Goal: Information Seeking & Learning: Learn about a topic

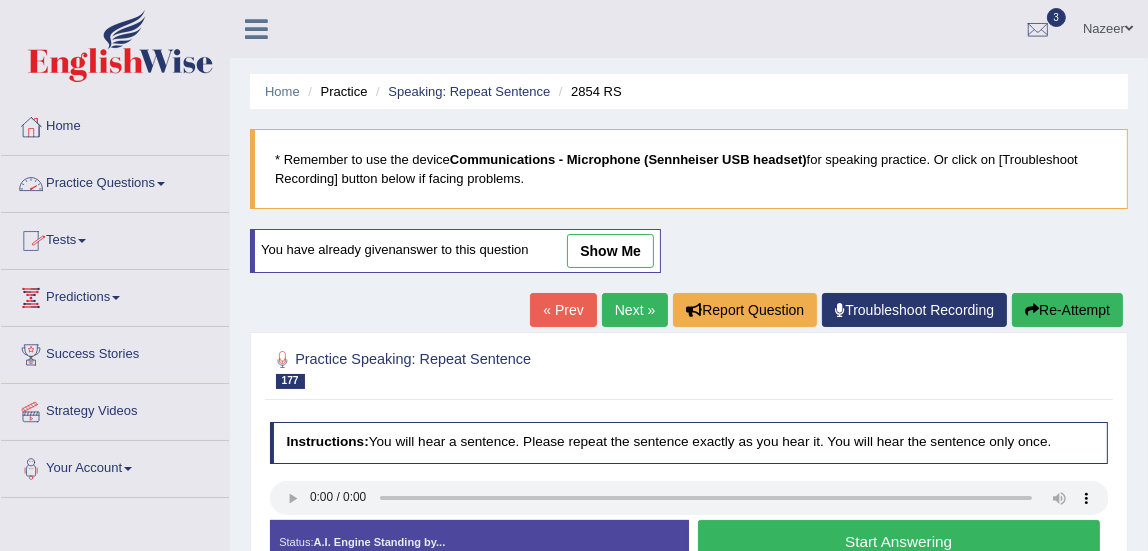
click at [80, 185] on link "Practice Questions" at bounding box center [115, 181] width 228 height 50
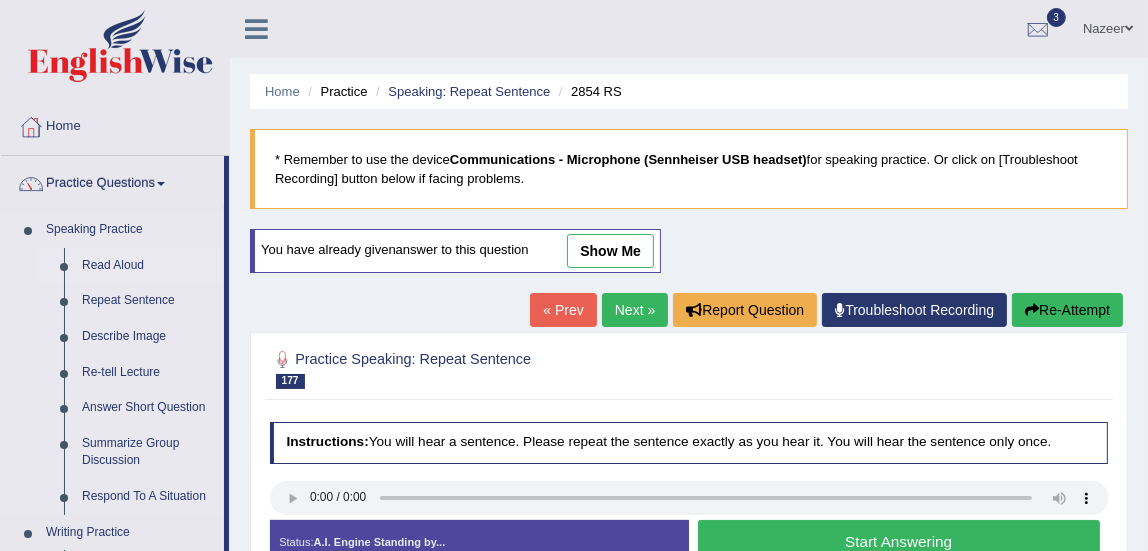
click at [106, 263] on link "Read Aloud" at bounding box center [148, 266] width 151 height 36
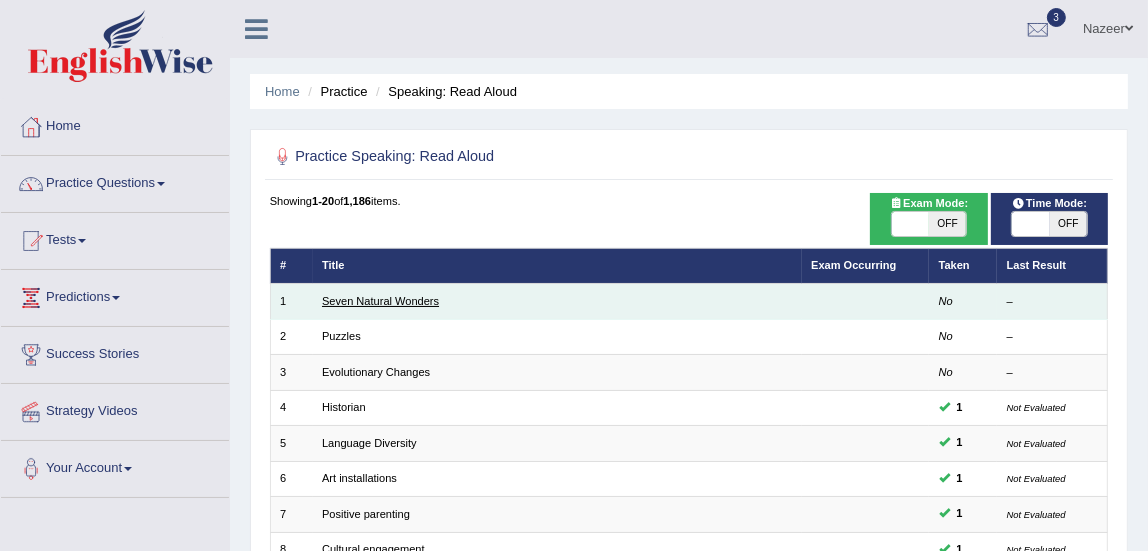
click at [350, 301] on link "Seven Natural Wonders" at bounding box center [380, 301] width 117 height 12
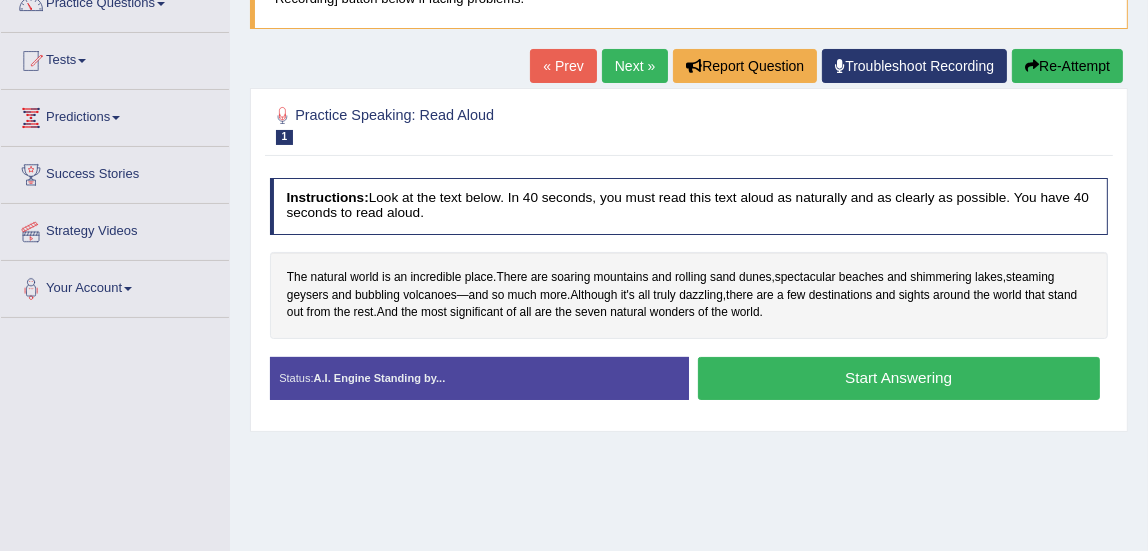
scroll to position [233, 0]
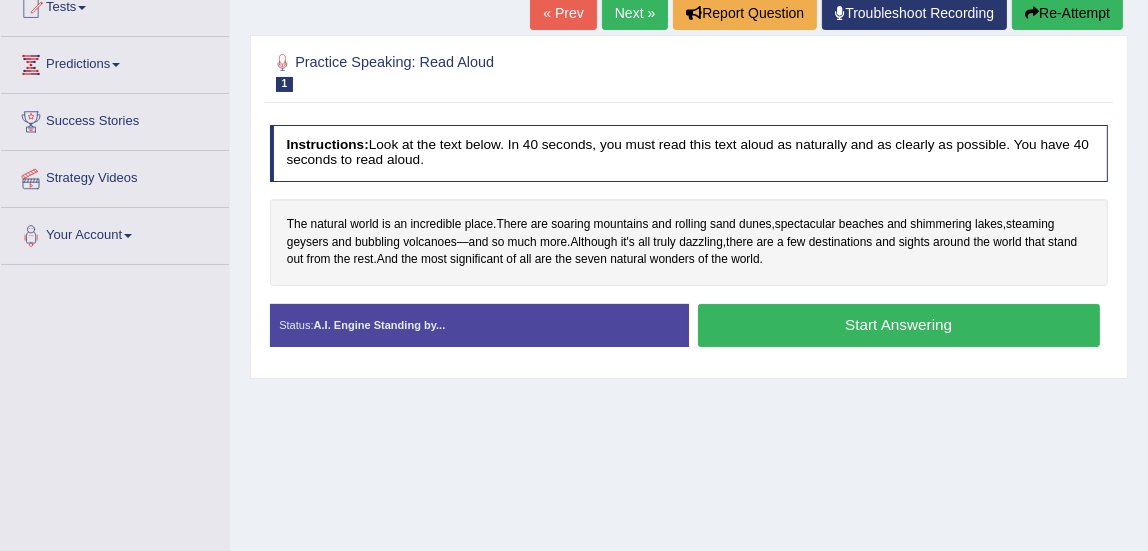
click at [928, 336] on button "Start Answering" at bounding box center [899, 325] width 402 height 43
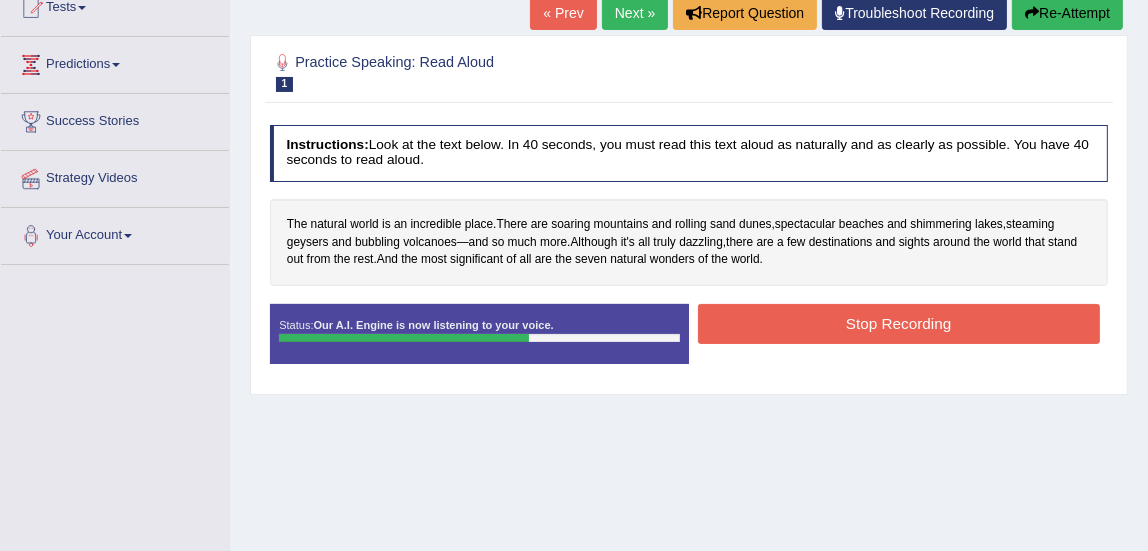
click at [756, 341] on button "Stop Recording" at bounding box center [899, 323] width 402 height 39
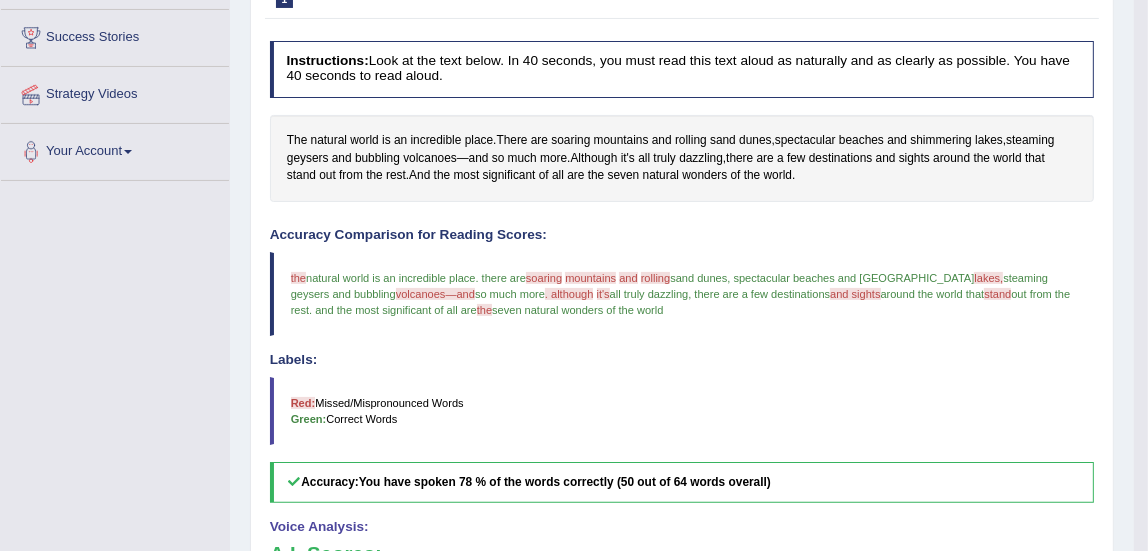
click at [650, 520] on h4 "Voice Analysis:" at bounding box center [682, 527] width 825 height 15
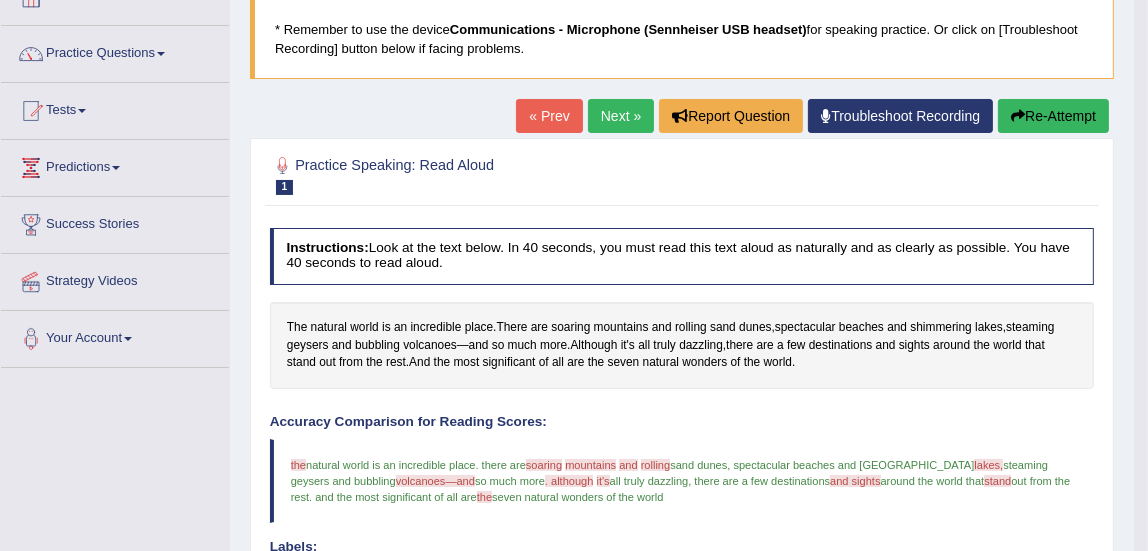
scroll to position [124, 0]
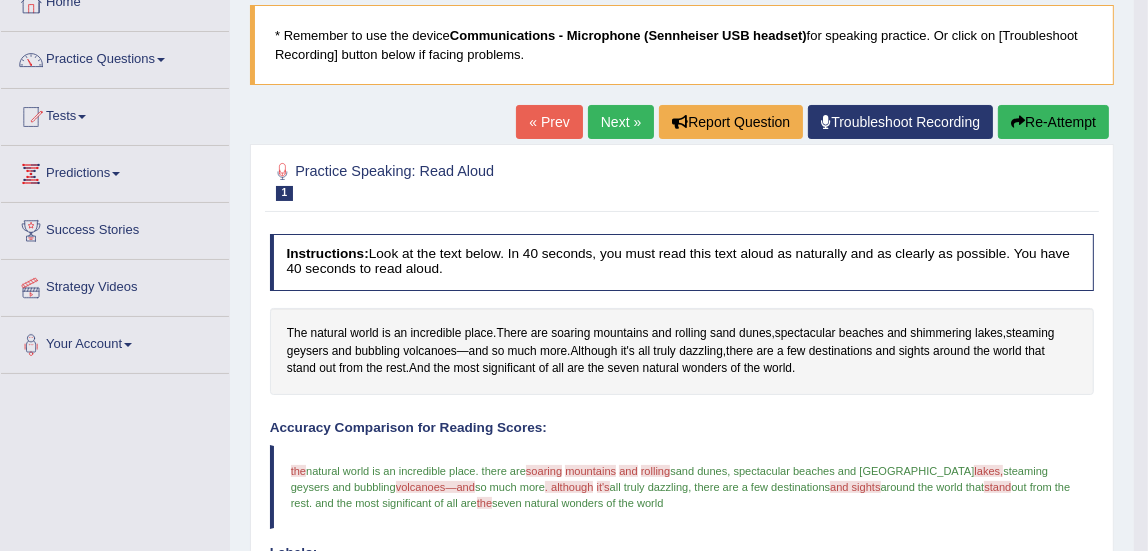
click at [616, 137] on link "Next »" at bounding box center [621, 122] width 66 height 34
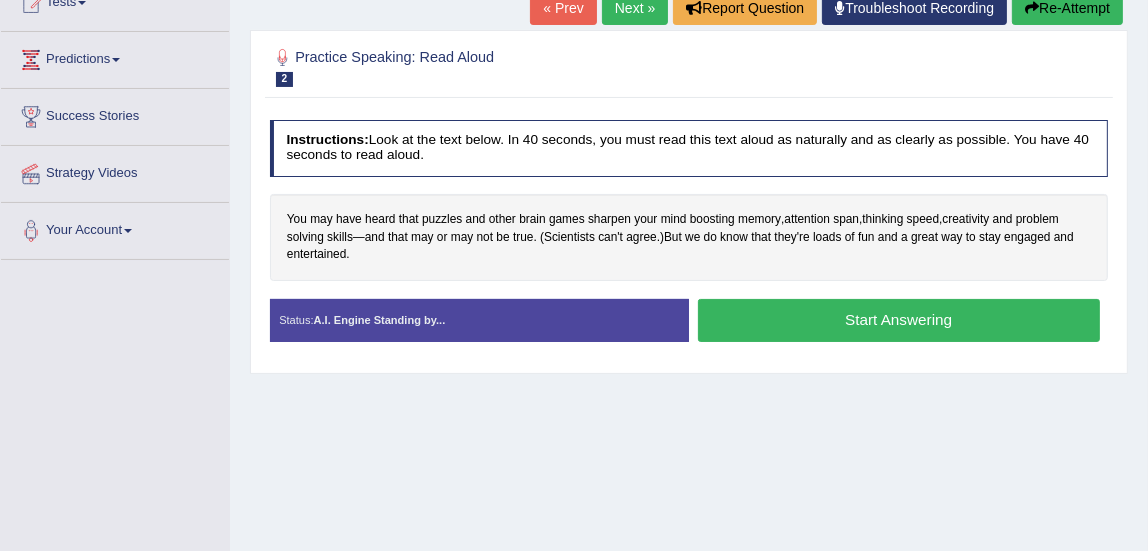
scroll to position [249, 0]
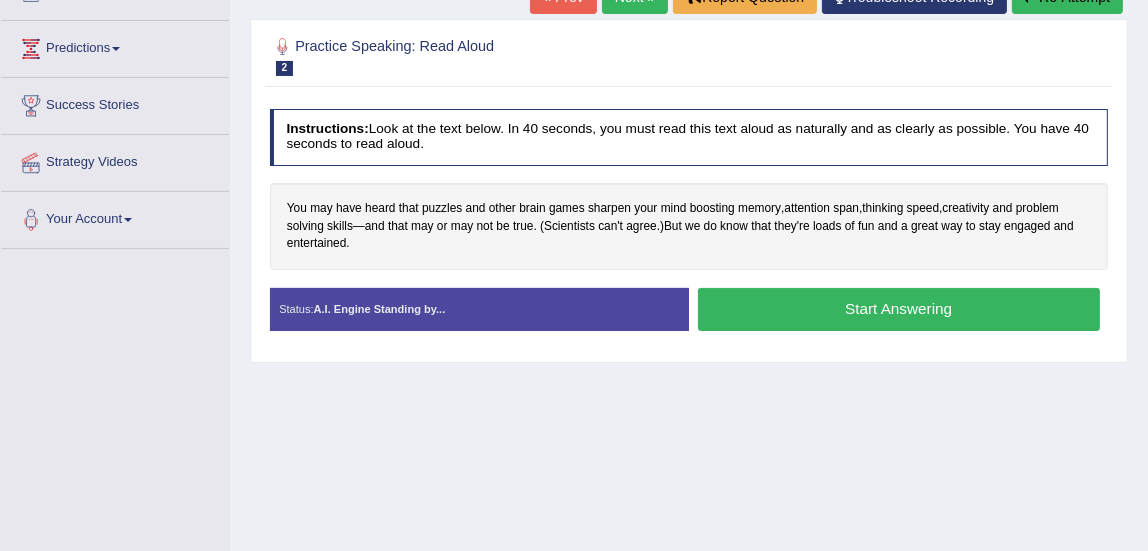
click at [769, 300] on button "Start Answering" at bounding box center [899, 309] width 402 height 43
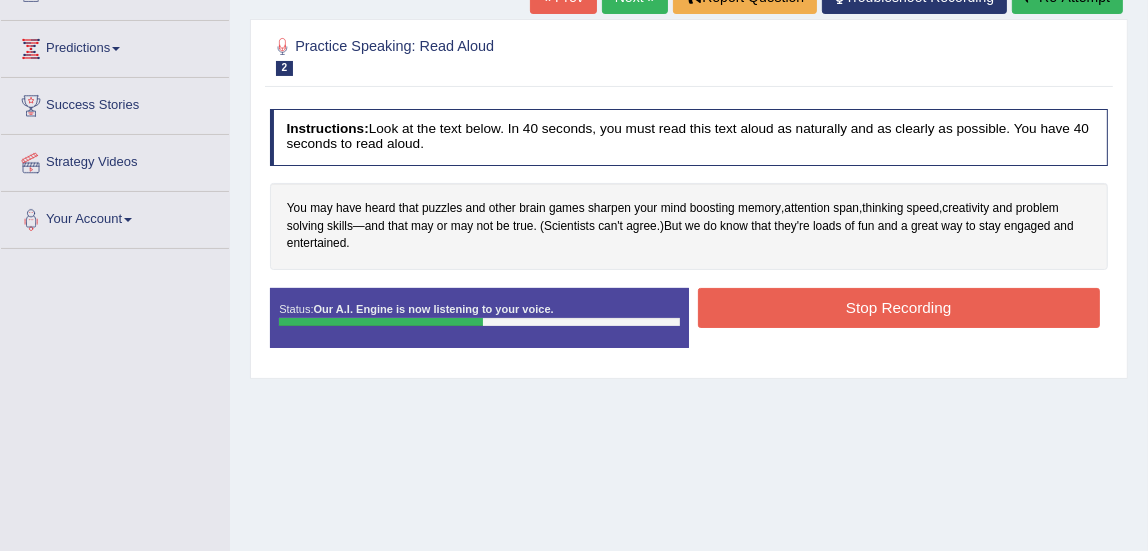
click at [801, 301] on button "Stop Recording" at bounding box center [899, 307] width 402 height 39
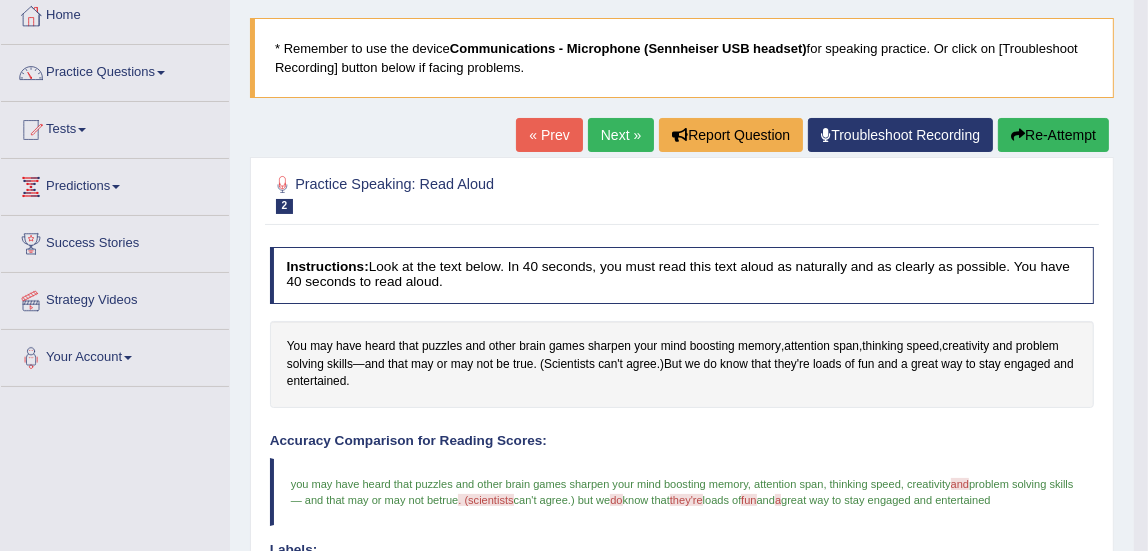
scroll to position [110, 0]
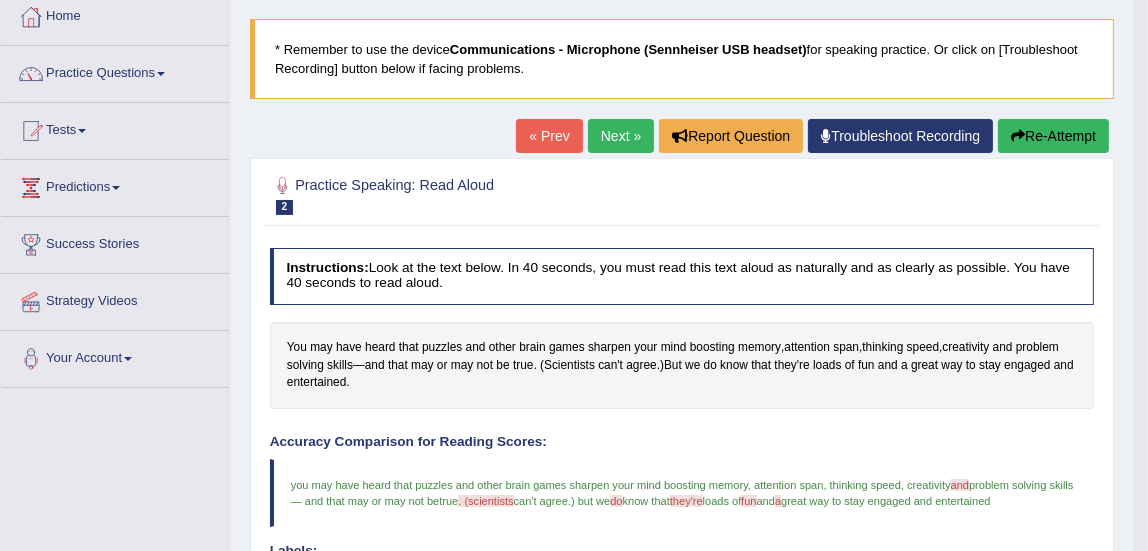
click at [625, 146] on link "Next »" at bounding box center [621, 136] width 66 height 34
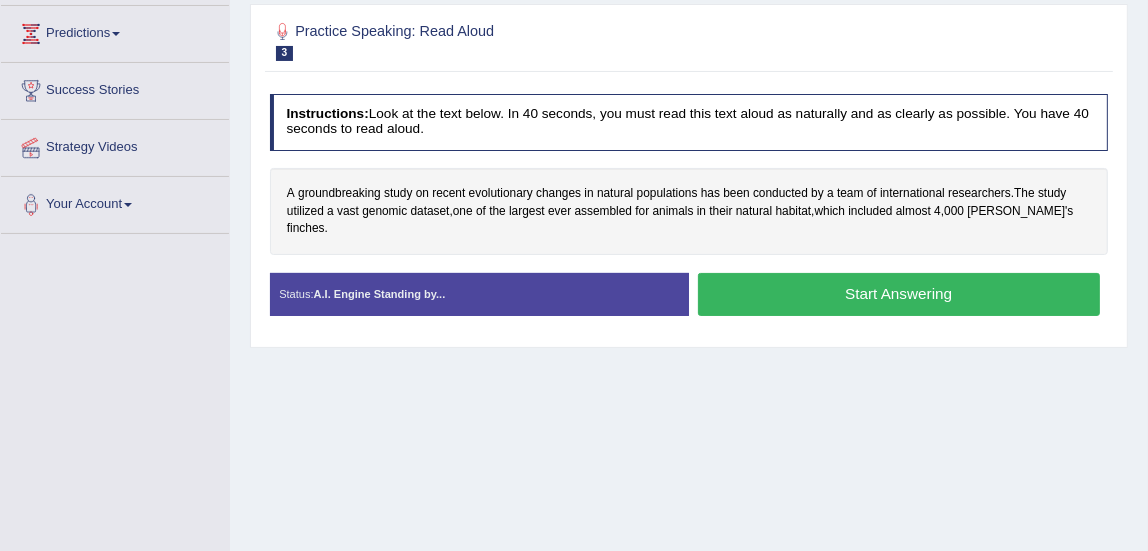
scroll to position [268, 0]
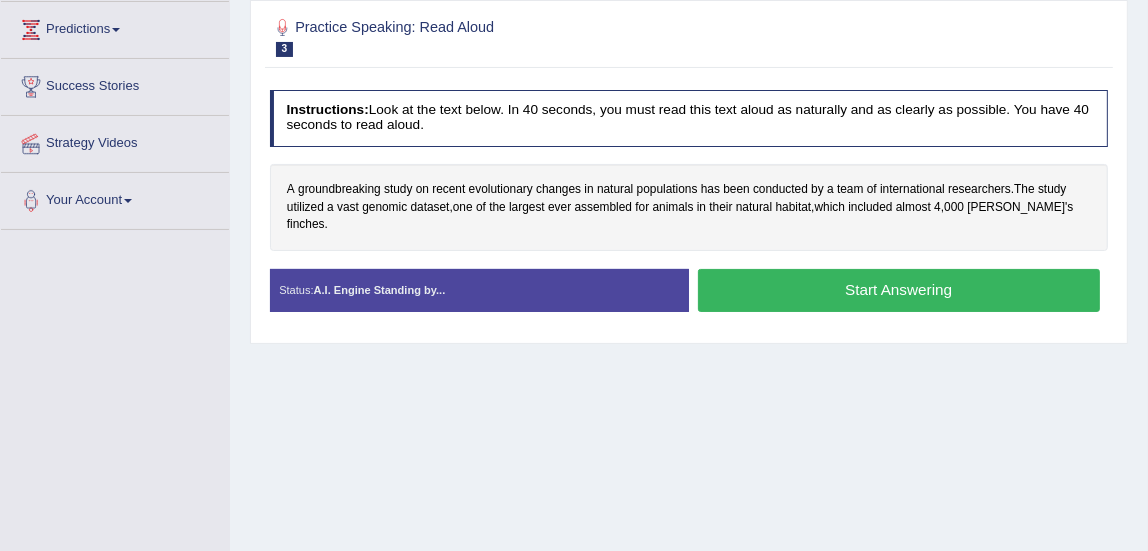
click at [799, 269] on button "Start Answering" at bounding box center [899, 290] width 402 height 43
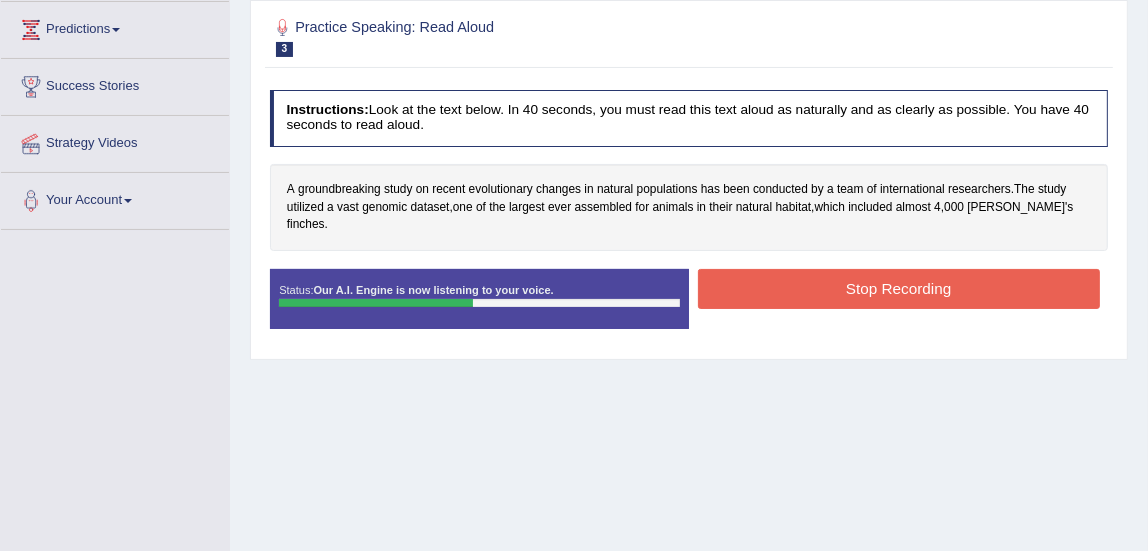
click at [775, 270] on button "Stop Recording" at bounding box center [899, 288] width 402 height 39
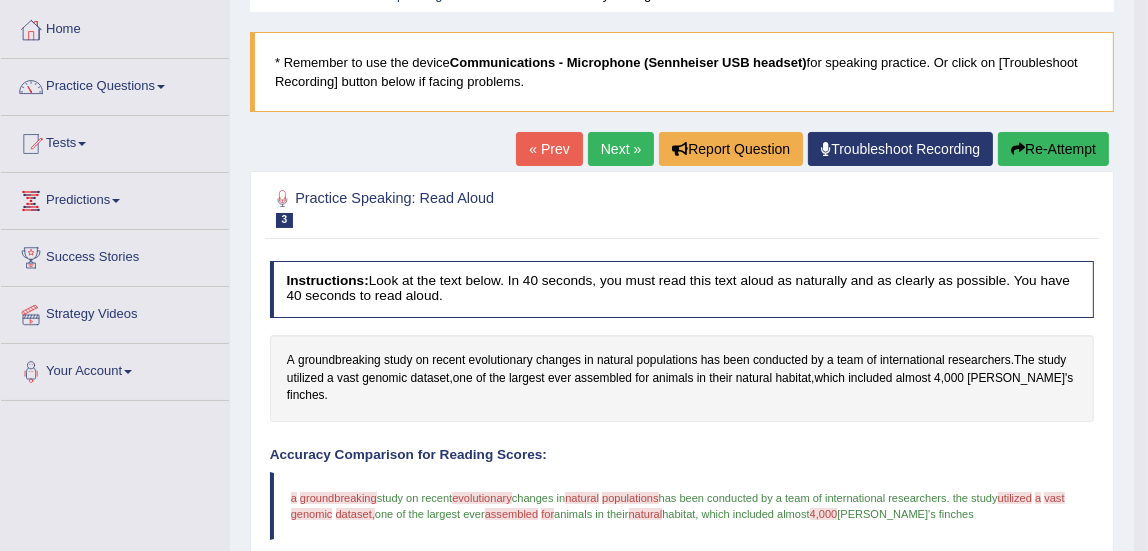
scroll to position [0, 0]
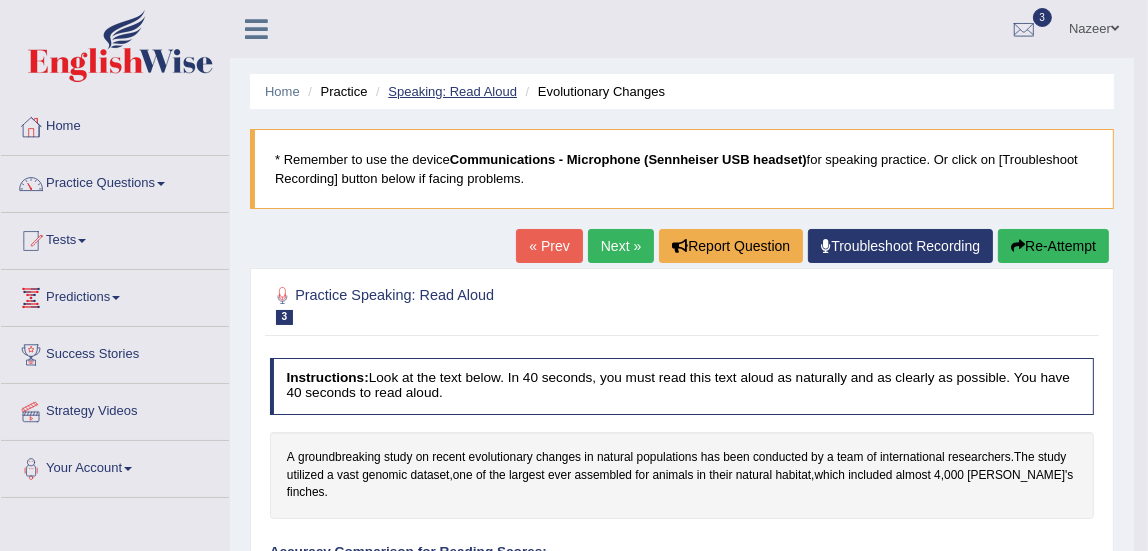
click at [443, 91] on link "Speaking: Read Aloud" at bounding box center [452, 91] width 129 height 15
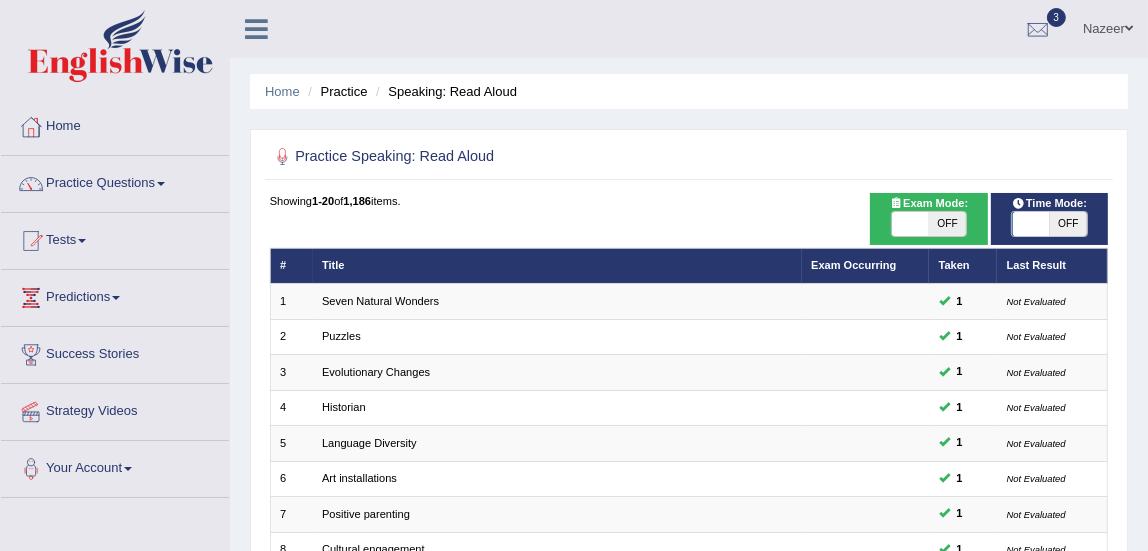
checkbox input "true"
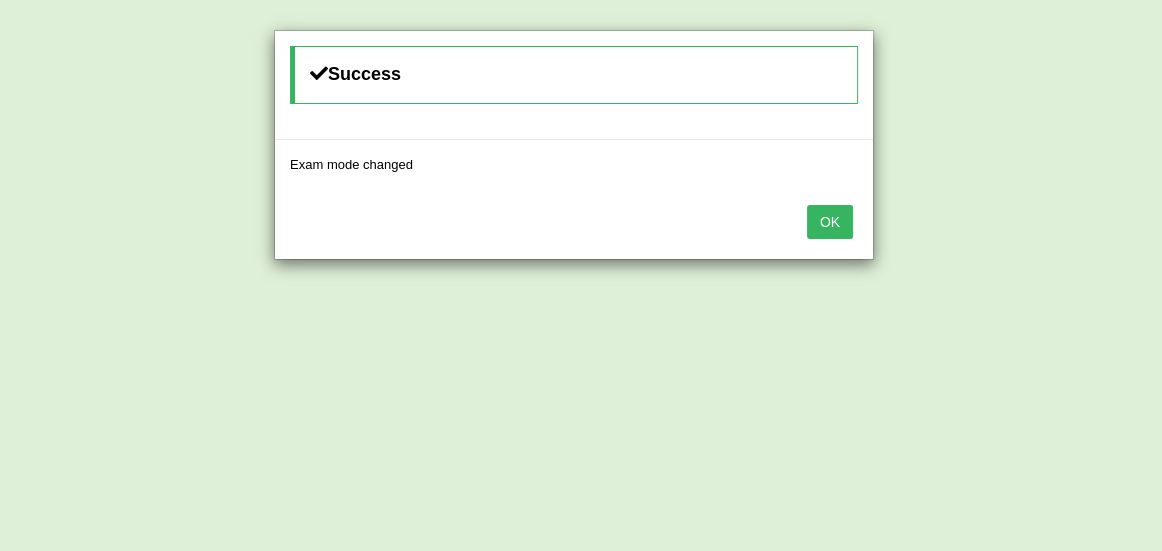
click at [821, 226] on button "OK" at bounding box center [830, 222] width 46 height 34
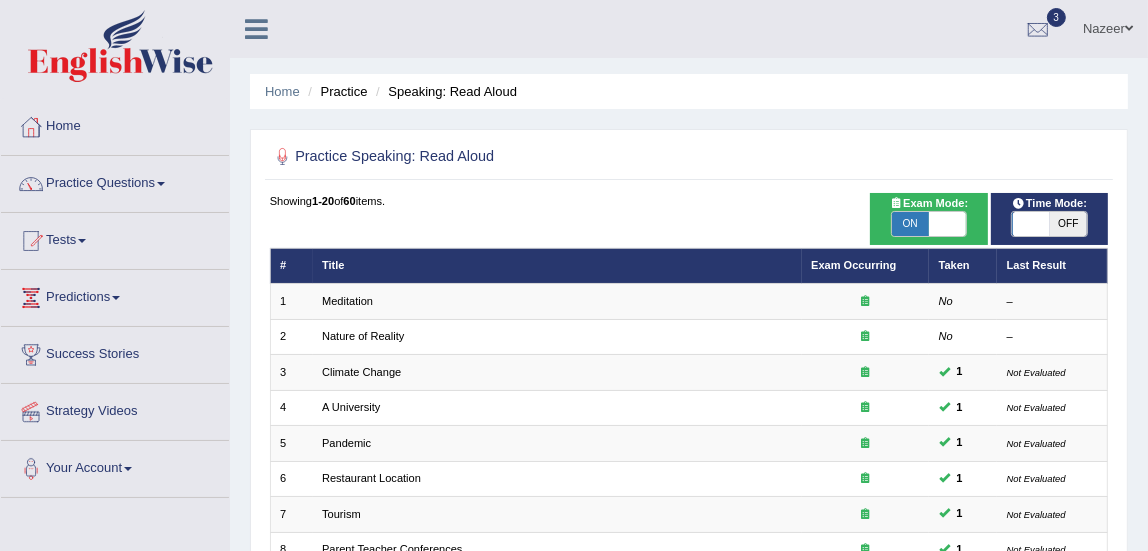
click at [1030, 253] on th "Last Result" at bounding box center [1052, 265] width 111 height 35
checkbox input "true"
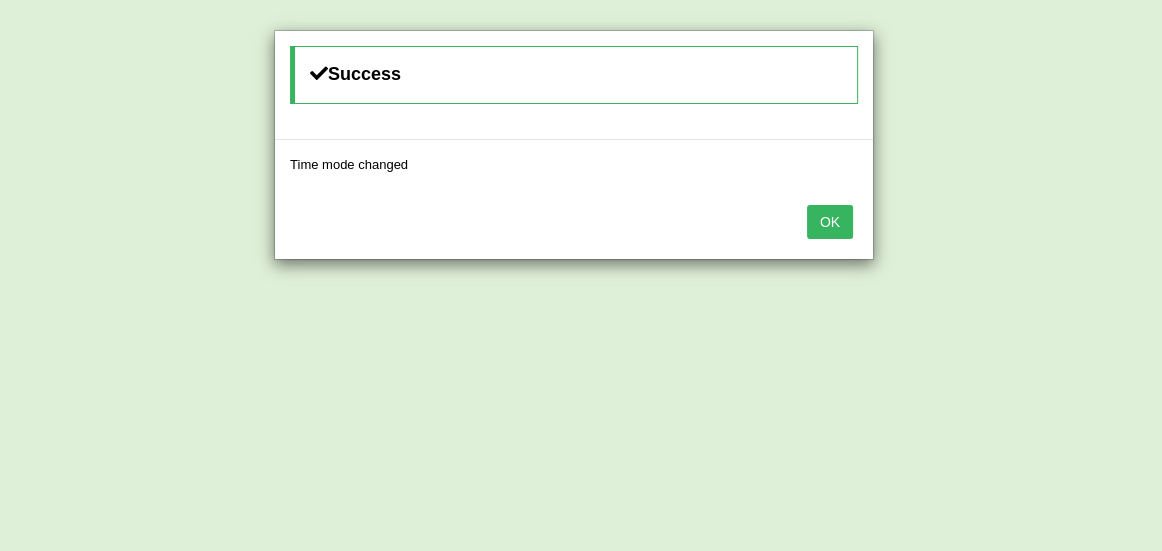
click at [837, 231] on button "OK" at bounding box center [830, 222] width 46 height 34
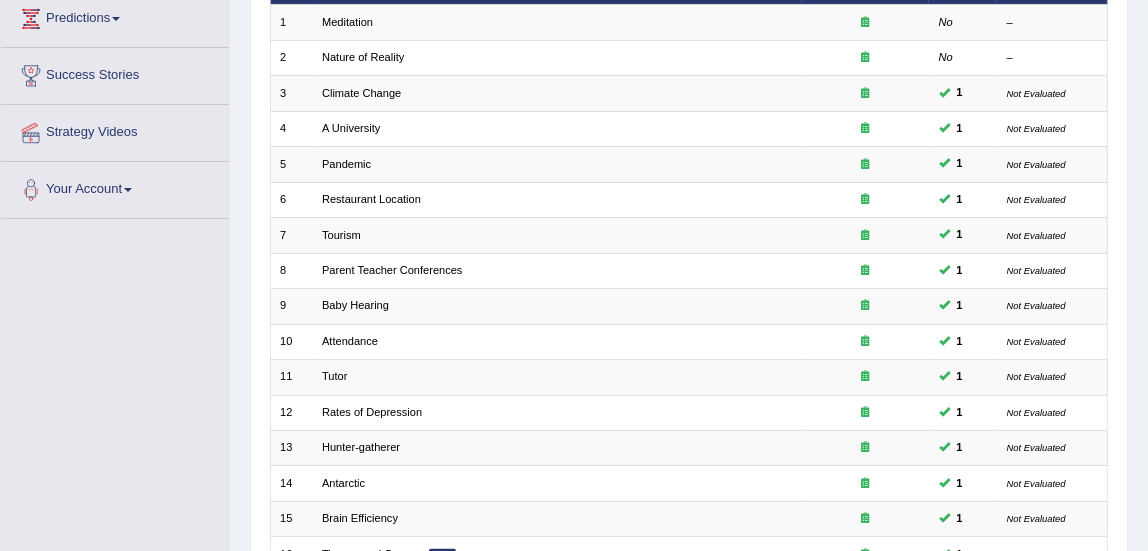
scroll to position [162, 0]
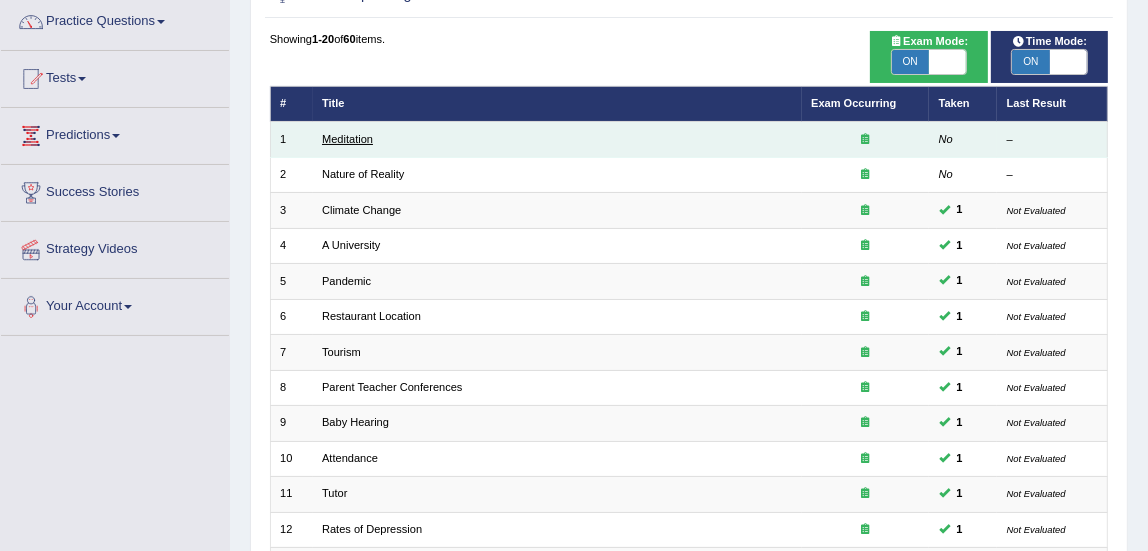
click at [356, 139] on link "Meditation" at bounding box center [347, 139] width 51 height 12
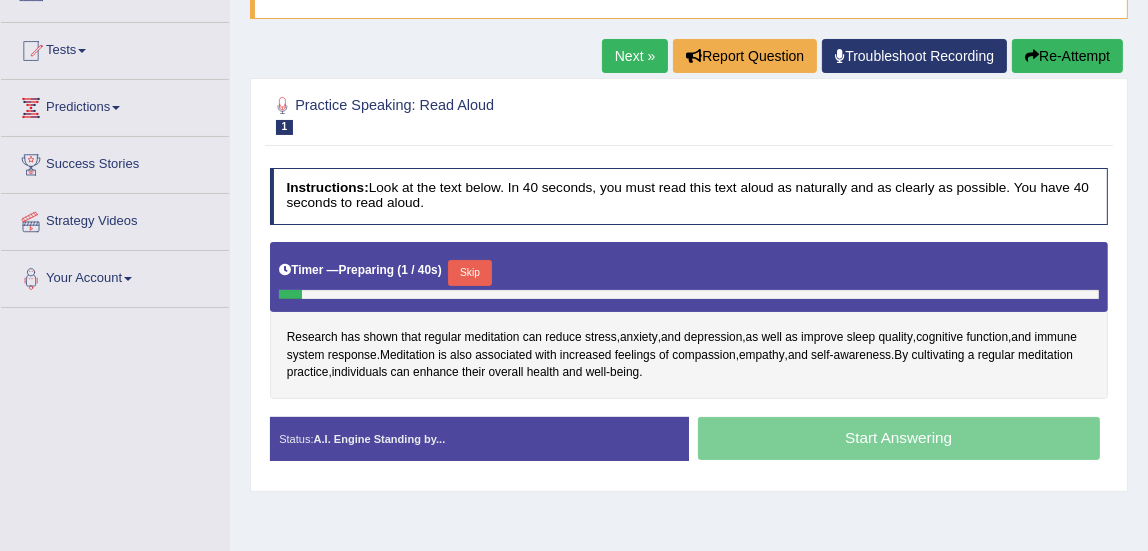
scroll to position [238, 0]
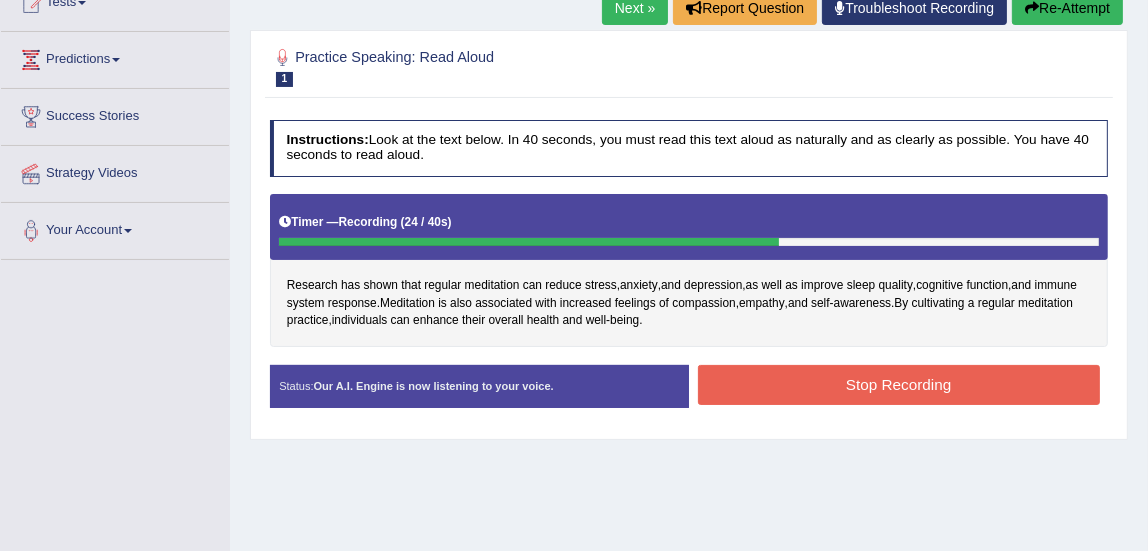
click at [948, 397] on button "Stop Recording" at bounding box center [899, 384] width 402 height 39
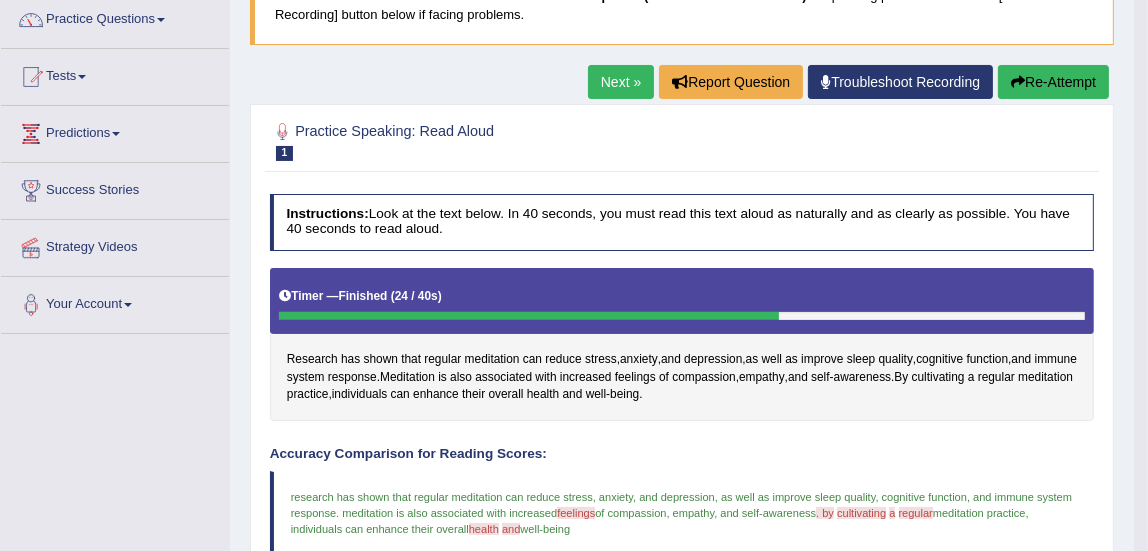
scroll to position [161, 0]
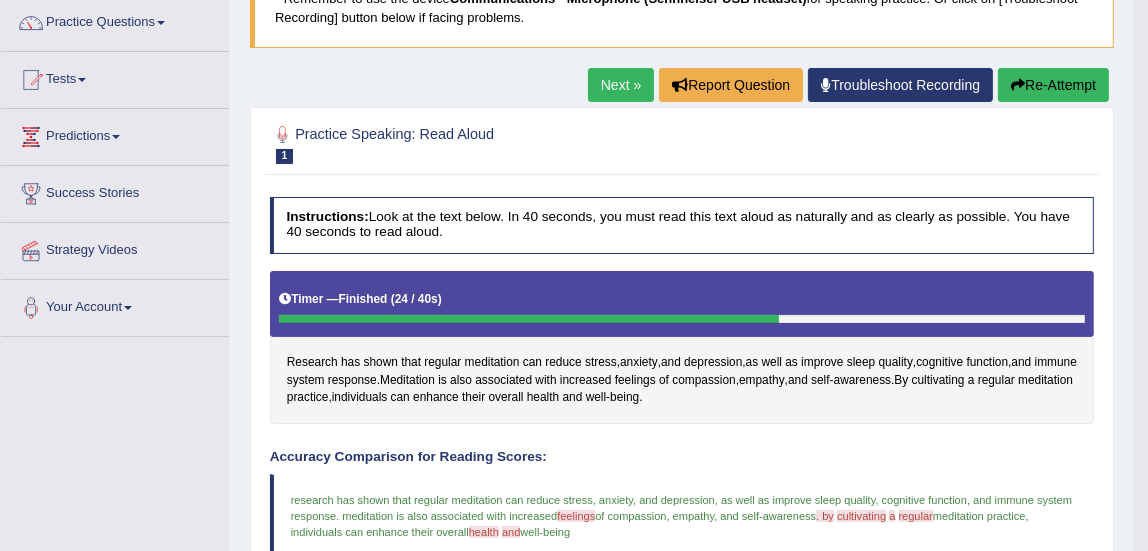
click at [613, 87] on link "Next »" at bounding box center [621, 85] width 66 height 34
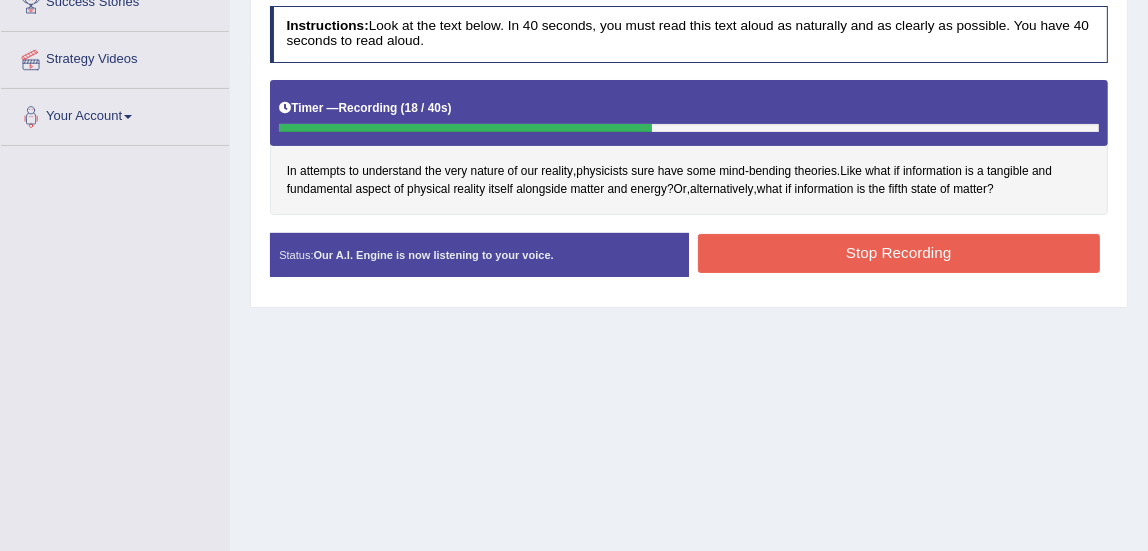
click at [929, 267] on button "Stop Recording" at bounding box center [899, 253] width 402 height 39
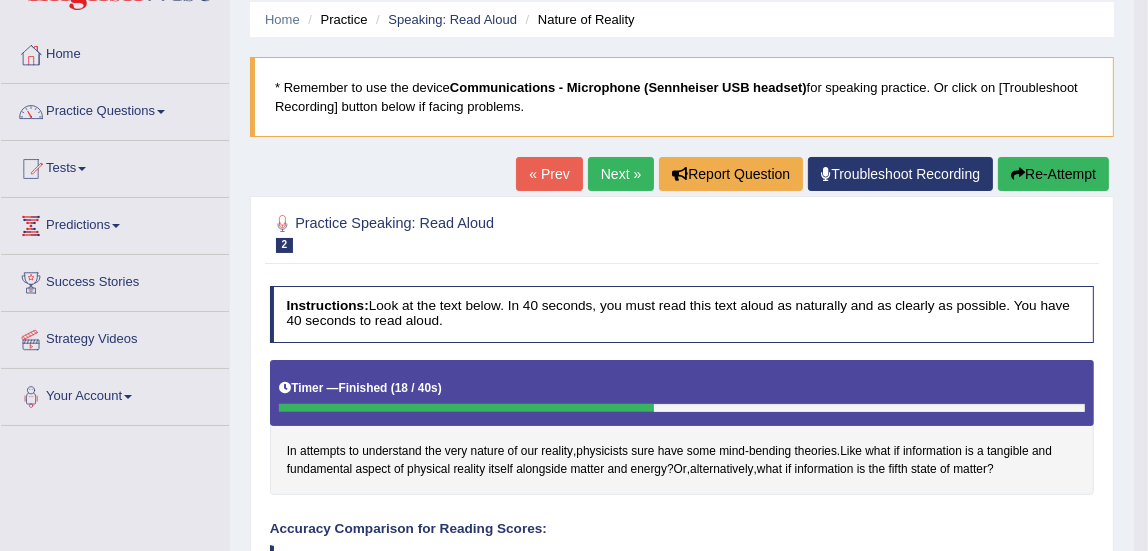
scroll to position [60, 0]
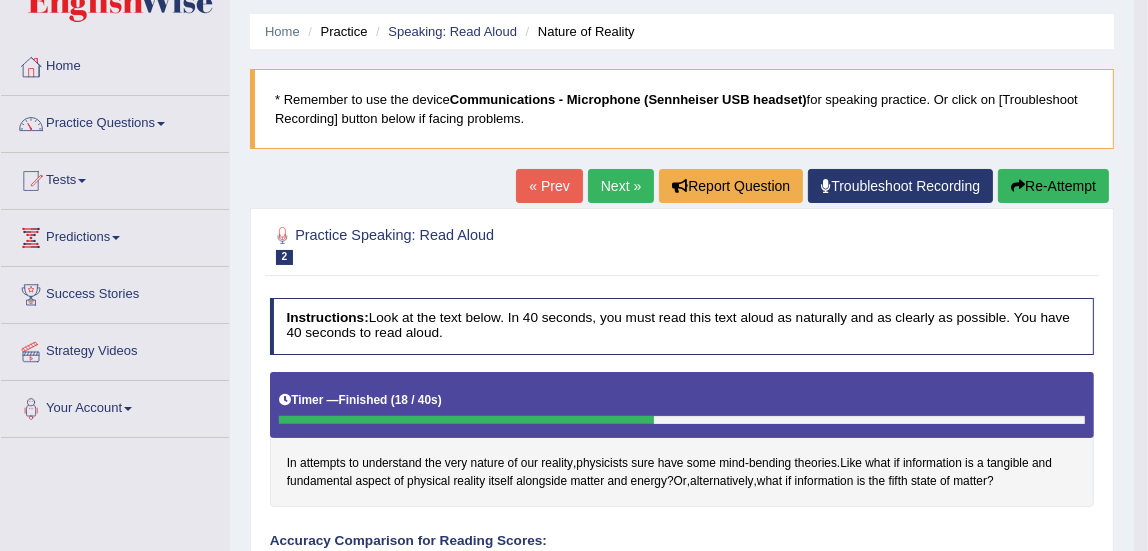
click at [356, 139] on blockquote "* Remember to use the device Communications - Microphone (Sennheiser USB headse…" at bounding box center [682, 109] width 864 height 80
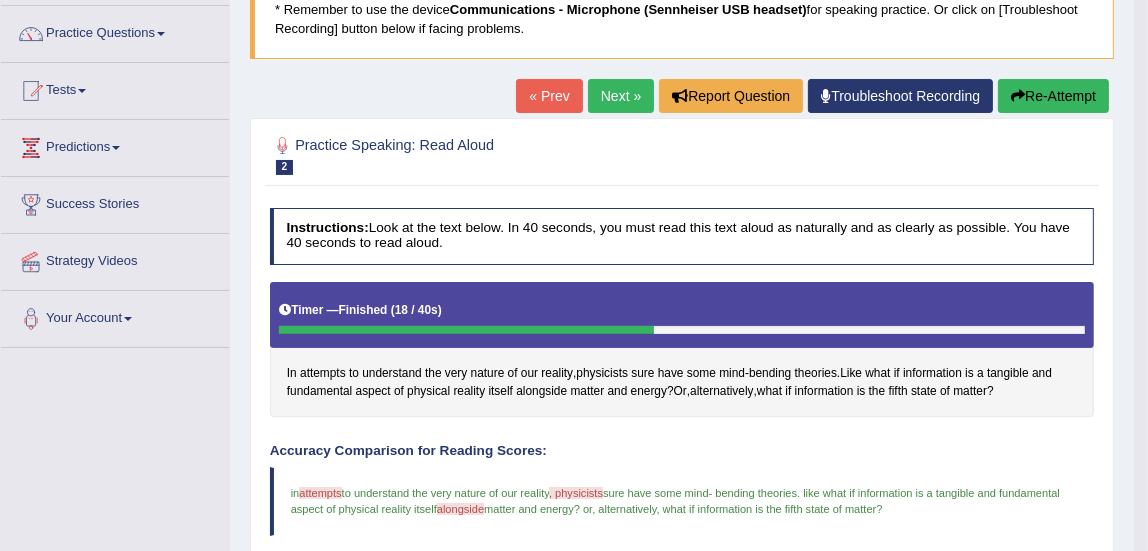
scroll to position [149, 0]
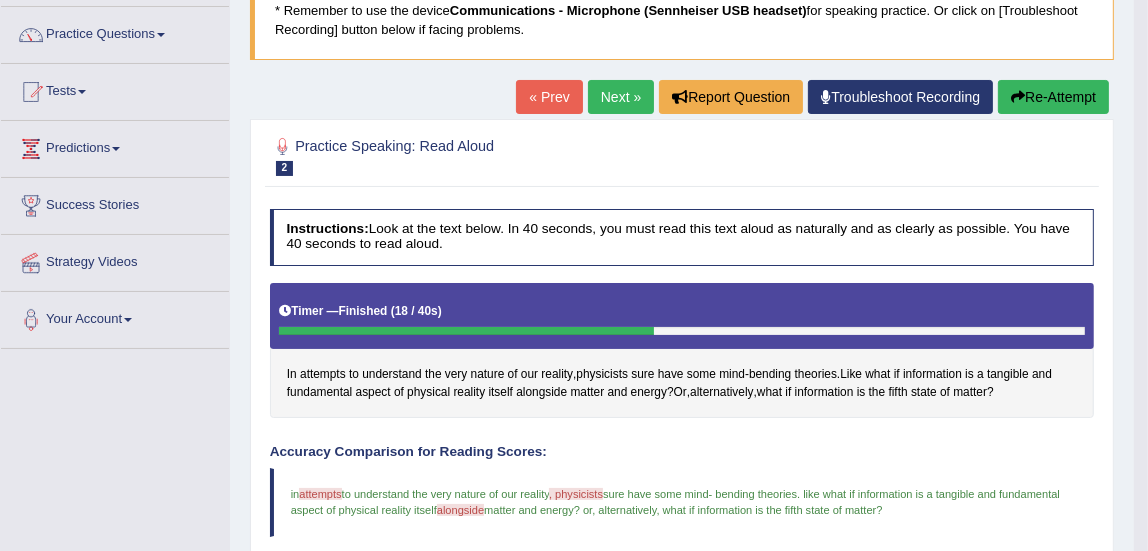
click at [630, 109] on link "Next »" at bounding box center [621, 97] width 66 height 34
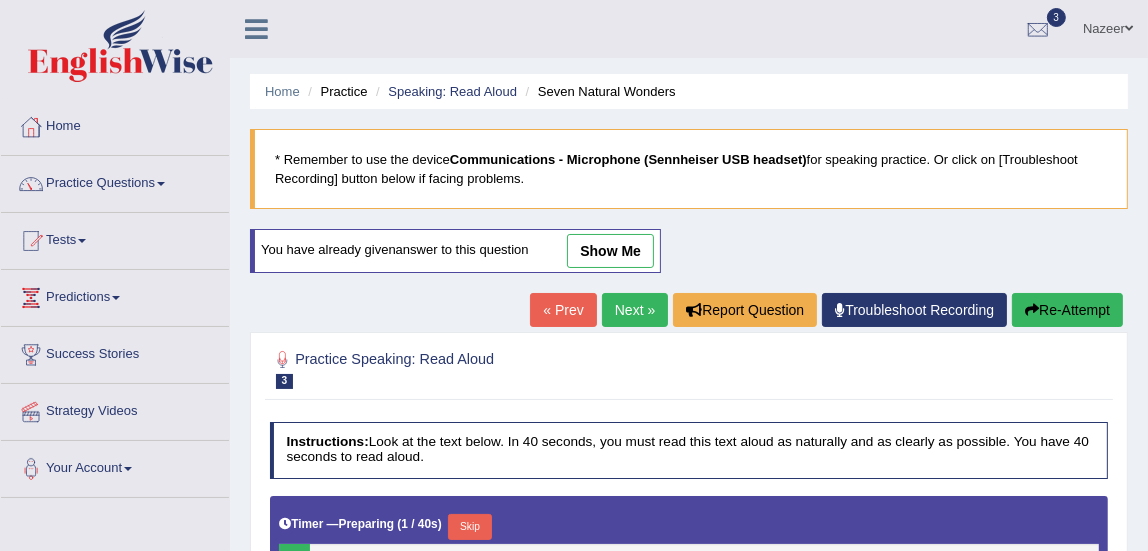
click at [554, 309] on link "« Prev" at bounding box center [563, 310] width 66 height 34
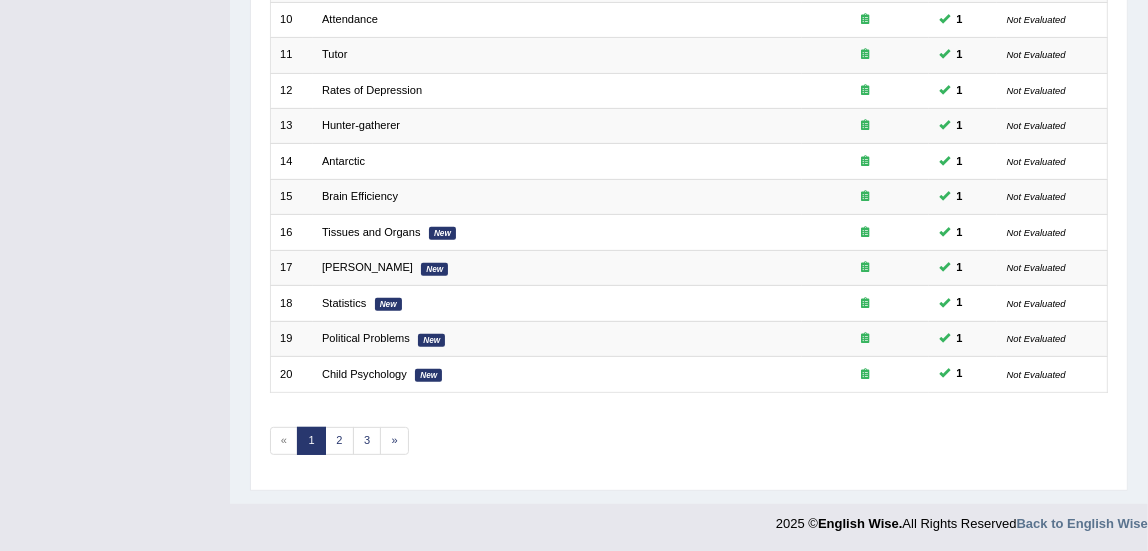
scroll to position [602, 0]
click at [366, 435] on link "3" at bounding box center [367, 440] width 29 height 28
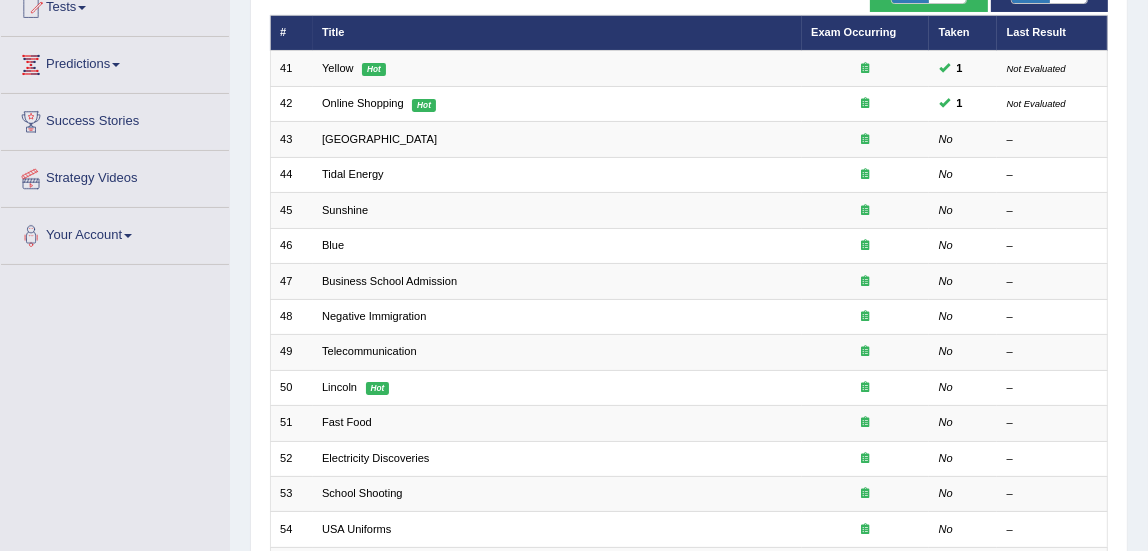
scroll to position [230, 0]
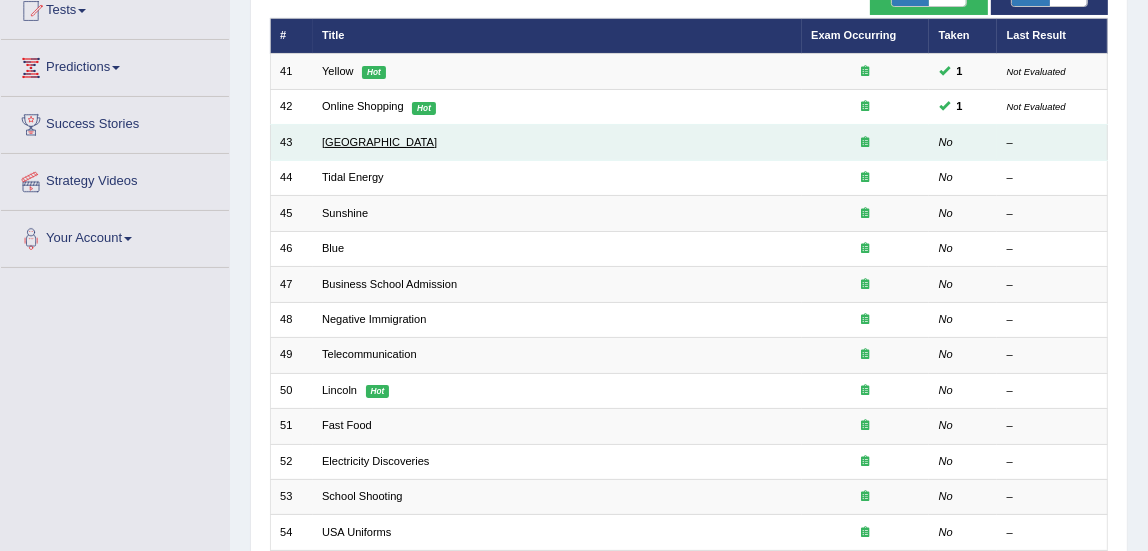
click at [381, 144] on link "Summerhill School" at bounding box center [379, 142] width 115 height 12
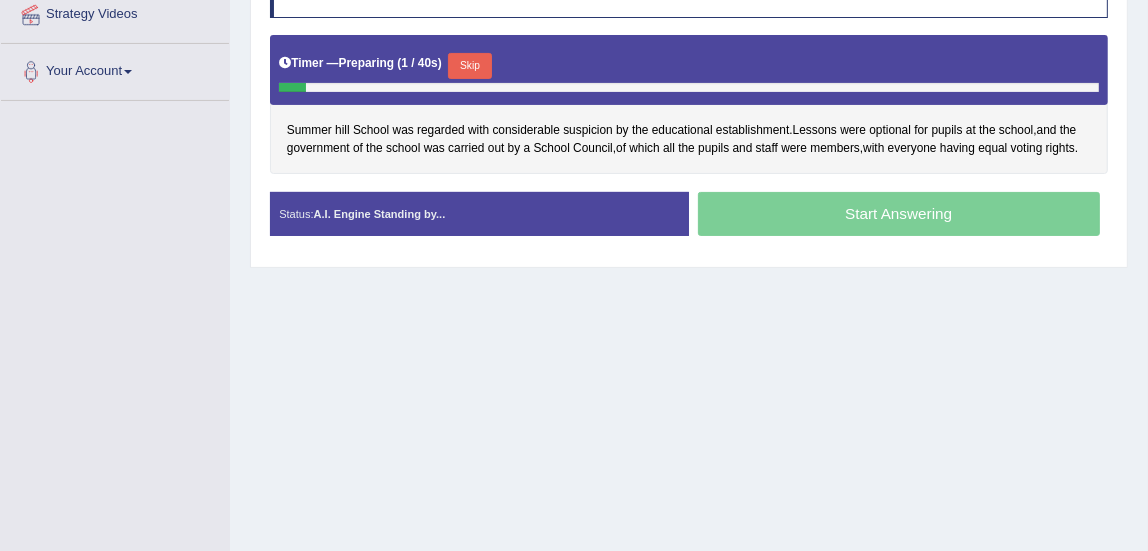
scroll to position [398, 0]
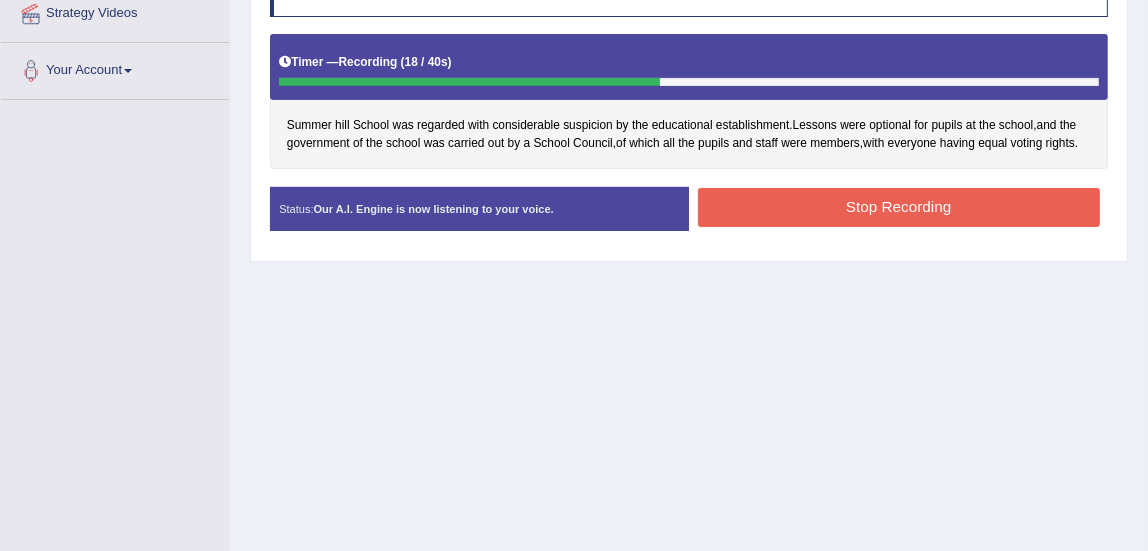
click at [977, 212] on button "Stop Recording" at bounding box center [899, 207] width 402 height 39
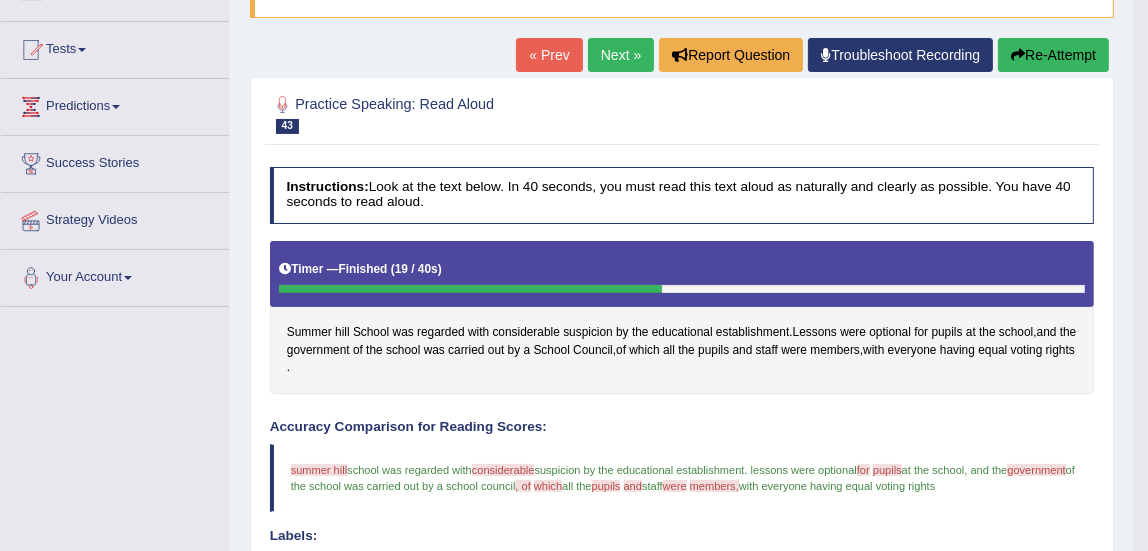
scroll to position [153, 0]
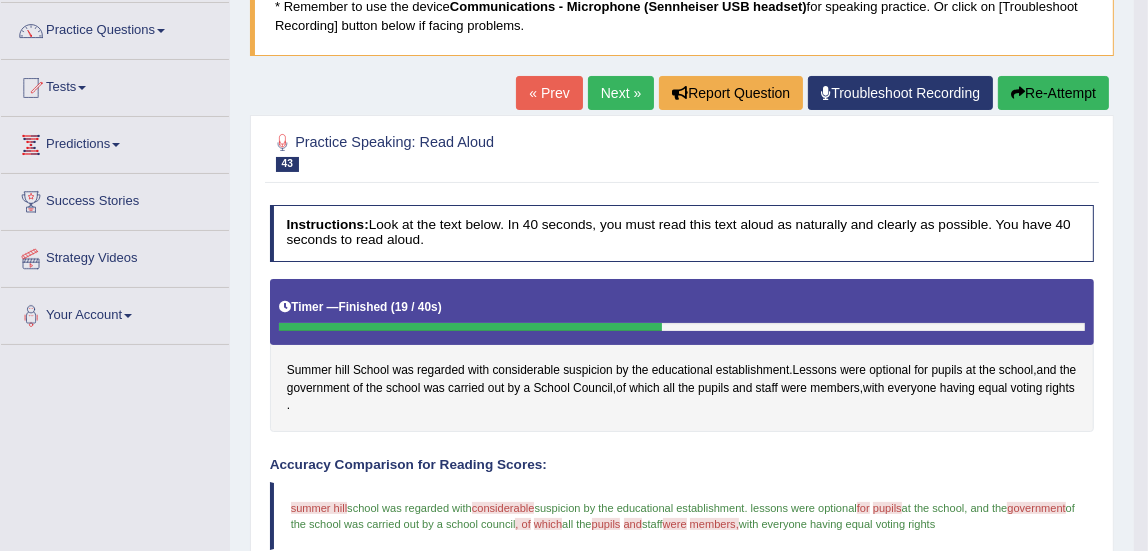
click at [616, 102] on link "Next »" at bounding box center [621, 93] width 66 height 34
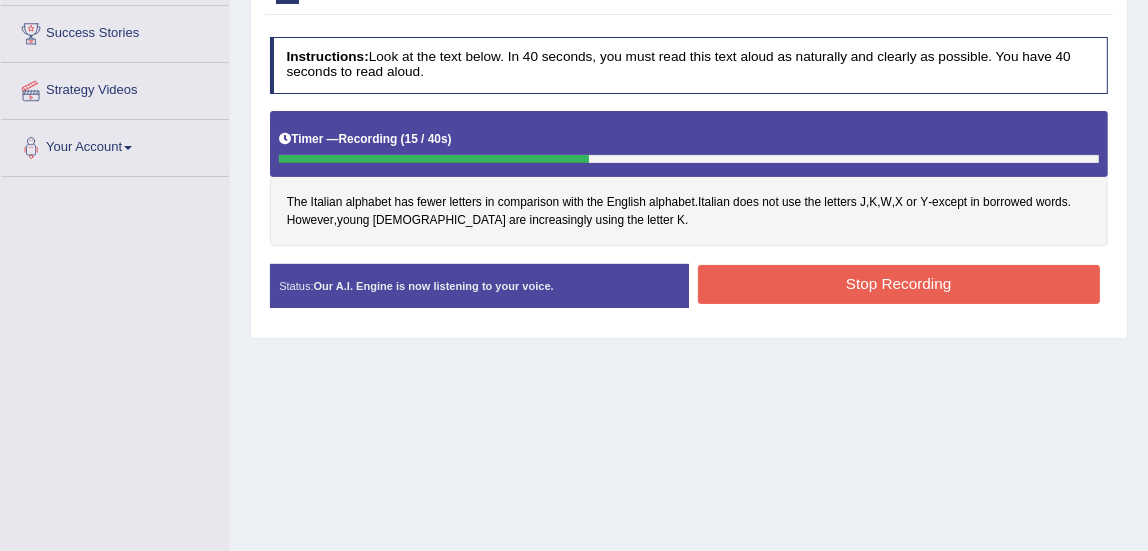
click at [926, 281] on button "Stop Recording" at bounding box center [899, 284] width 402 height 39
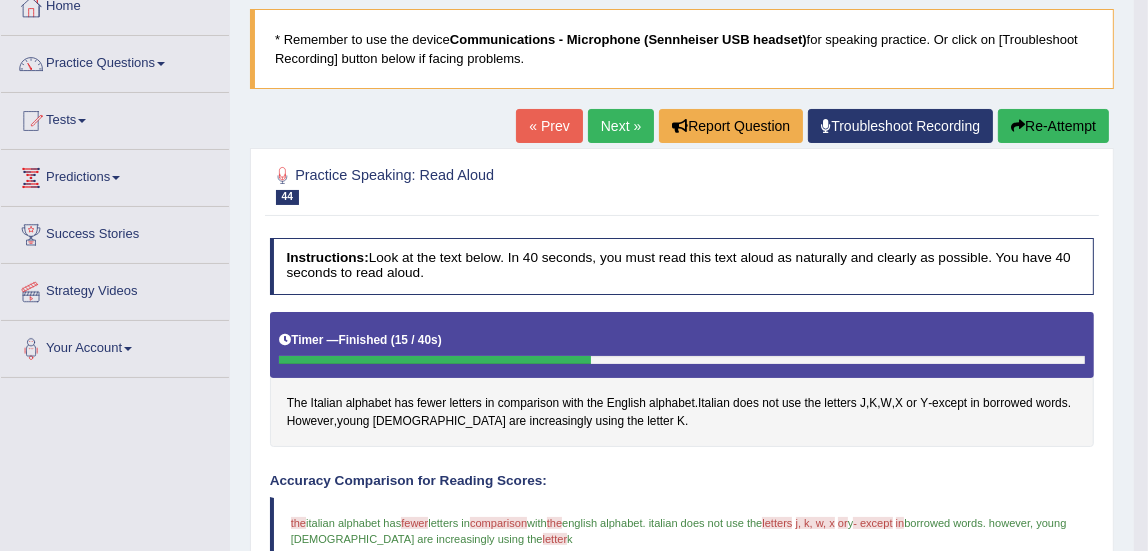
scroll to position [99, 0]
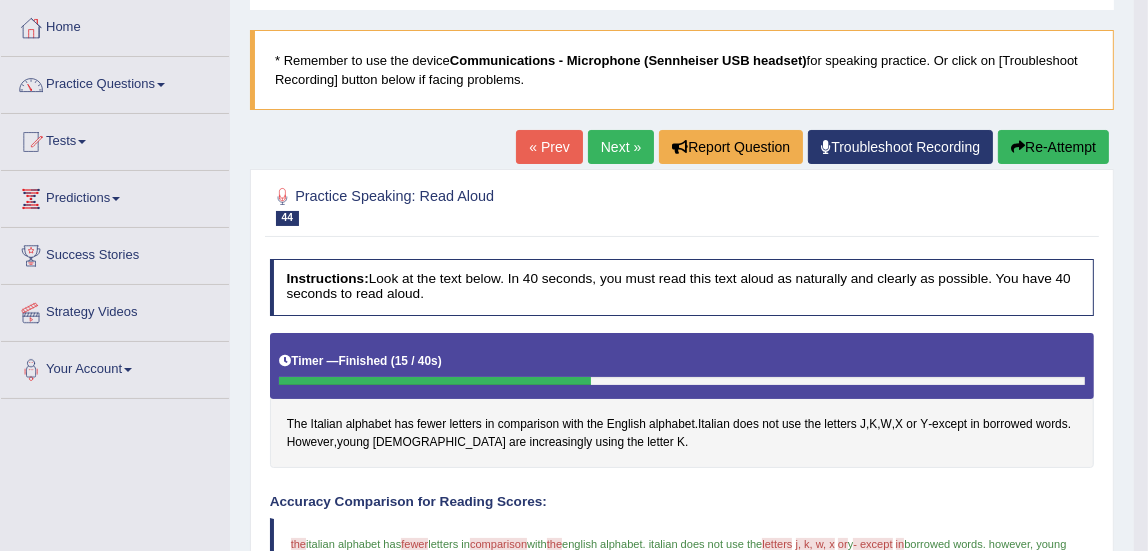
click at [623, 150] on link "Next »" at bounding box center [621, 147] width 66 height 34
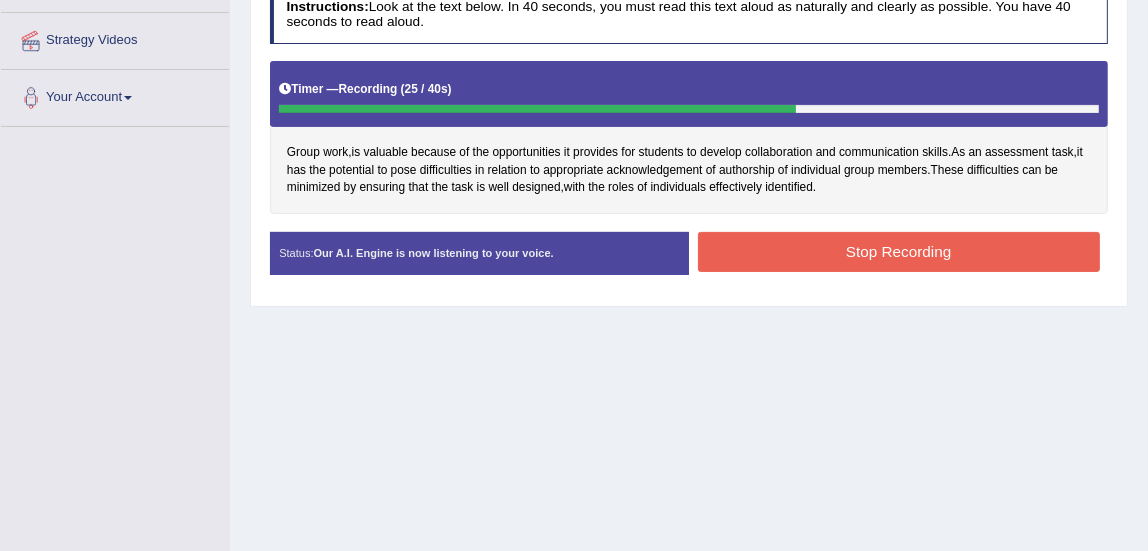
click at [963, 249] on button "Stop Recording" at bounding box center [899, 251] width 402 height 39
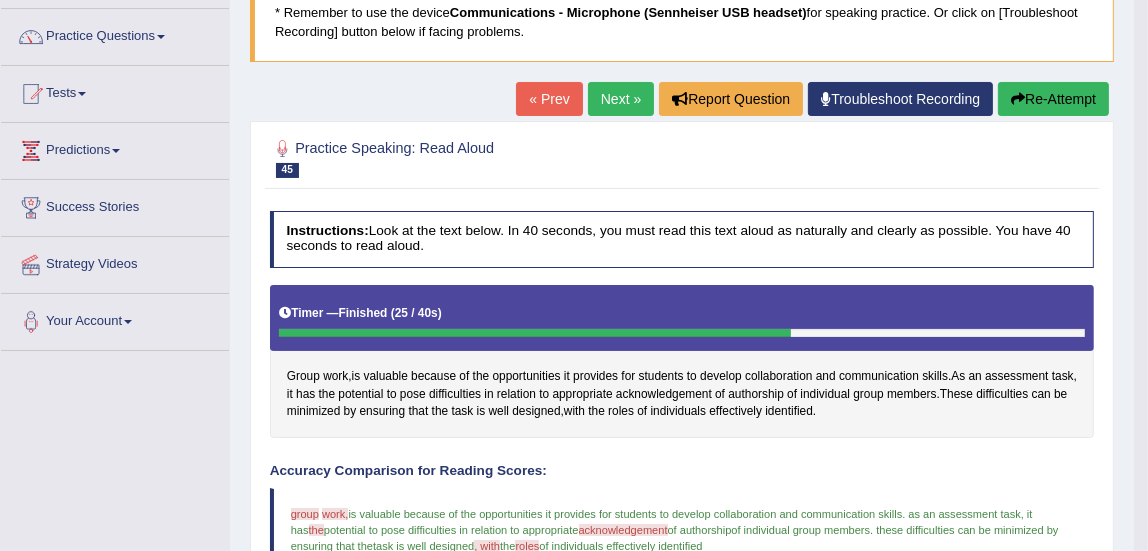
scroll to position [129, 0]
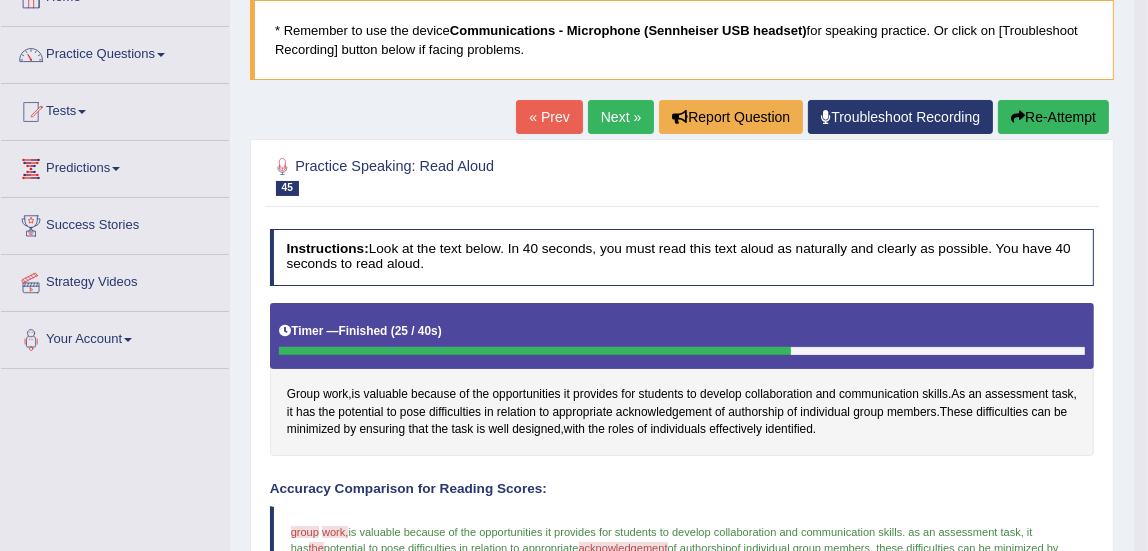
click at [614, 119] on link "Next »" at bounding box center [621, 117] width 66 height 34
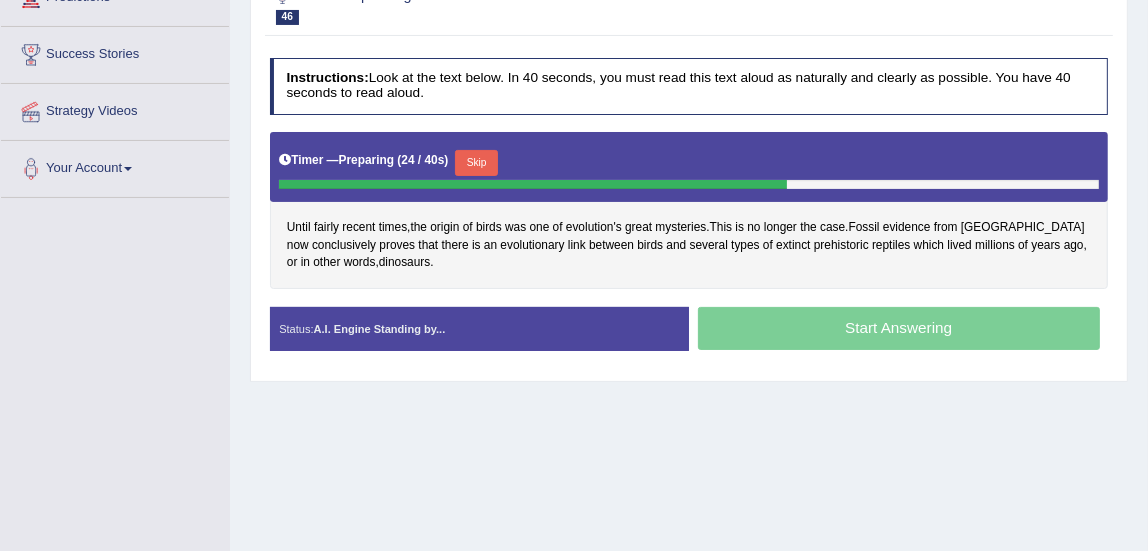
scroll to position [300, 0]
click at [471, 159] on button "Skip" at bounding box center [476, 163] width 43 height 26
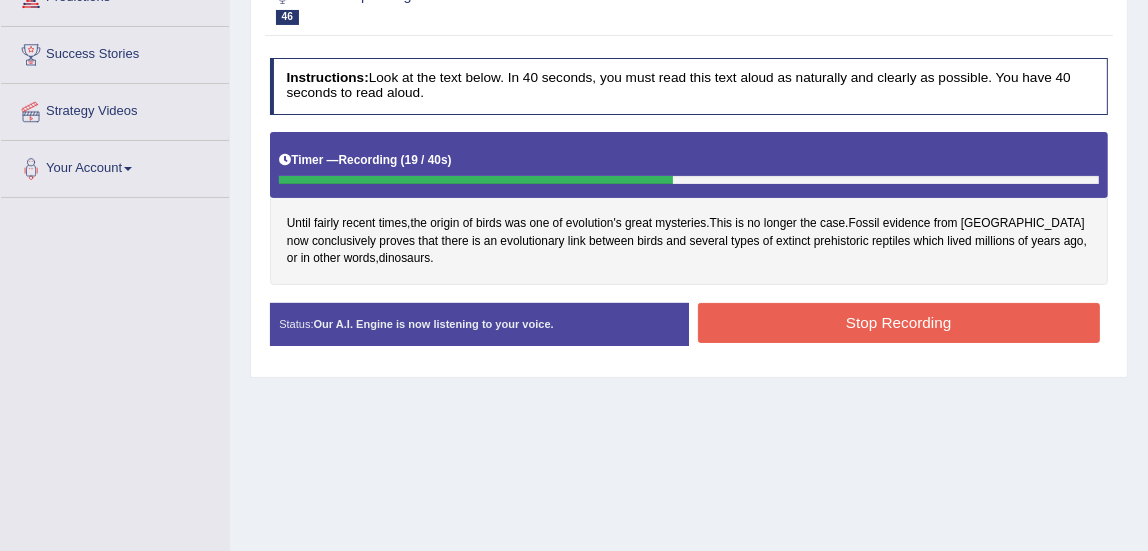
click at [962, 326] on button "Stop Recording" at bounding box center [899, 322] width 402 height 39
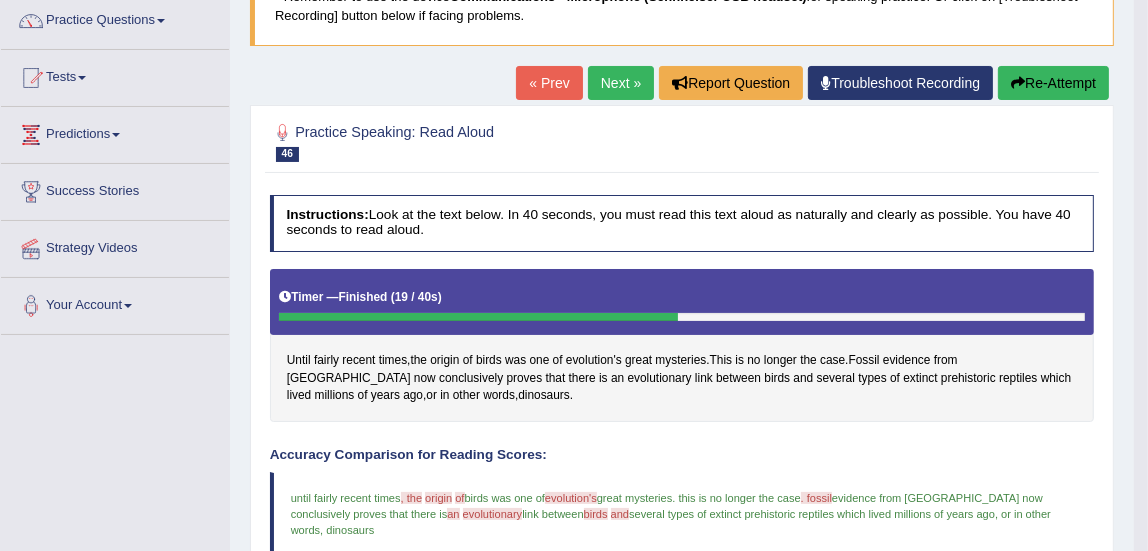
scroll to position [126, 0]
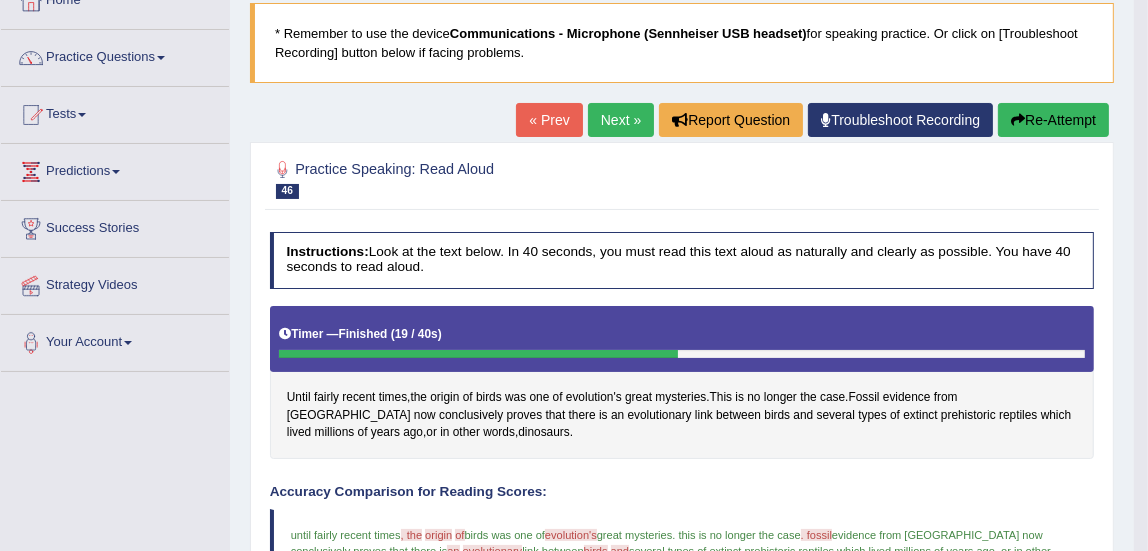
click at [612, 119] on link "Next »" at bounding box center [621, 120] width 66 height 34
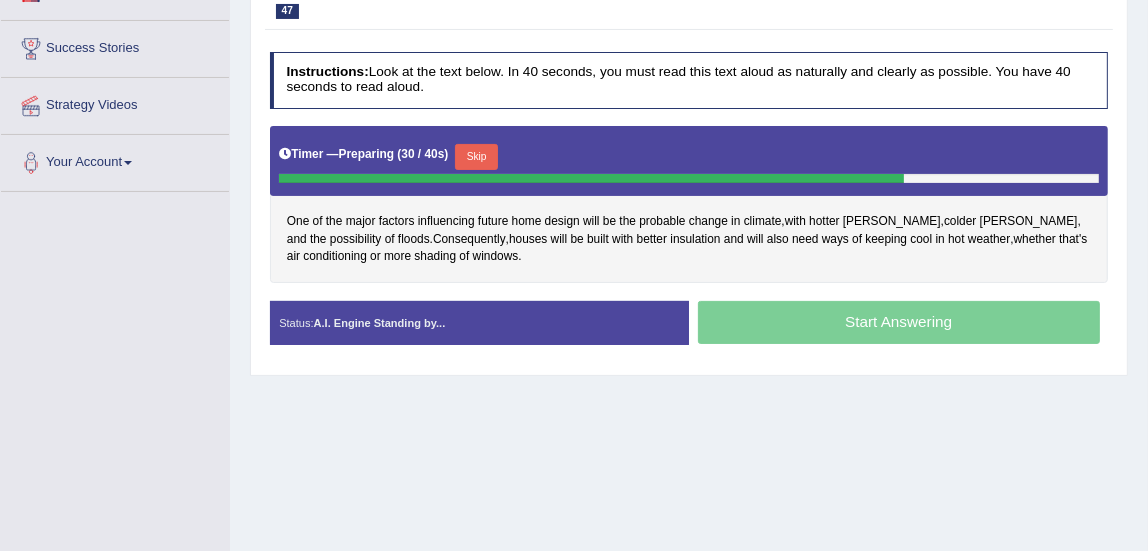
click at [482, 155] on button "Skip" at bounding box center [476, 157] width 43 height 26
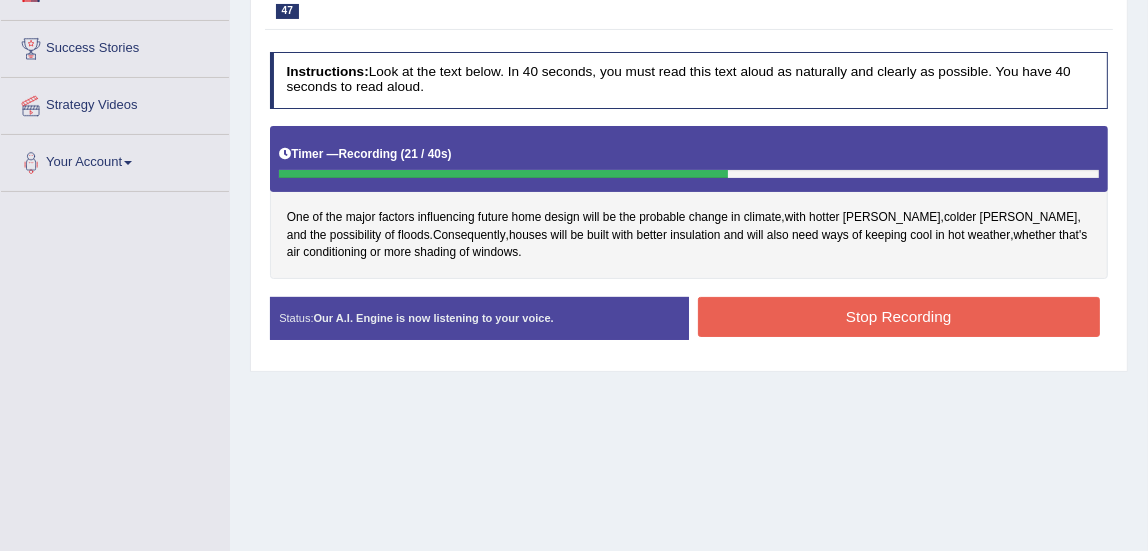
click at [928, 308] on button "Stop Recording" at bounding box center [899, 316] width 402 height 39
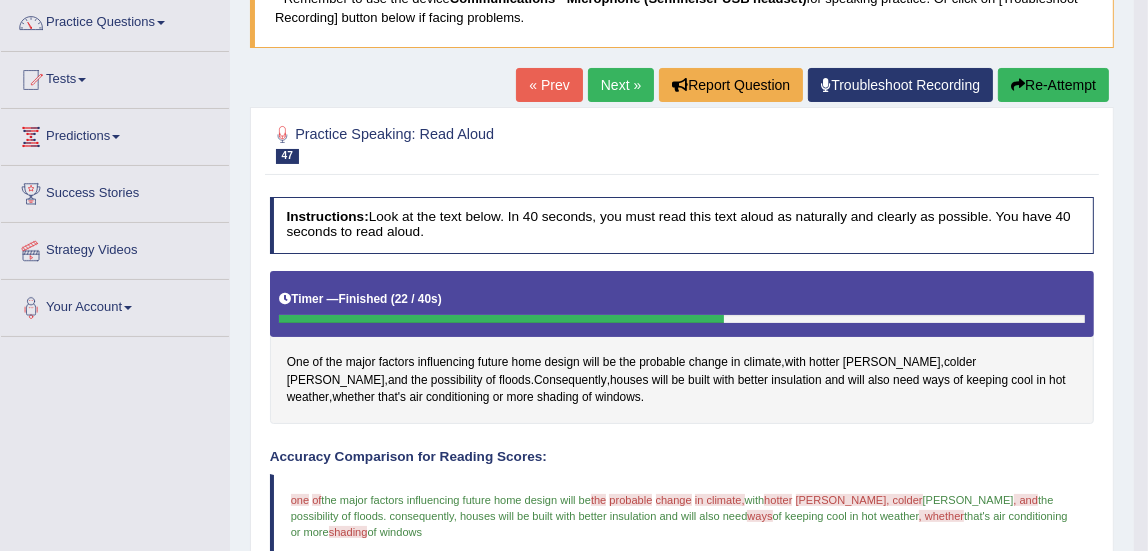
scroll to position [151, 0]
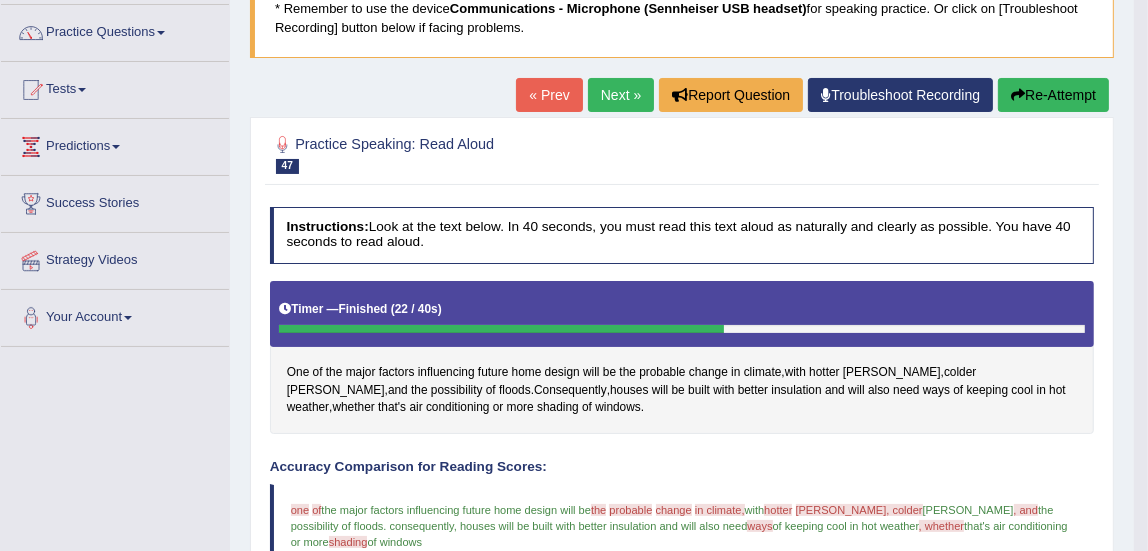
click at [614, 95] on link "Next »" at bounding box center [621, 95] width 66 height 34
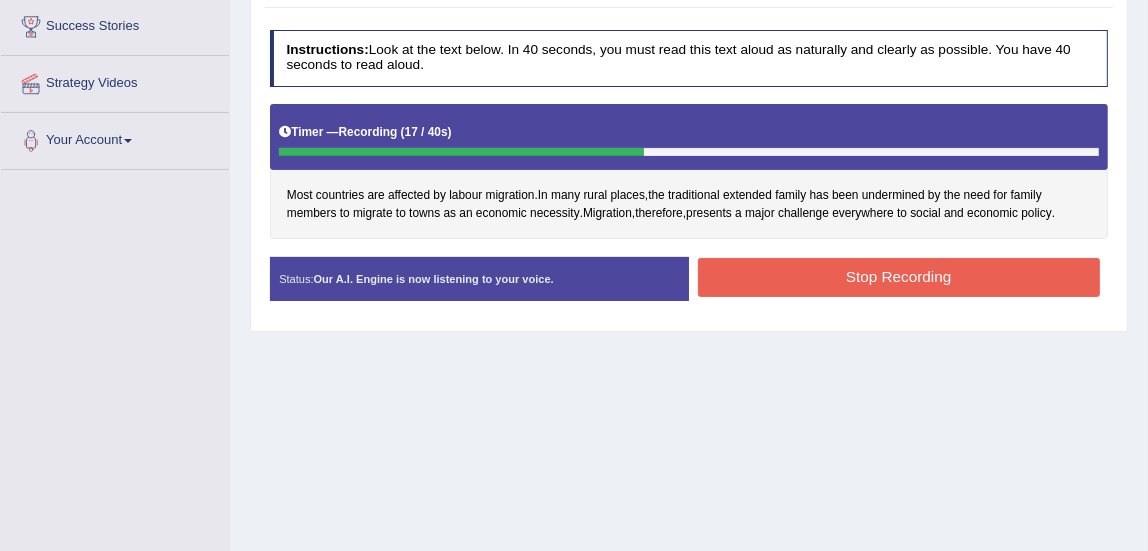
click at [859, 281] on button "Stop Recording" at bounding box center [899, 277] width 402 height 39
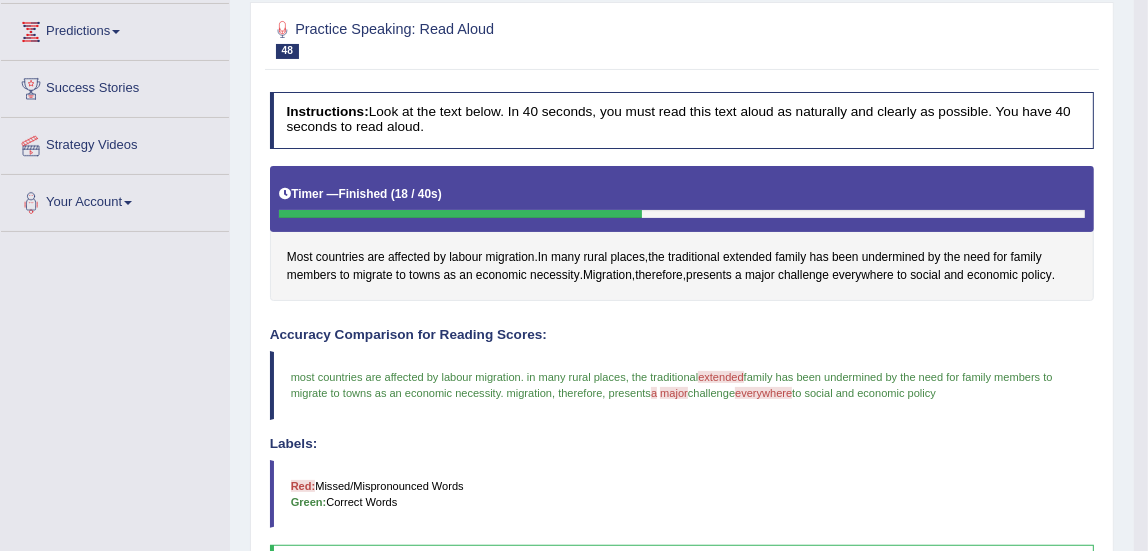
scroll to position [223, 0]
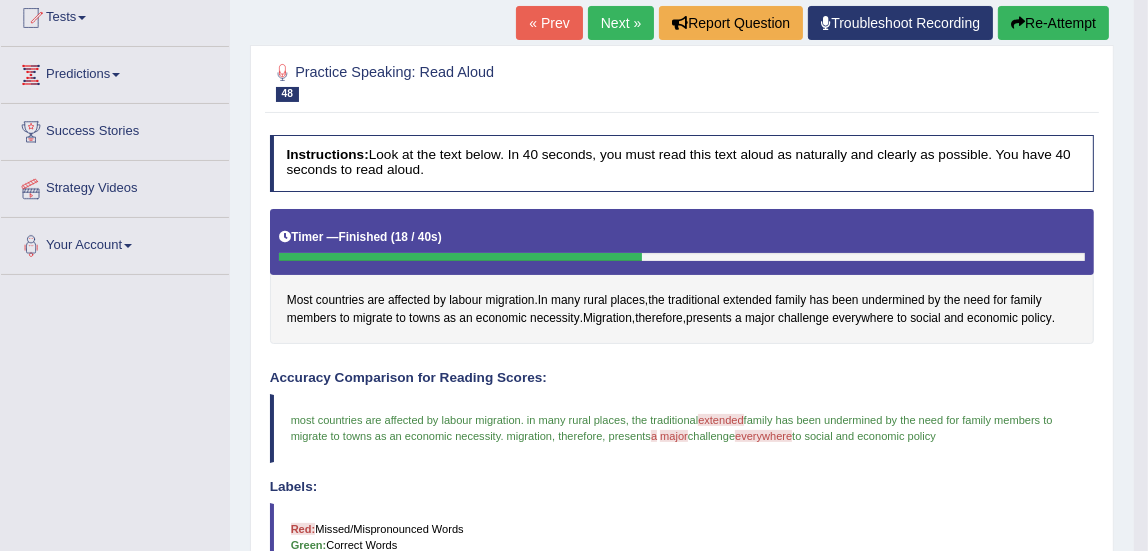
click at [608, 25] on link "Next »" at bounding box center [621, 23] width 66 height 34
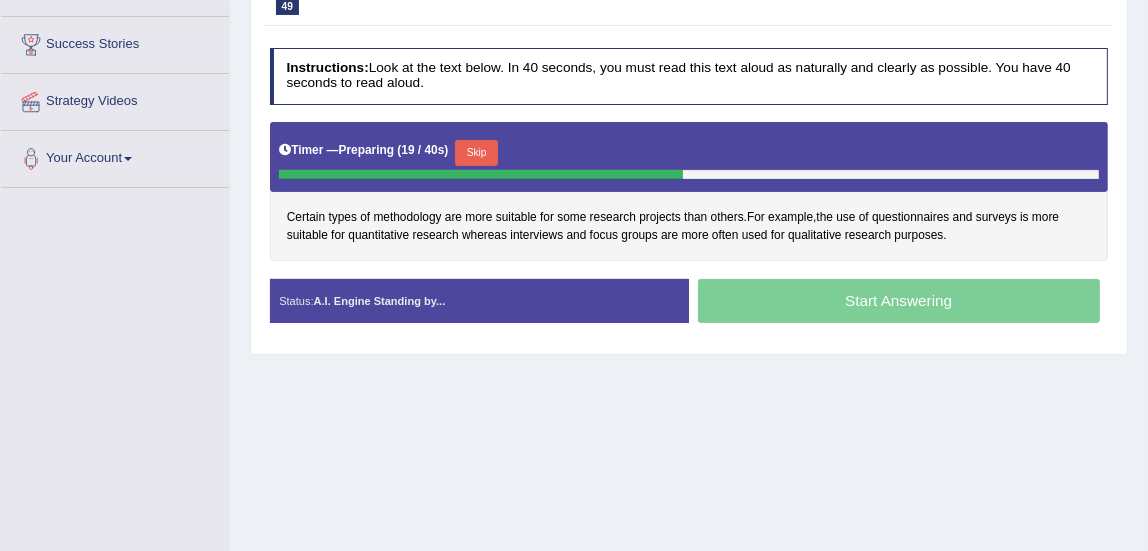
click at [482, 151] on button "Skip" at bounding box center [476, 153] width 43 height 26
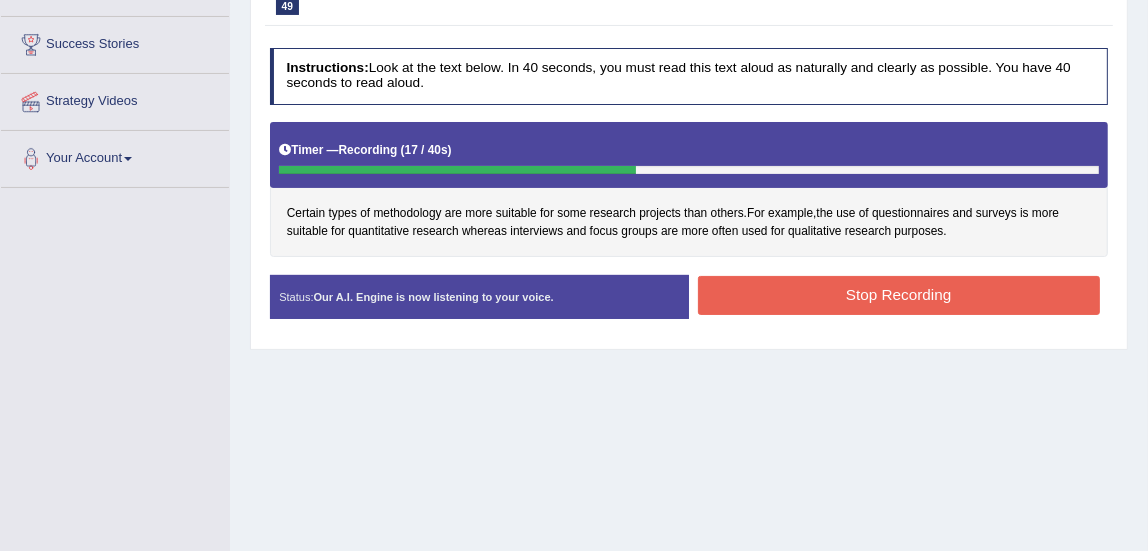
click at [820, 295] on button "Stop Recording" at bounding box center [899, 295] width 402 height 39
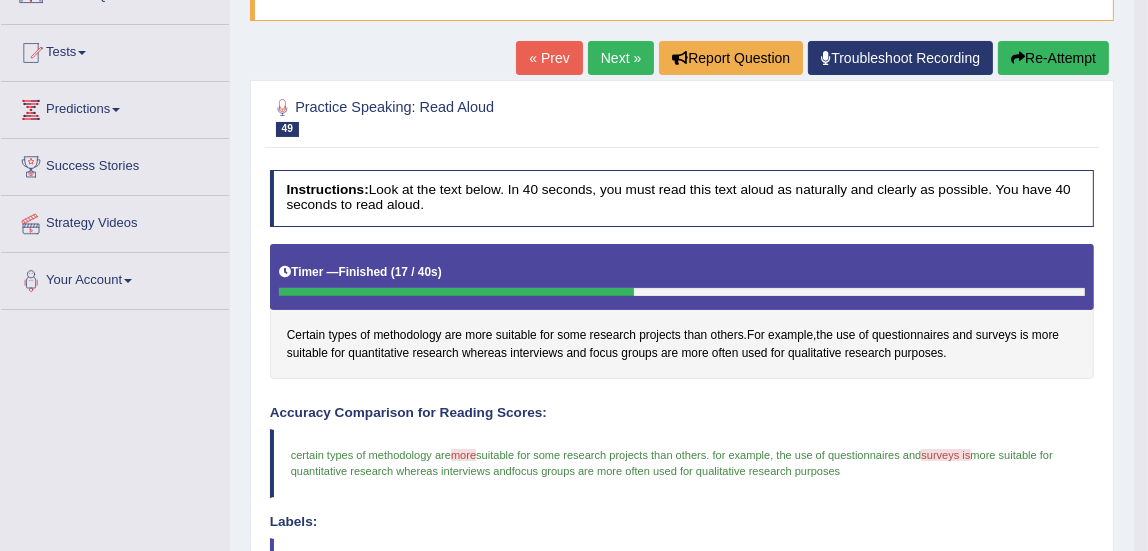
scroll to position [185, 0]
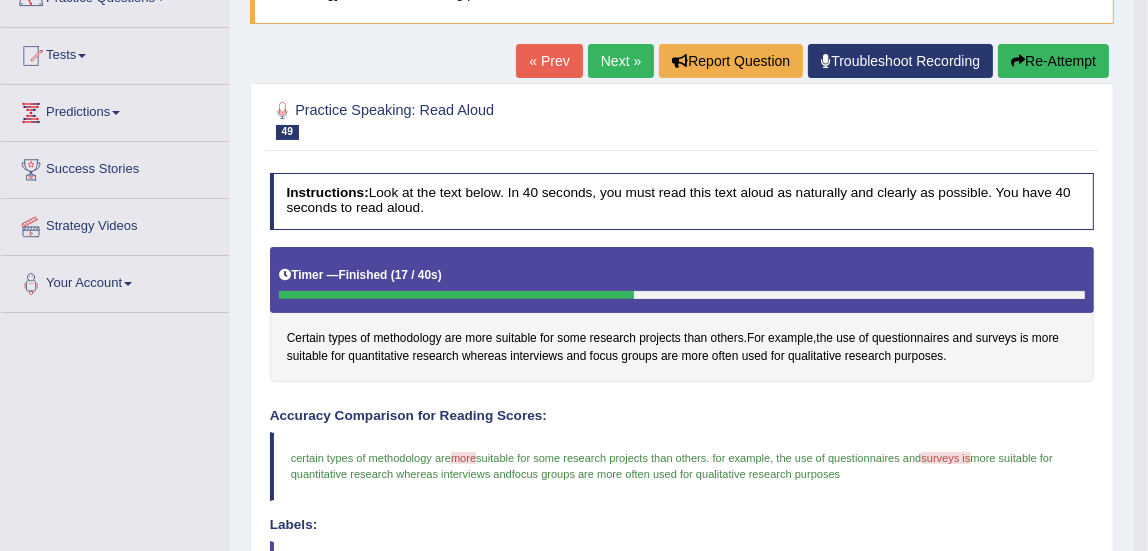
click at [623, 53] on link "Next »" at bounding box center [621, 61] width 66 height 34
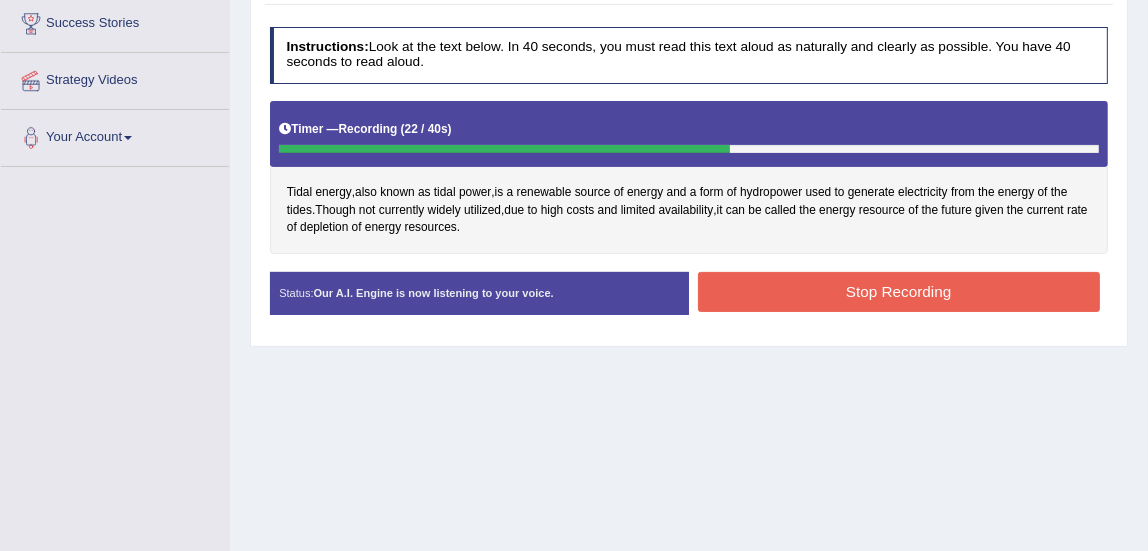
click at [953, 303] on button "Stop Recording" at bounding box center [899, 291] width 402 height 39
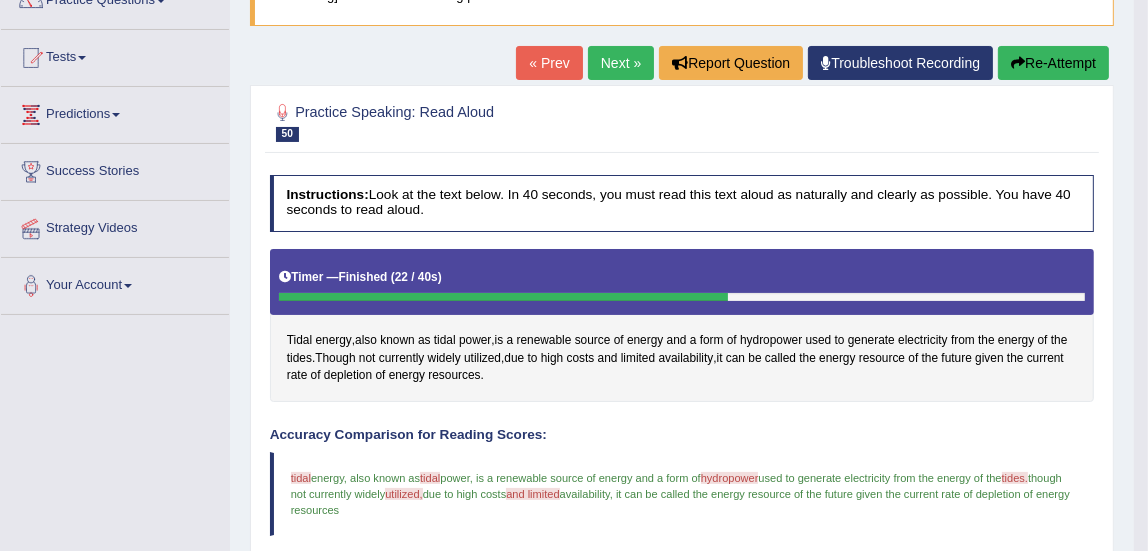
scroll to position [179, 0]
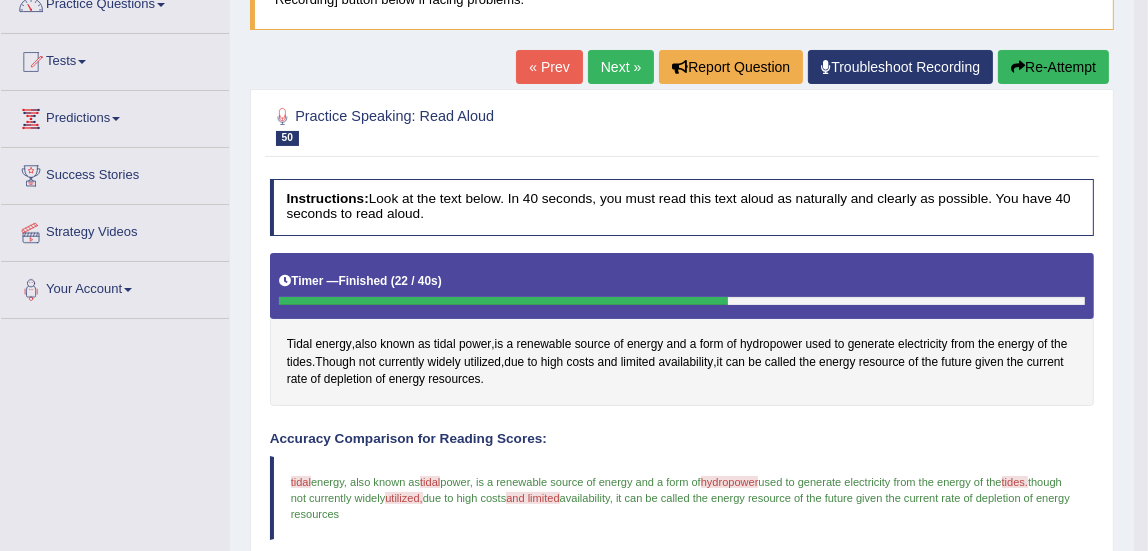
click at [611, 59] on link "Next »" at bounding box center [621, 67] width 66 height 34
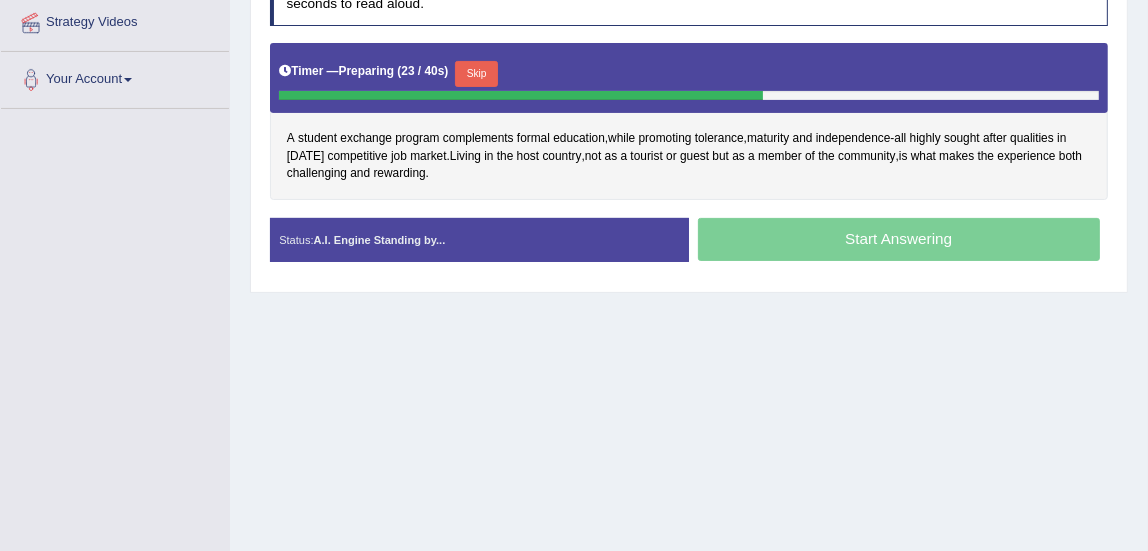
click at [485, 67] on button "Skip" at bounding box center [476, 74] width 43 height 26
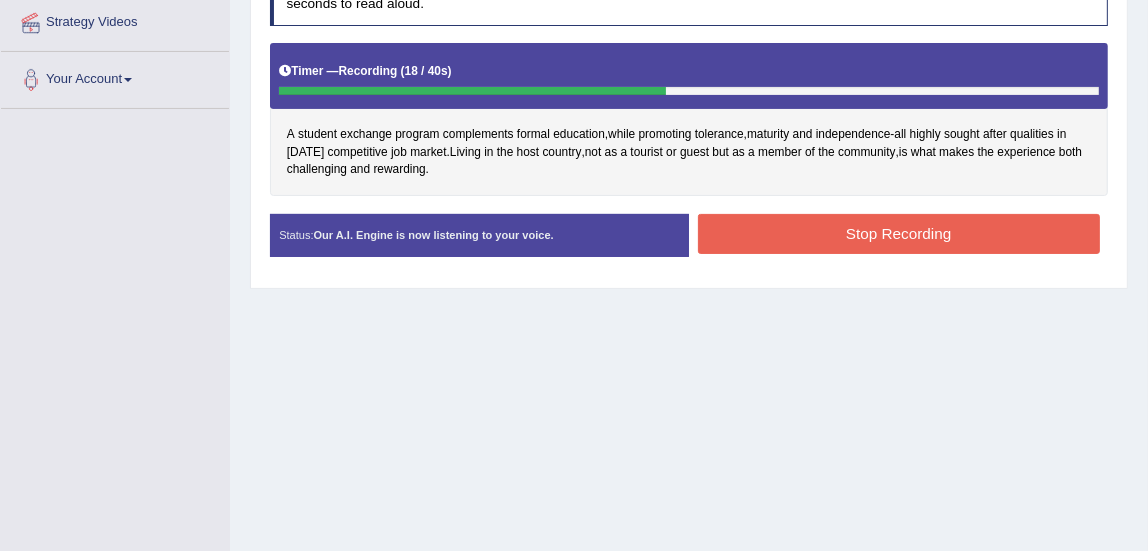
click at [932, 229] on button "Stop Recording" at bounding box center [899, 233] width 402 height 39
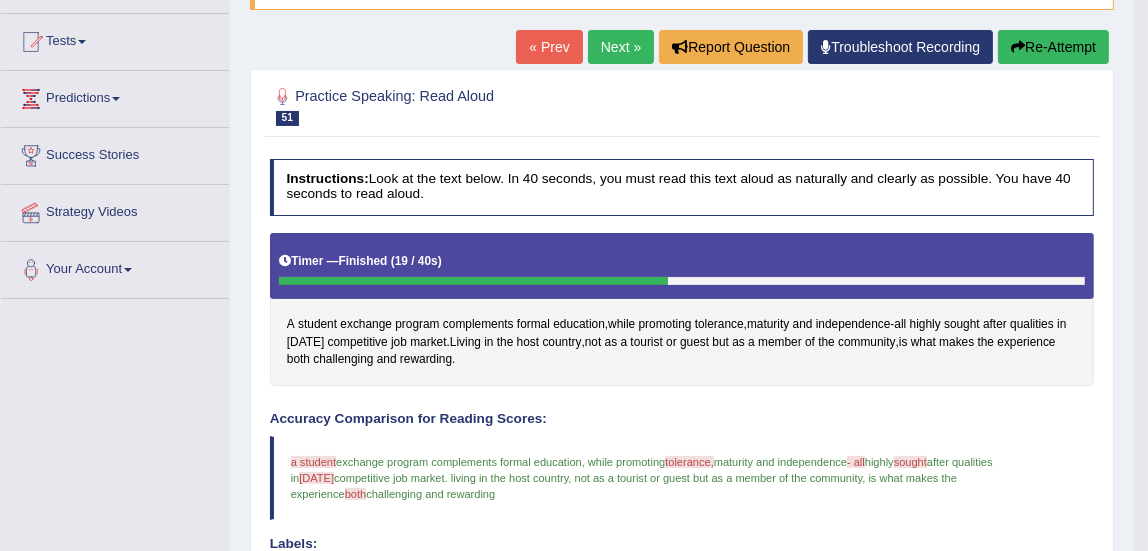
scroll to position [80, 0]
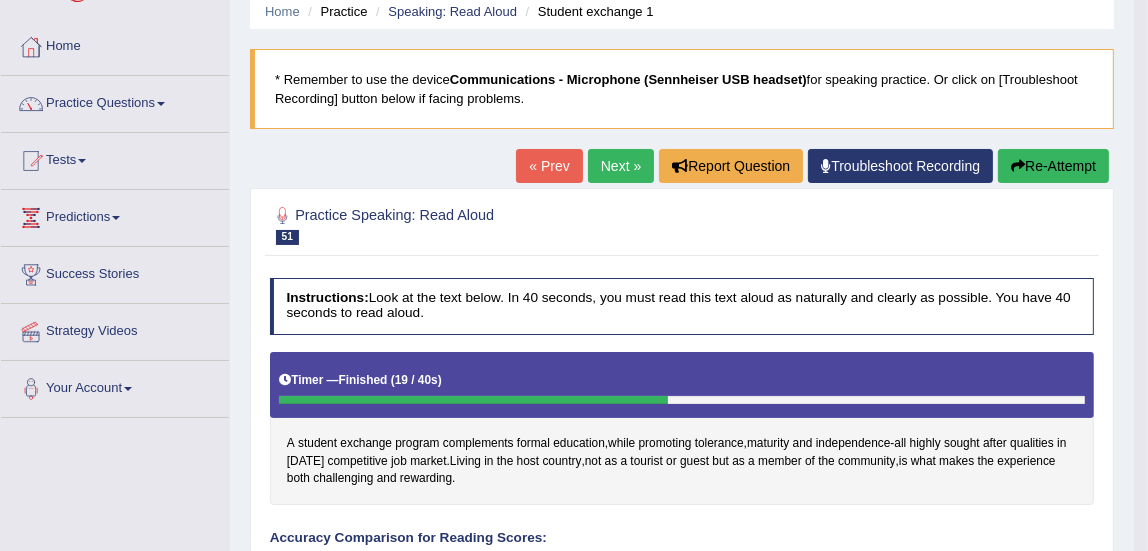
click at [609, 162] on link "Next »" at bounding box center [621, 166] width 66 height 34
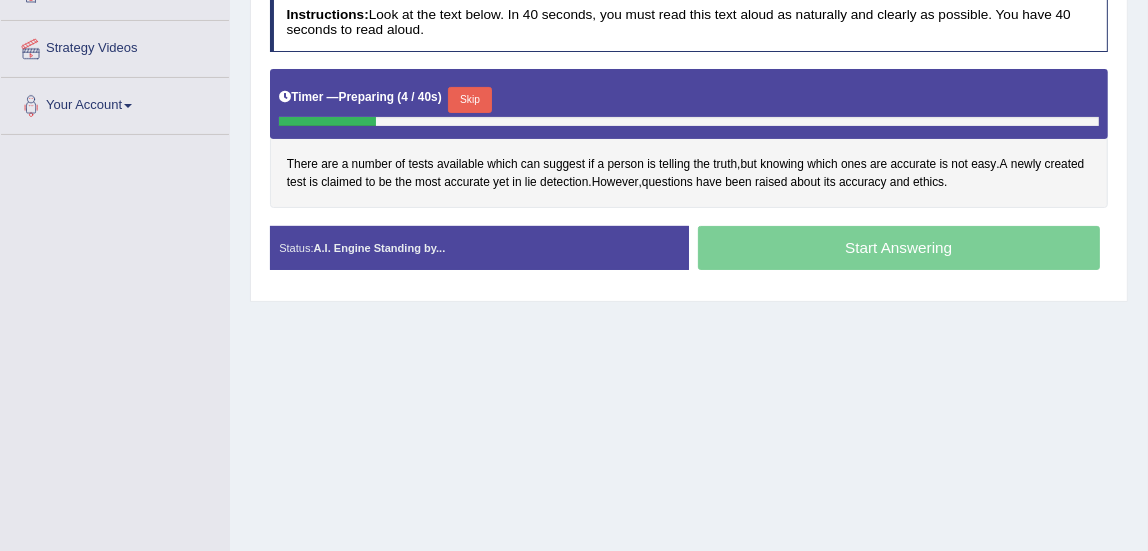
scroll to position [365, 0]
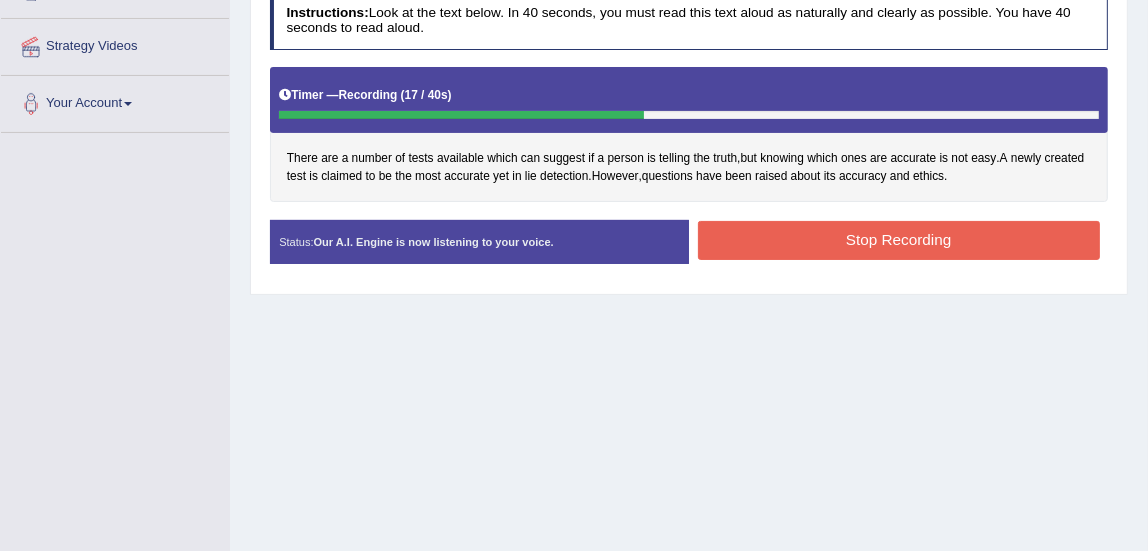
click at [965, 249] on button "Stop Recording" at bounding box center [899, 240] width 402 height 39
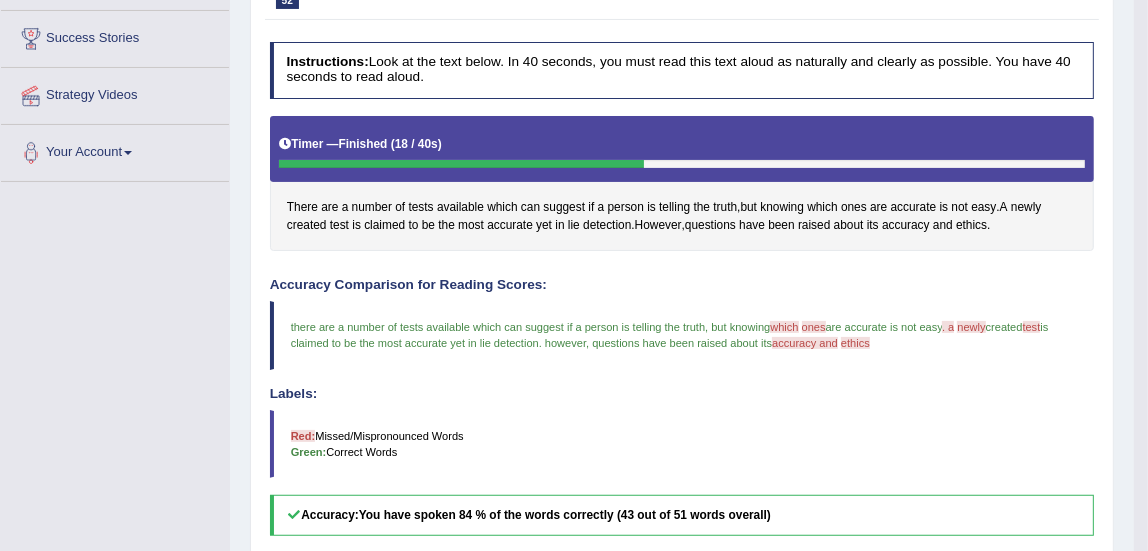
scroll to position [231, 0]
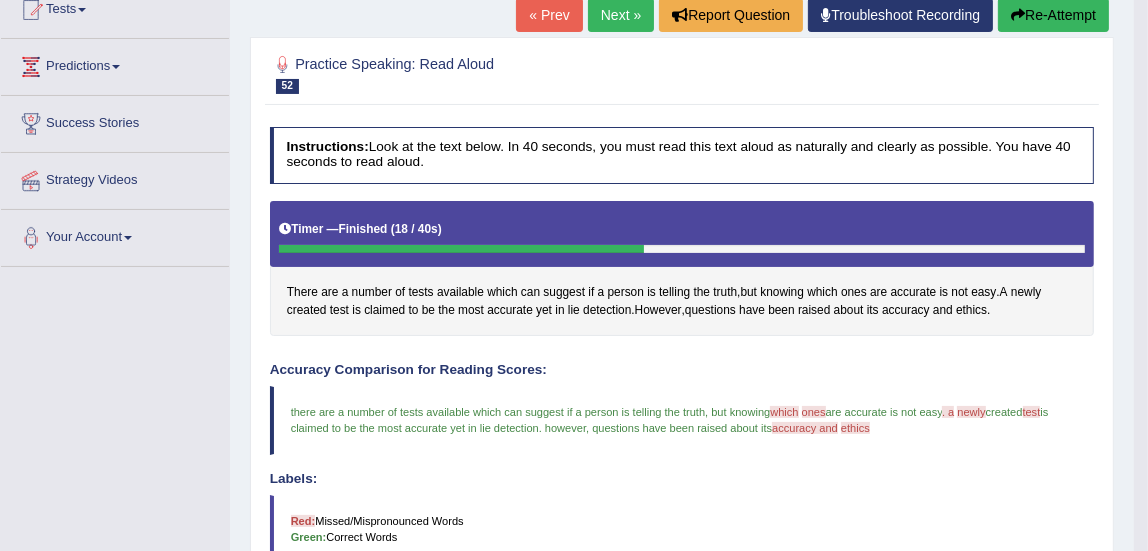
click at [606, 25] on link "Next »" at bounding box center [621, 15] width 66 height 34
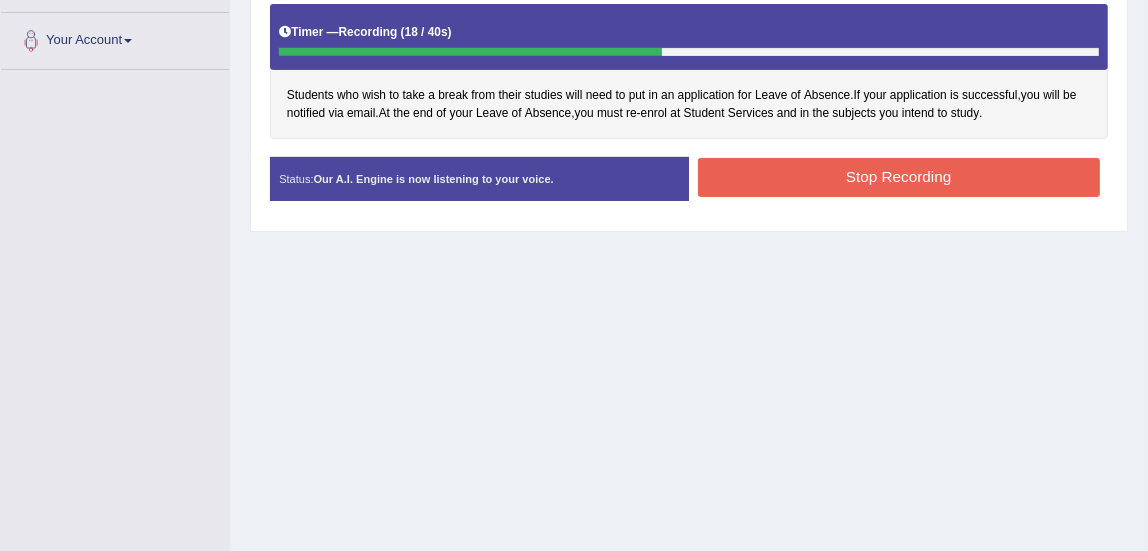
click at [949, 182] on button "Stop Recording" at bounding box center [899, 177] width 402 height 39
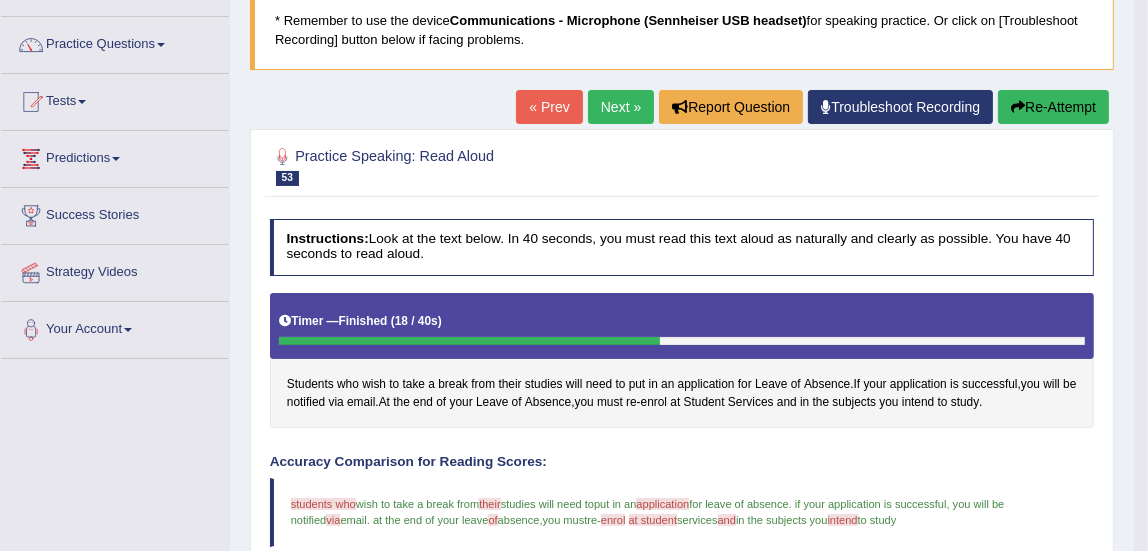
scroll to position [138, 0]
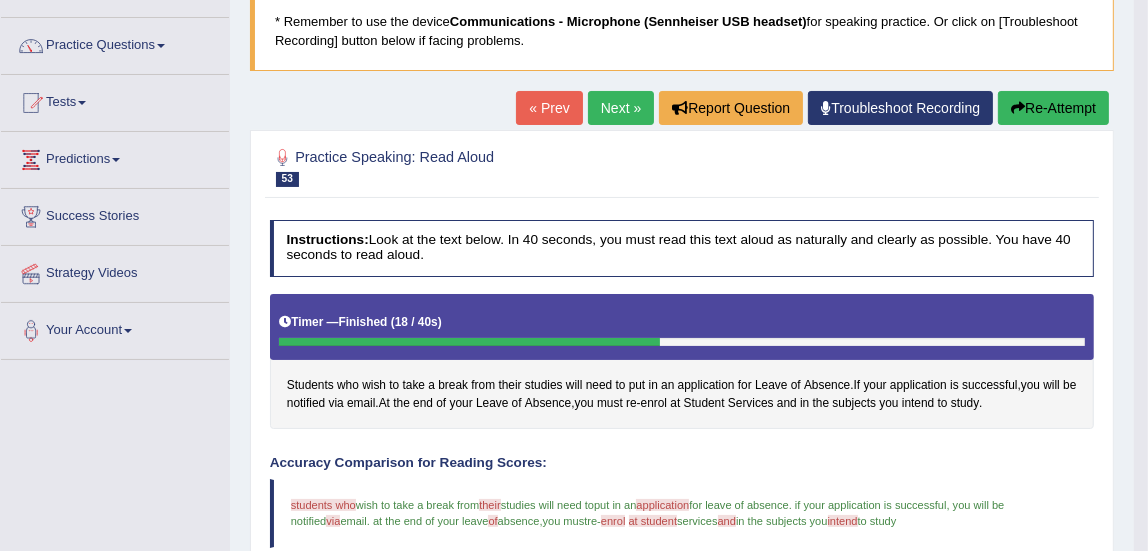
click at [614, 107] on link "Next »" at bounding box center [621, 108] width 66 height 34
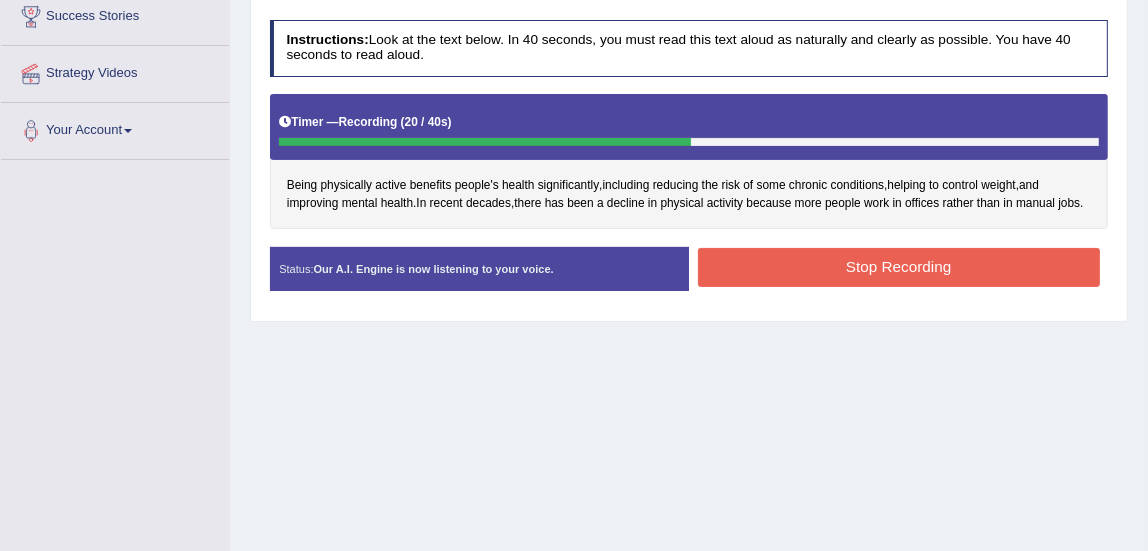
click at [941, 269] on button "Stop Recording" at bounding box center [899, 267] width 402 height 39
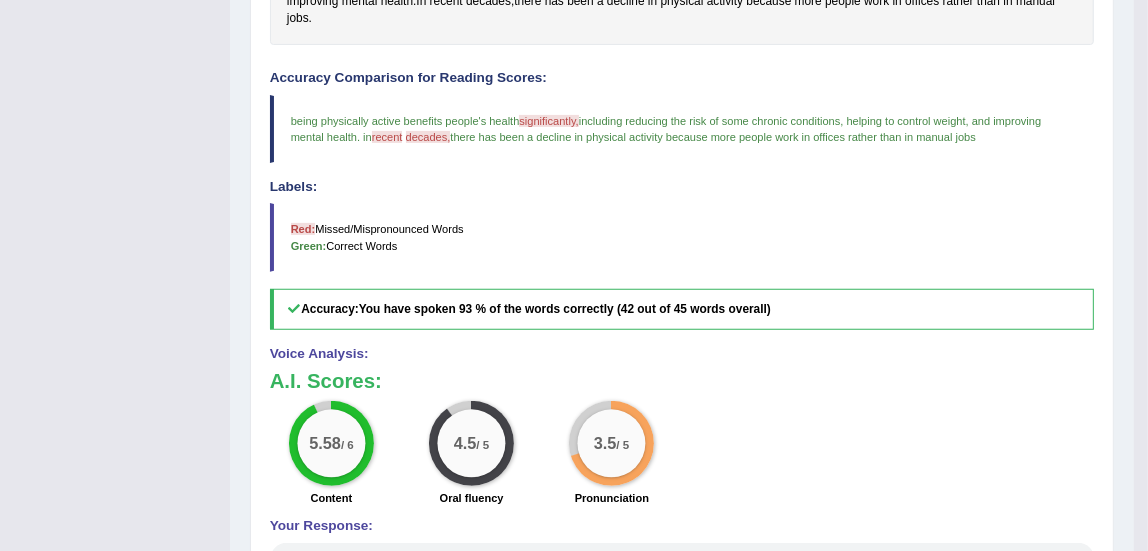
scroll to position [240, 0]
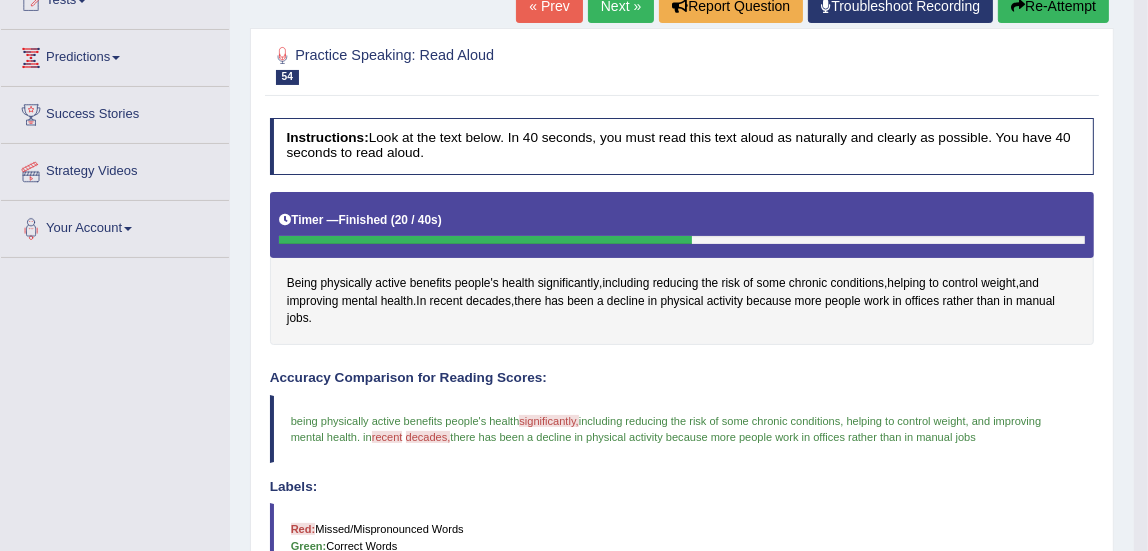
click at [612, 6] on link "Next »" at bounding box center [621, 6] width 66 height 34
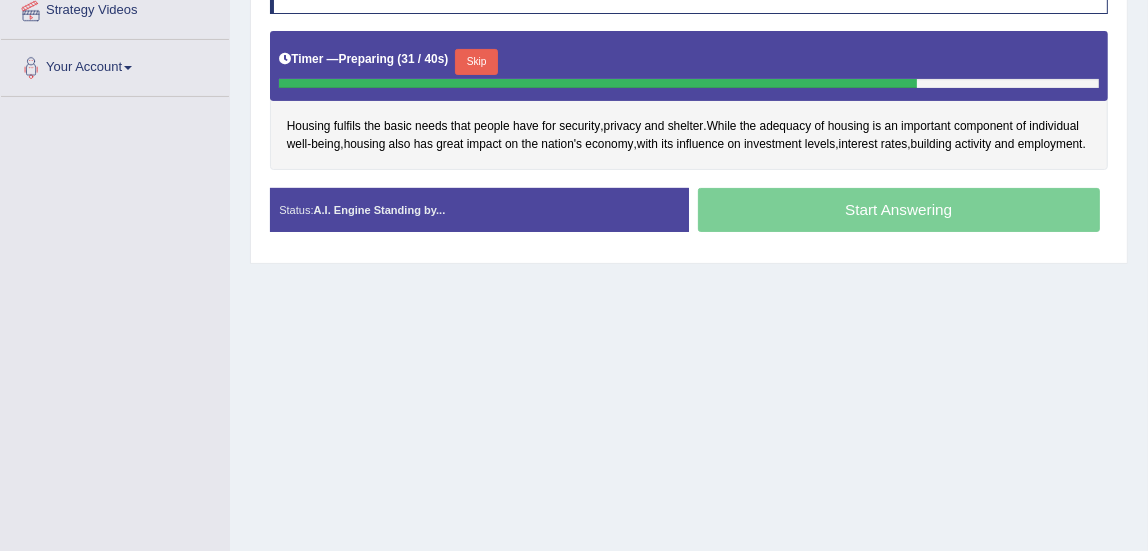
click at [478, 58] on button "Skip" at bounding box center [476, 62] width 43 height 26
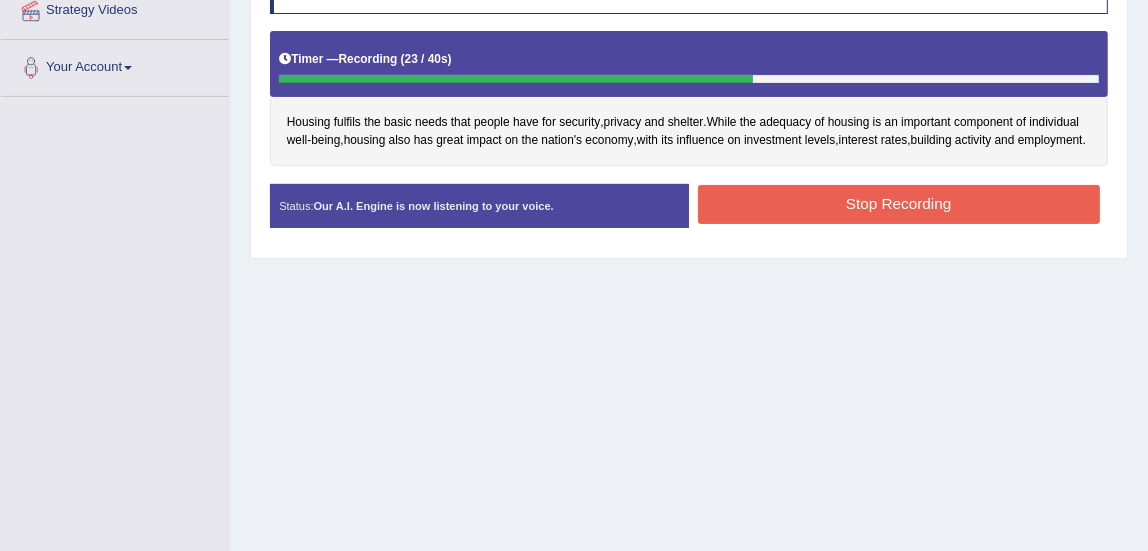
click at [774, 224] on button "Stop Recording" at bounding box center [899, 204] width 402 height 39
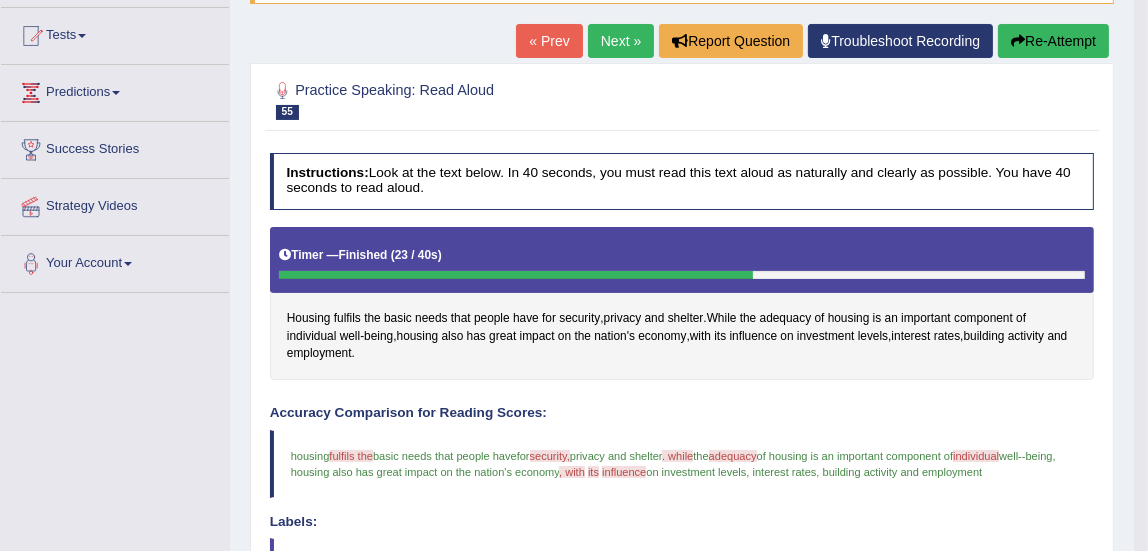
scroll to position [178, 0]
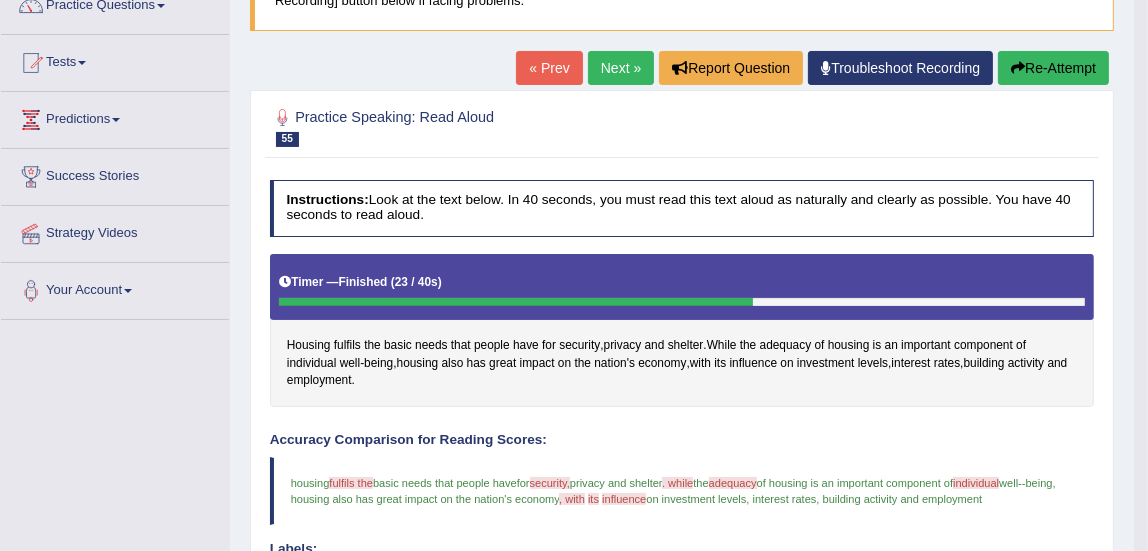
click at [610, 60] on link "Next »" at bounding box center [621, 68] width 66 height 34
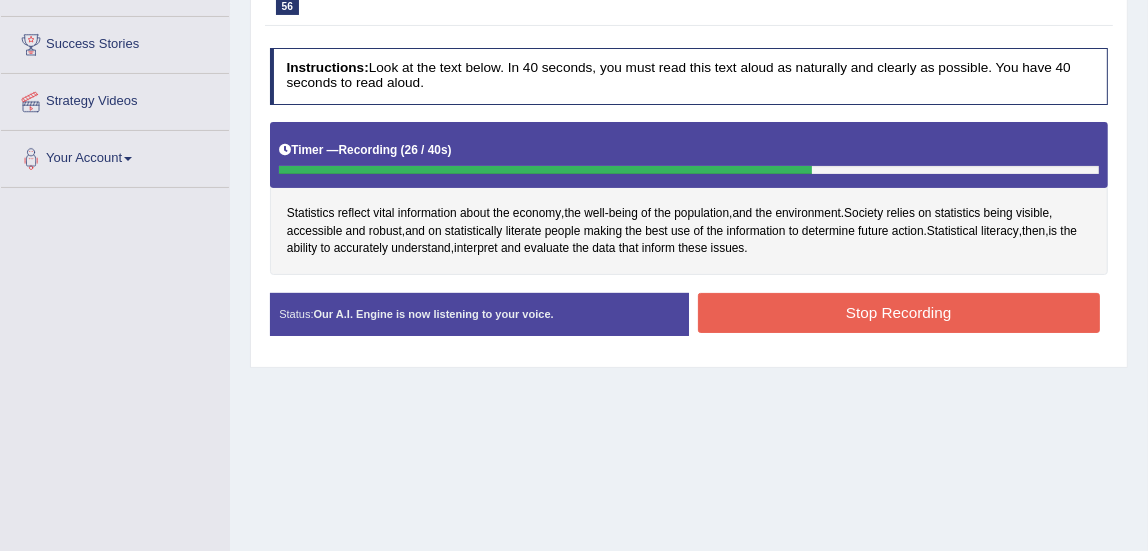
click at [963, 316] on button "Stop Recording" at bounding box center [899, 312] width 402 height 39
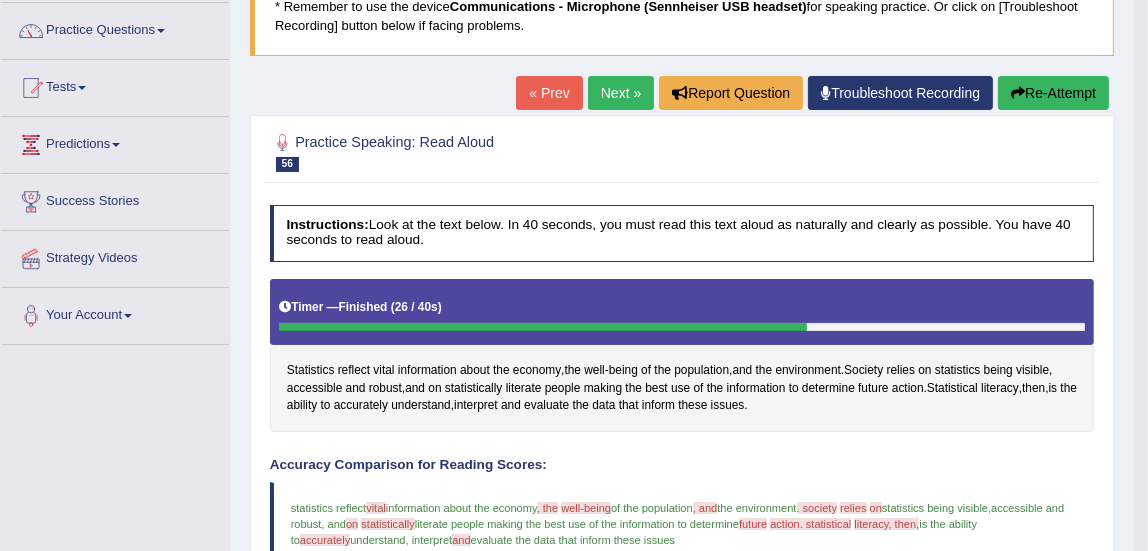
scroll to position [150, 0]
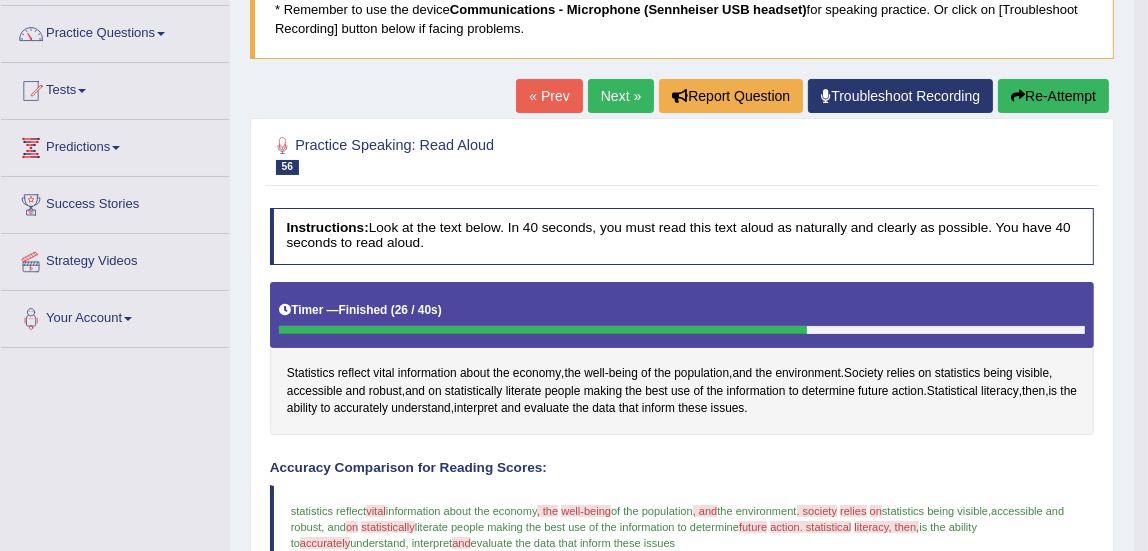
click at [612, 90] on link "Next »" at bounding box center [621, 96] width 66 height 34
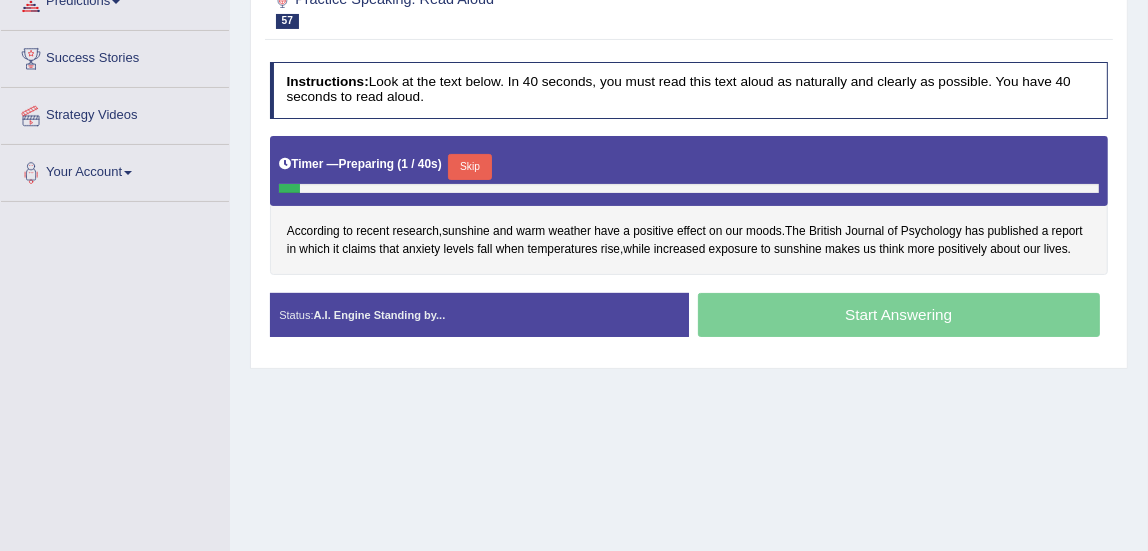
scroll to position [313, 0]
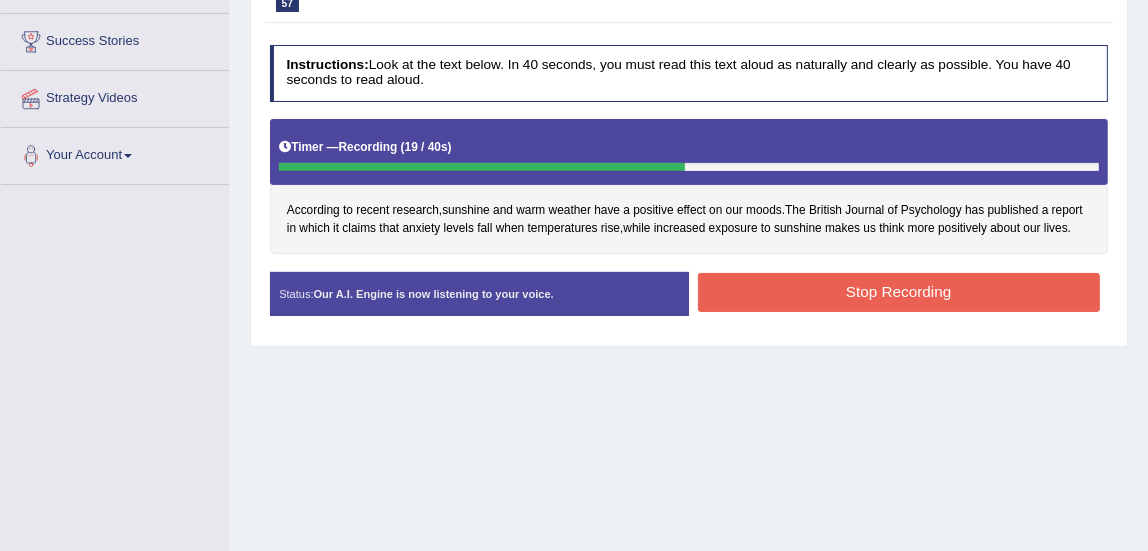
click at [911, 297] on button "Stop Recording" at bounding box center [899, 292] width 402 height 39
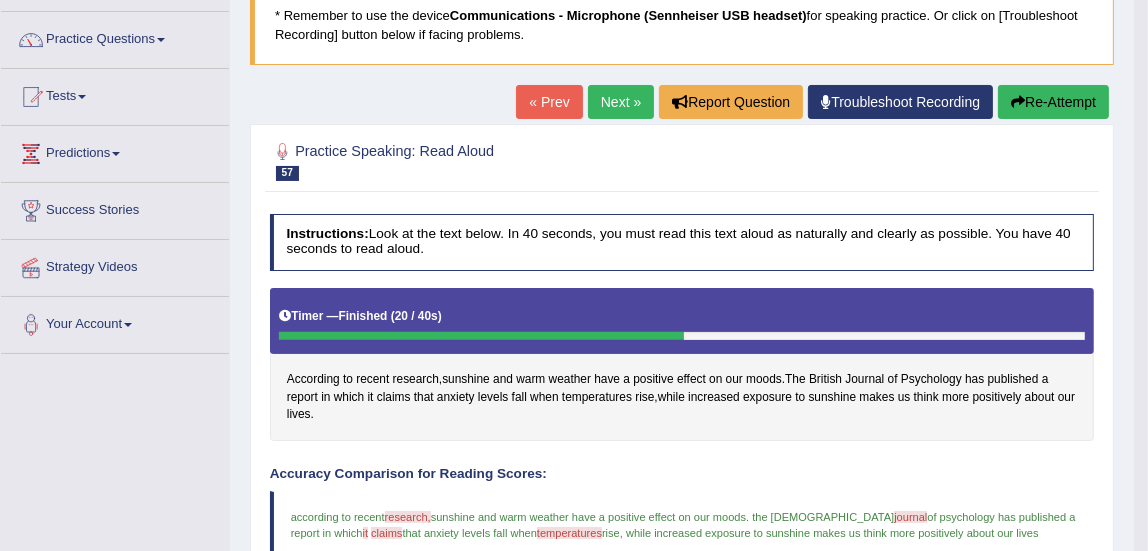
scroll to position [107, 0]
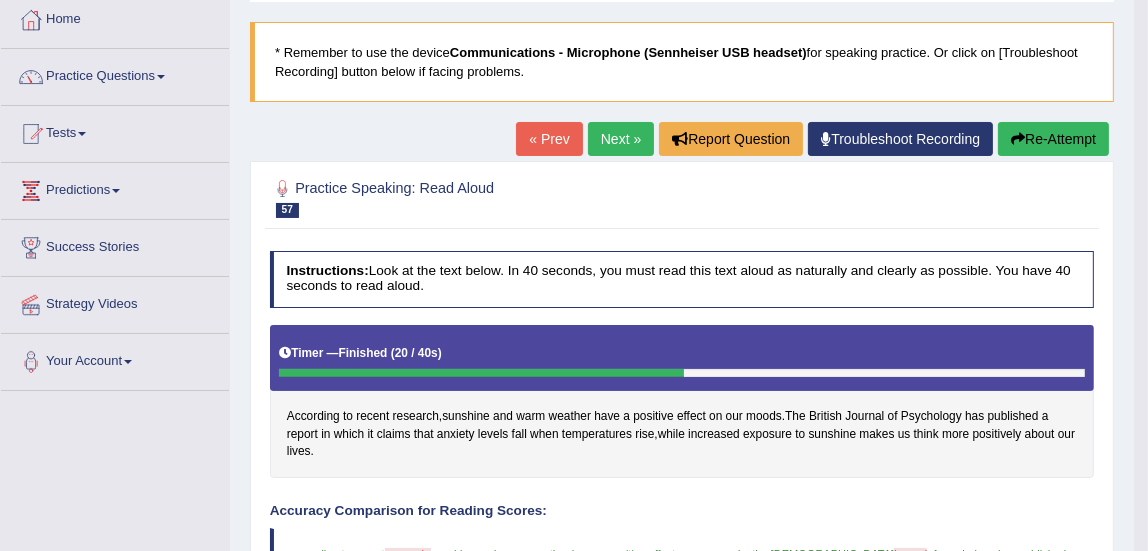
click at [614, 139] on link "Next »" at bounding box center [621, 139] width 66 height 34
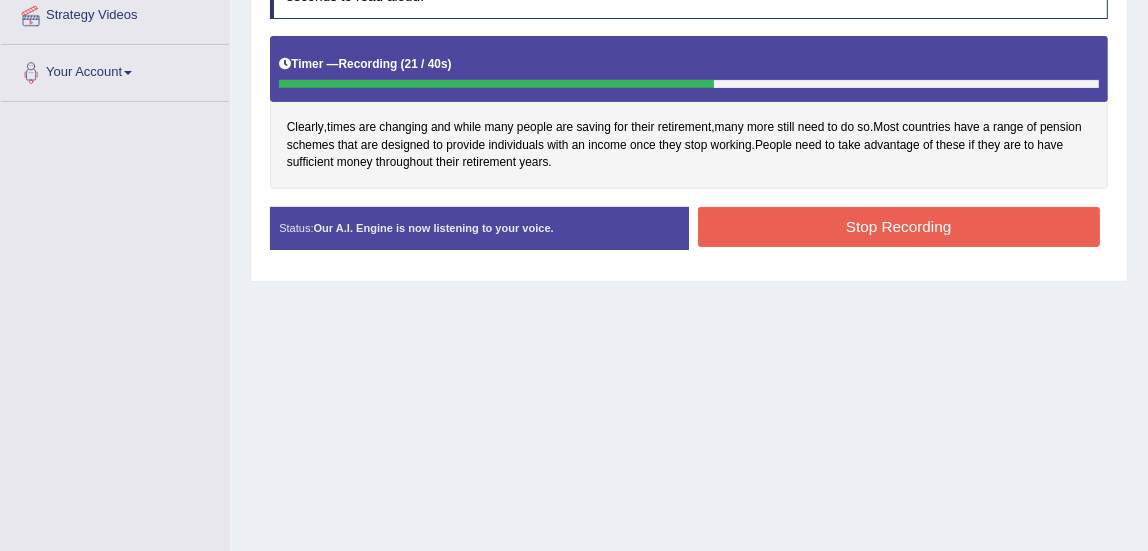
click at [982, 207] on button "Stop Recording" at bounding box center [899, 226] width 402 height 39
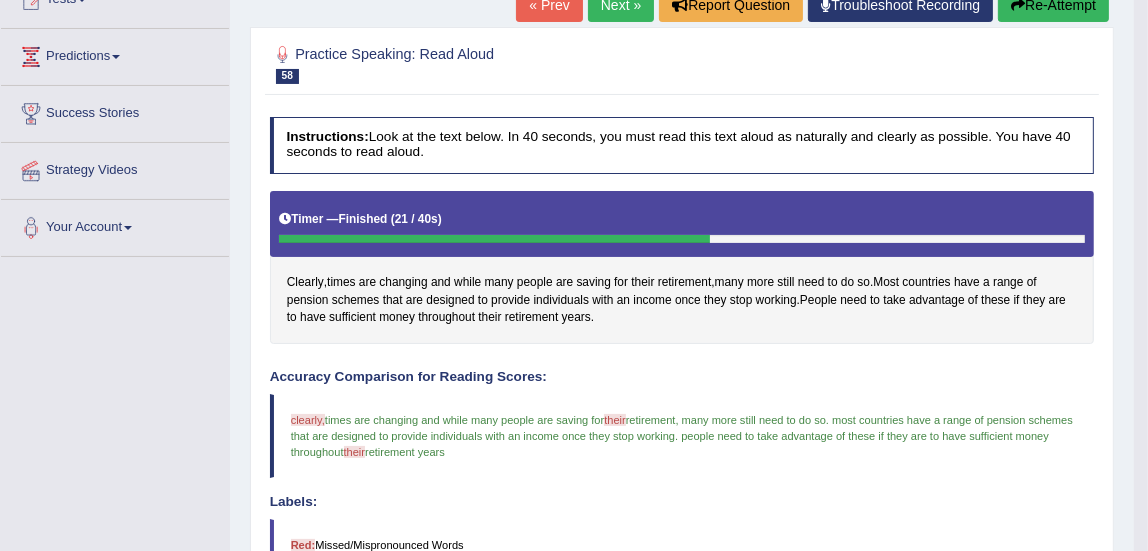
scroll to position [142, 0]
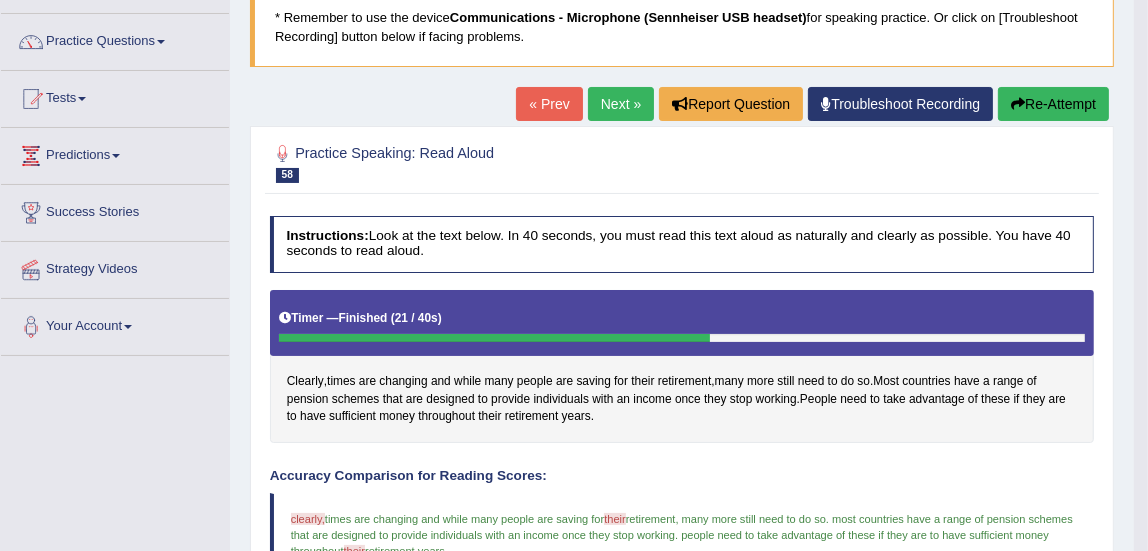
click at [632, 94] on link "Next »" at bounding box center [621, 104] width 66 height 34
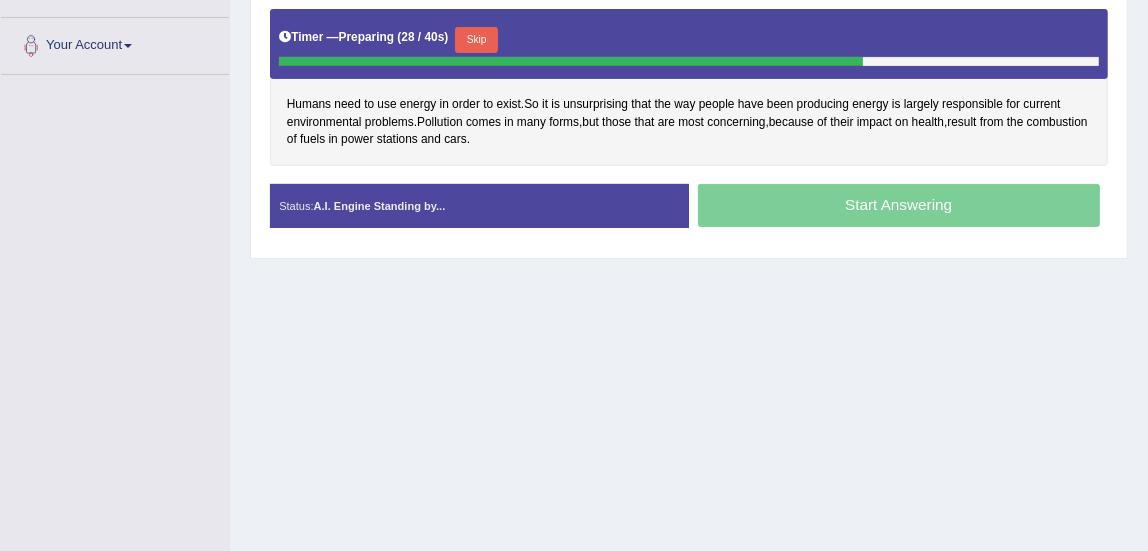
scroll to position [428, 0]
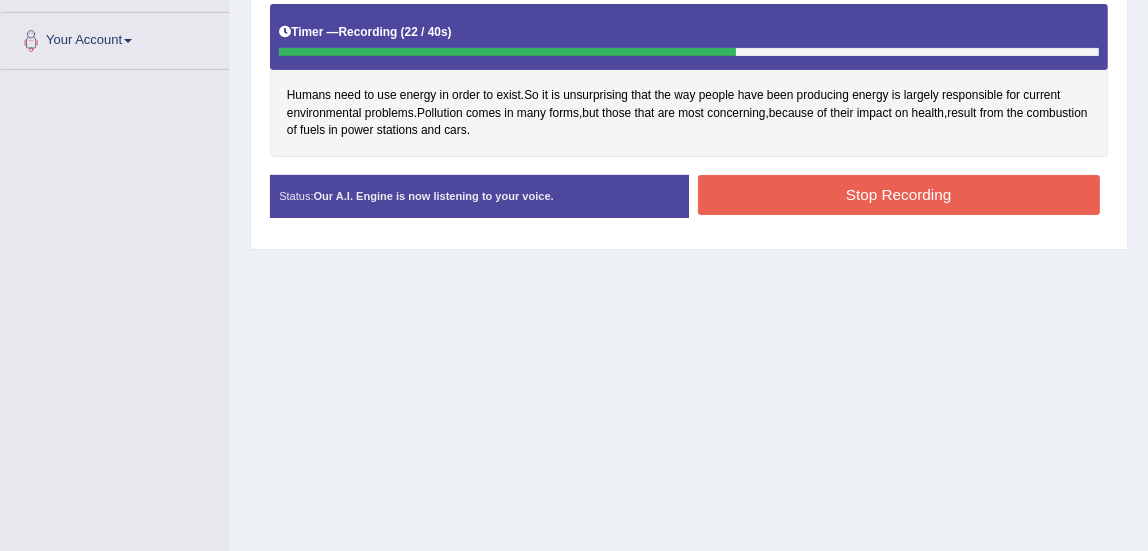
click at [964, 210] on button "Stop Recording" at bounding box center [899, 194] width 402 height 39
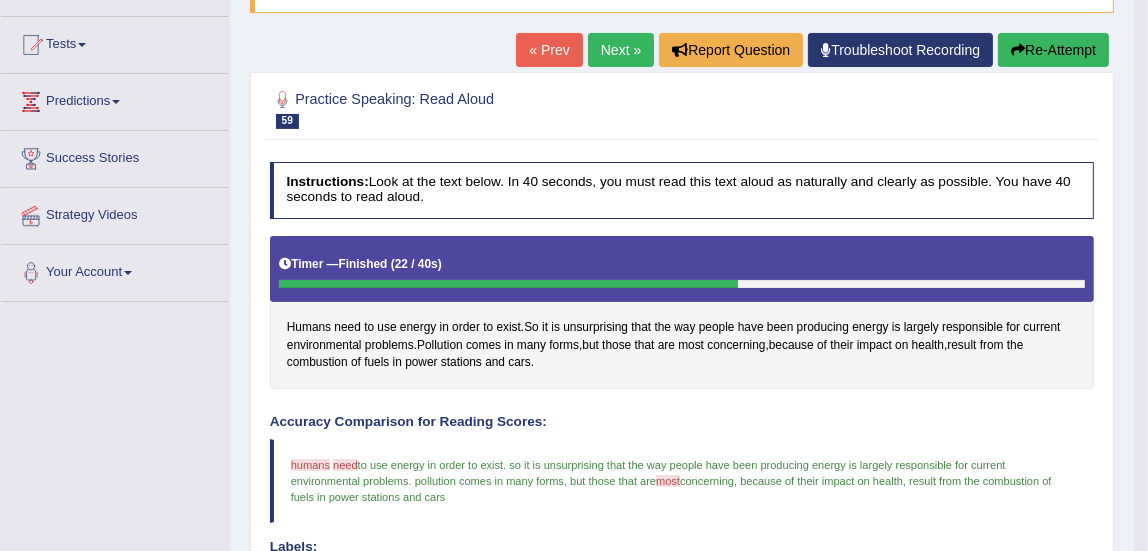
scroll to position [190, 0]
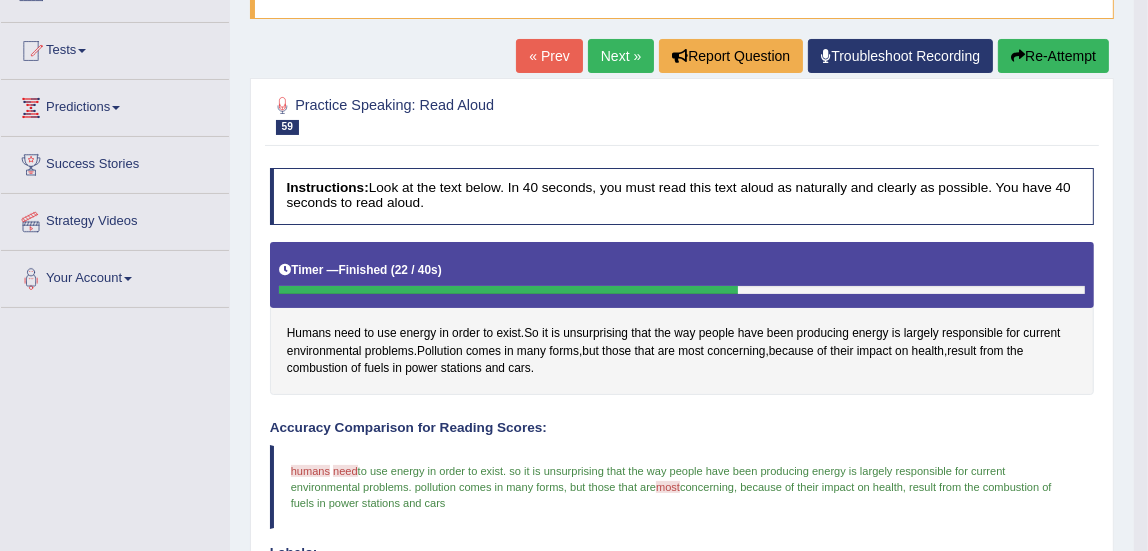
click at [616, 60] on link "Next »" at bounding box center [621, 56] width 66 height 34
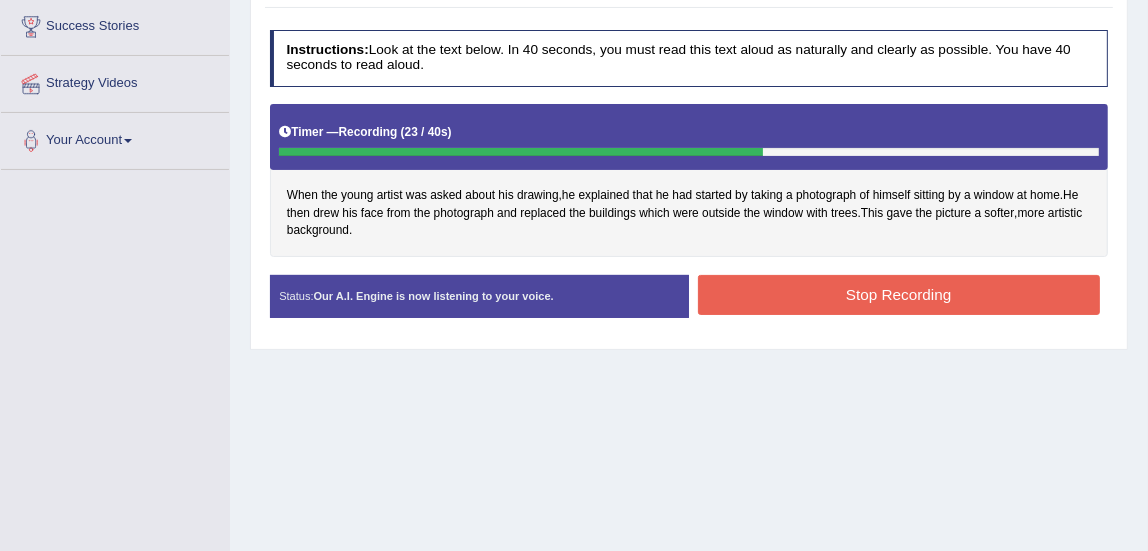
click at [984, 297] on button "Stop Recording" at bounding box center [899, 294] width 402 height 39
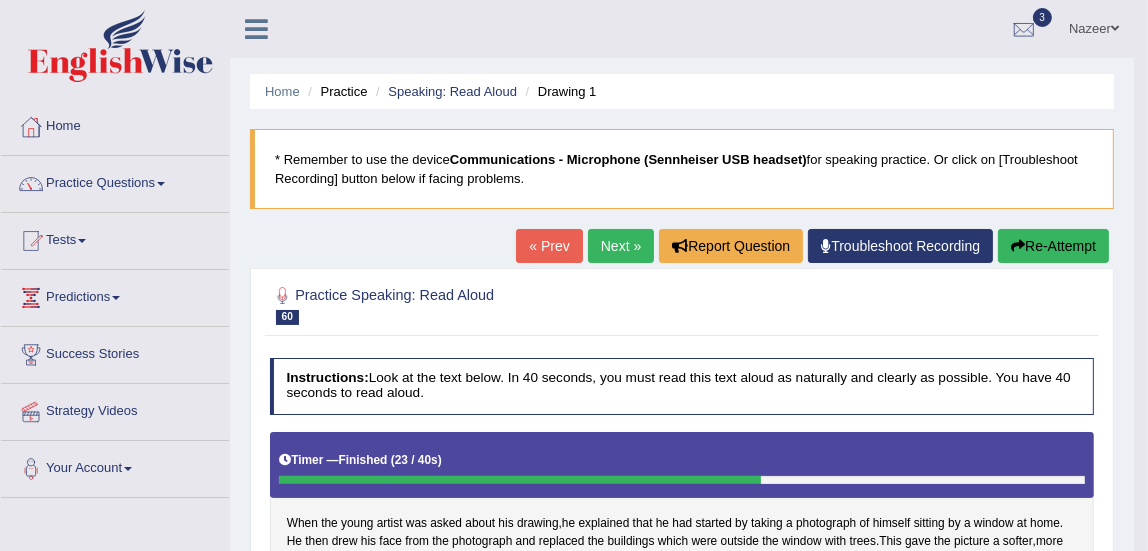
click at [625, 252] on link "Next »" at bounding box center [621, 246] width 66 height 34
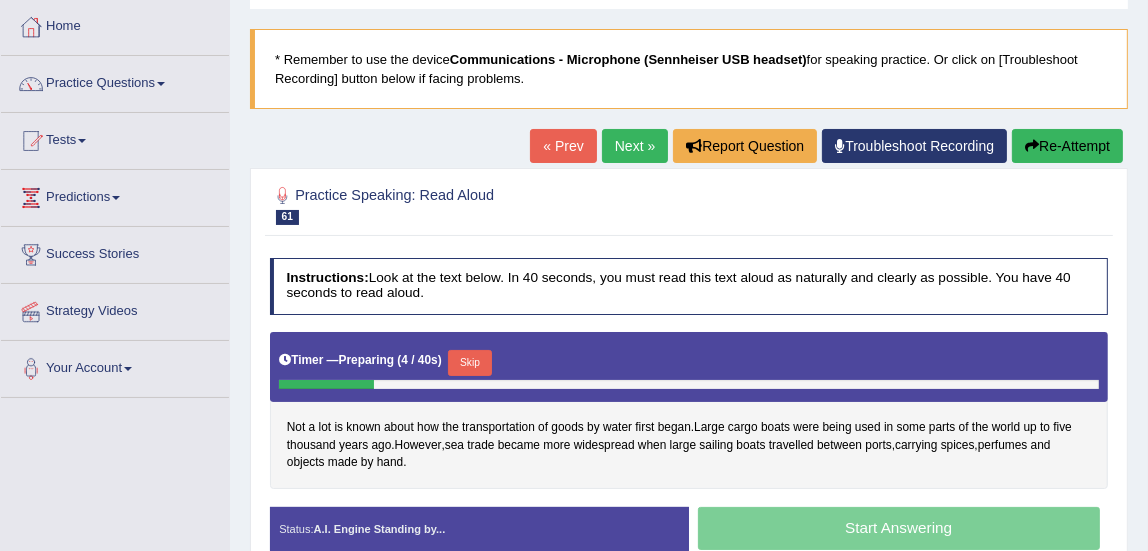
scroll to position [96, 0]
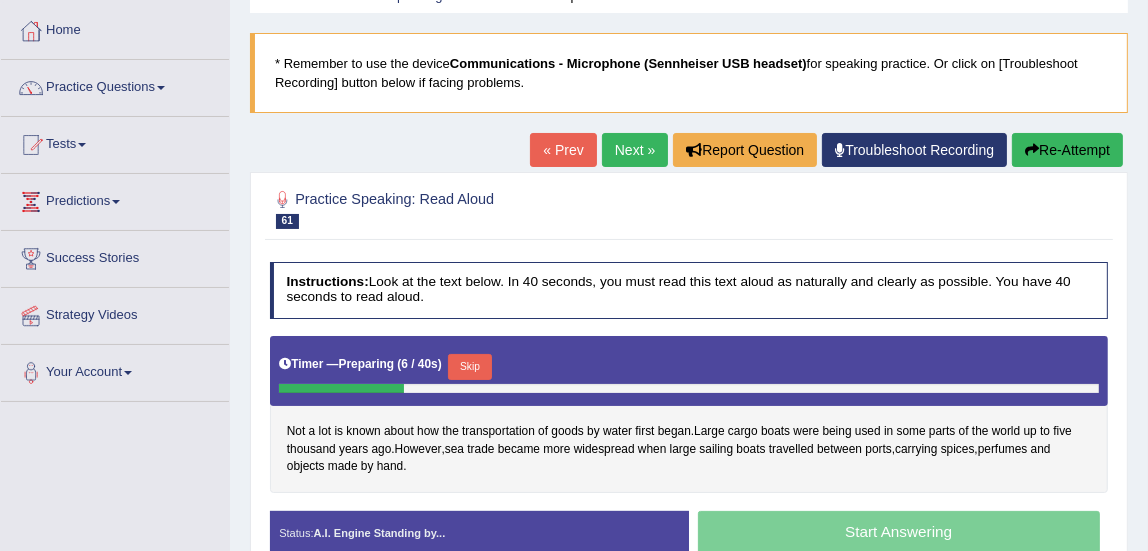
click at [559, 150] on link "« Prev" at bounding box center [563, 150] width 66 height 34
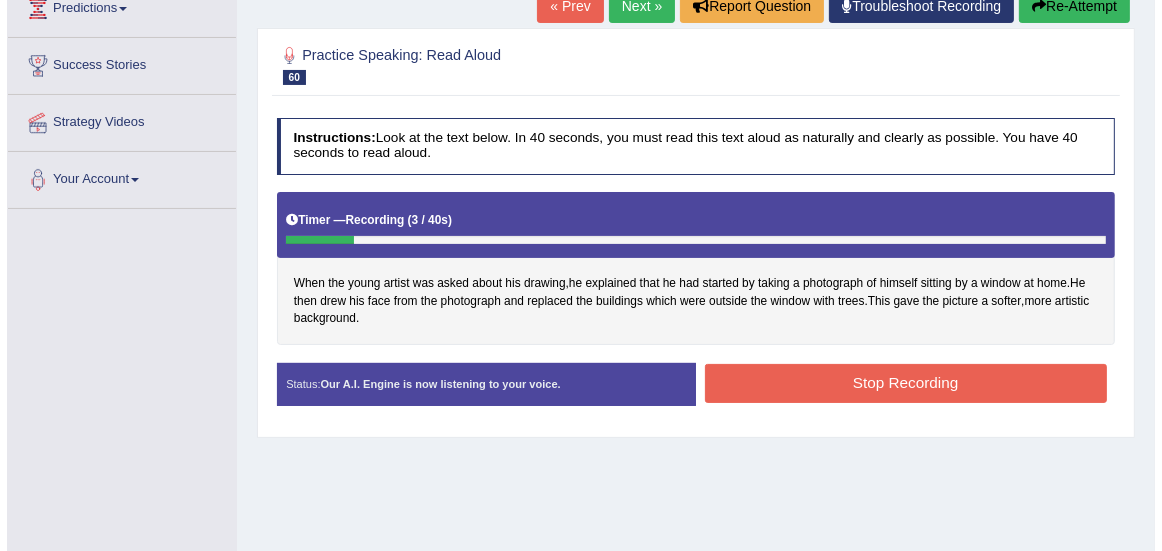
scroll to position [294, 0]
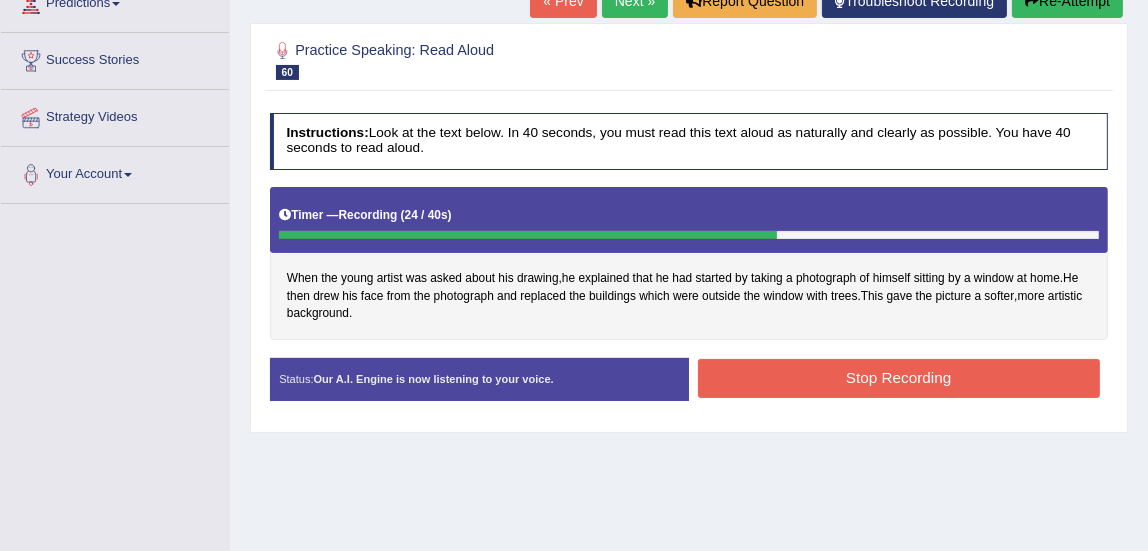
click at [929, 378] on button "Stop Recording" at bounding box center [899, 378] width 402 height 39
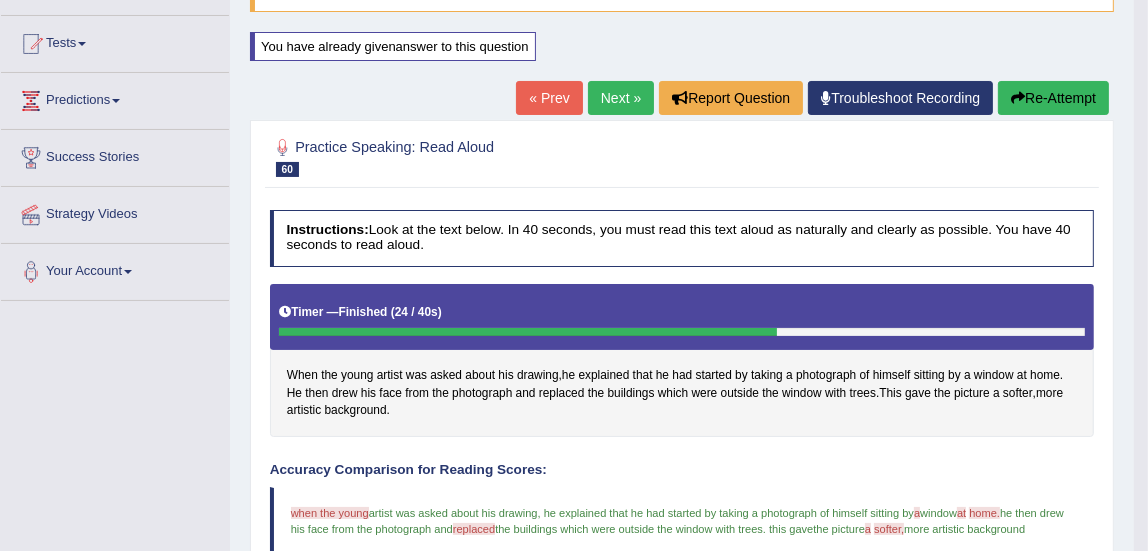
scroll to position [178, 0]
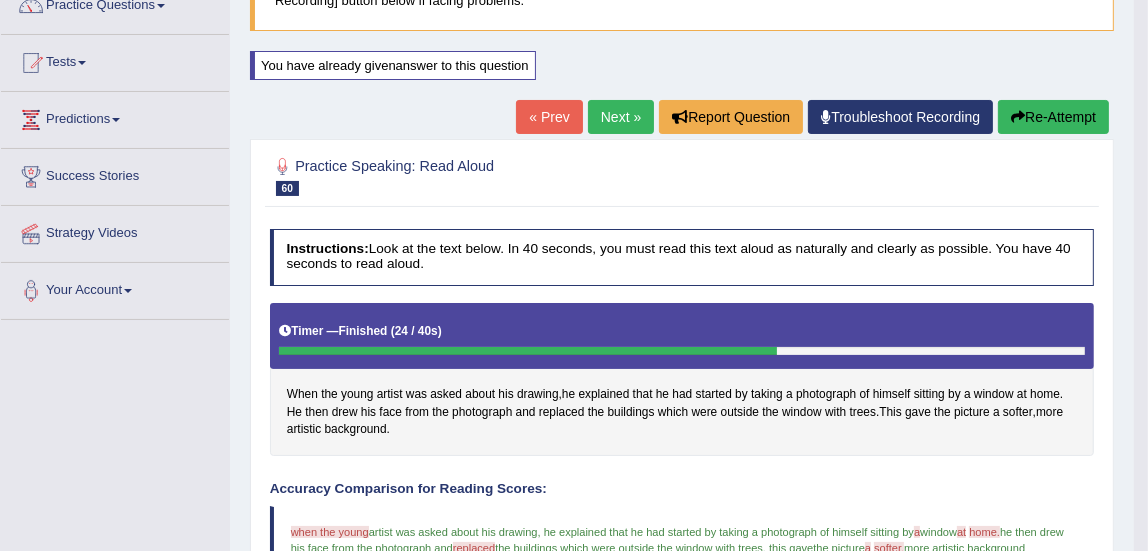
click at [621, 122] on link "Next »" at bounding box center [621, 117] width 66 height 34
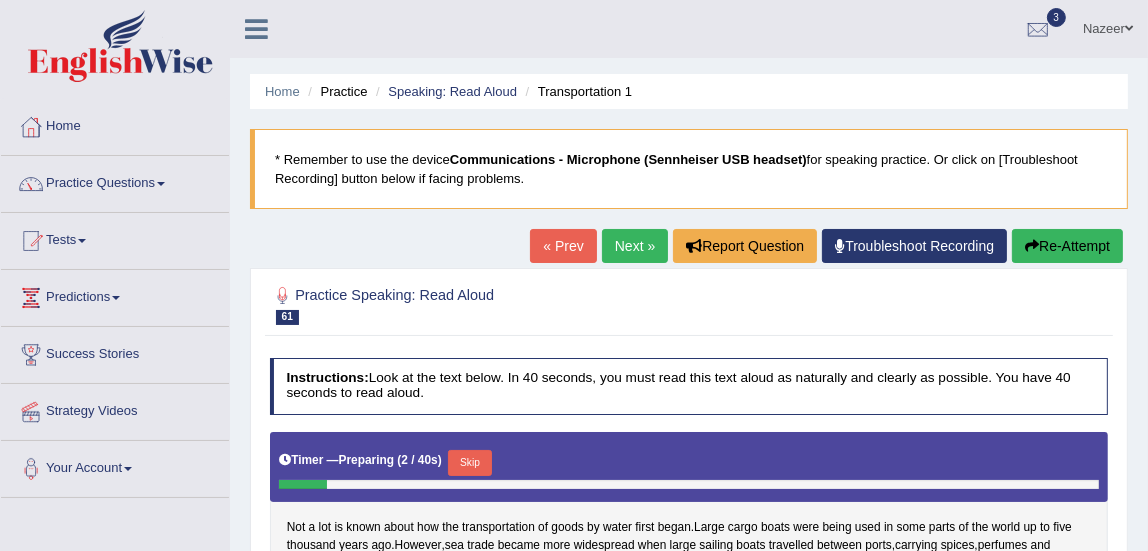
click at [73, 140] on link "Home" at bounding box center [115, 124] width 228 height 50
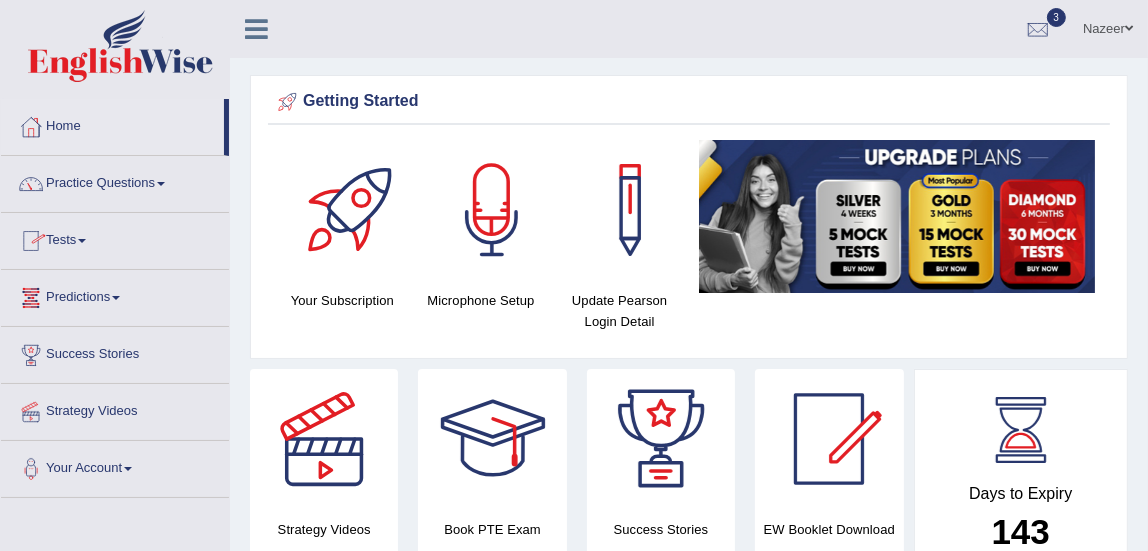
click at [87, 180] on link "Practice Questions" at bounding box center [115, 181] width 228 height 50
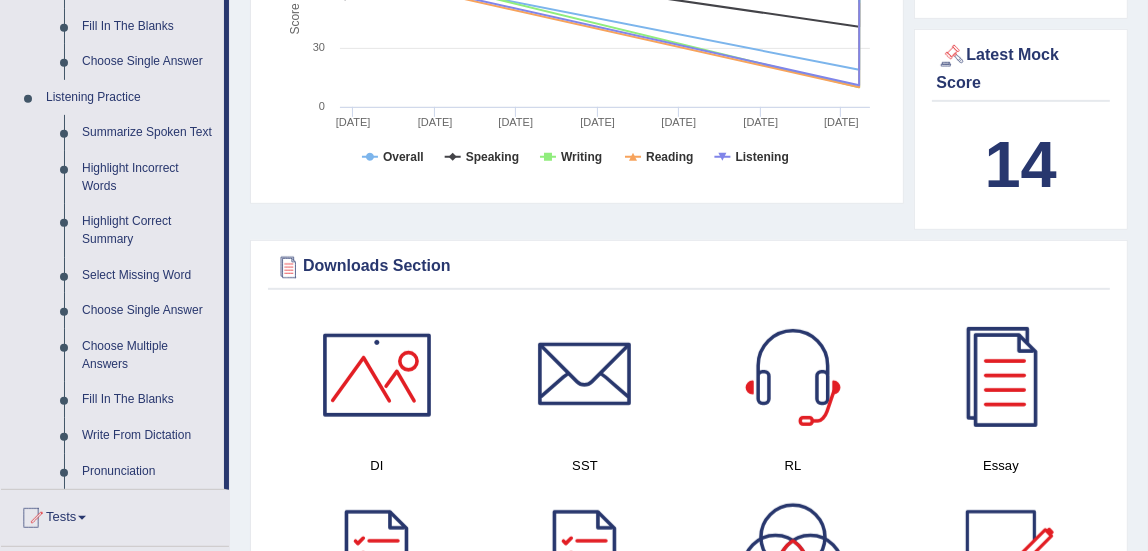
scroll to position [796, 0]
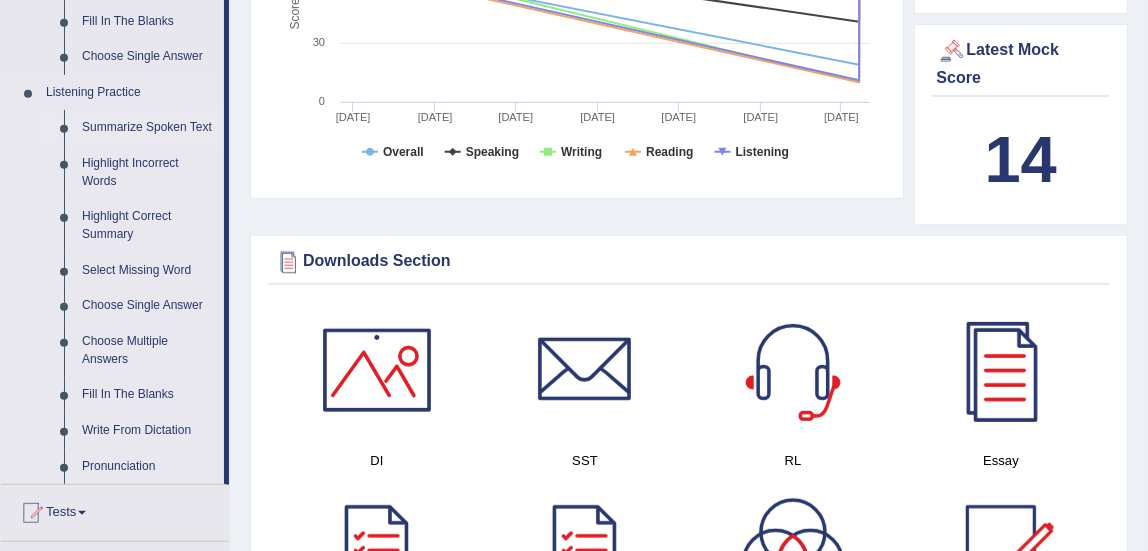
click at [158, 126] on link "Summarize Spoken Text" at bounding box center [148, 128] width 151 height 36
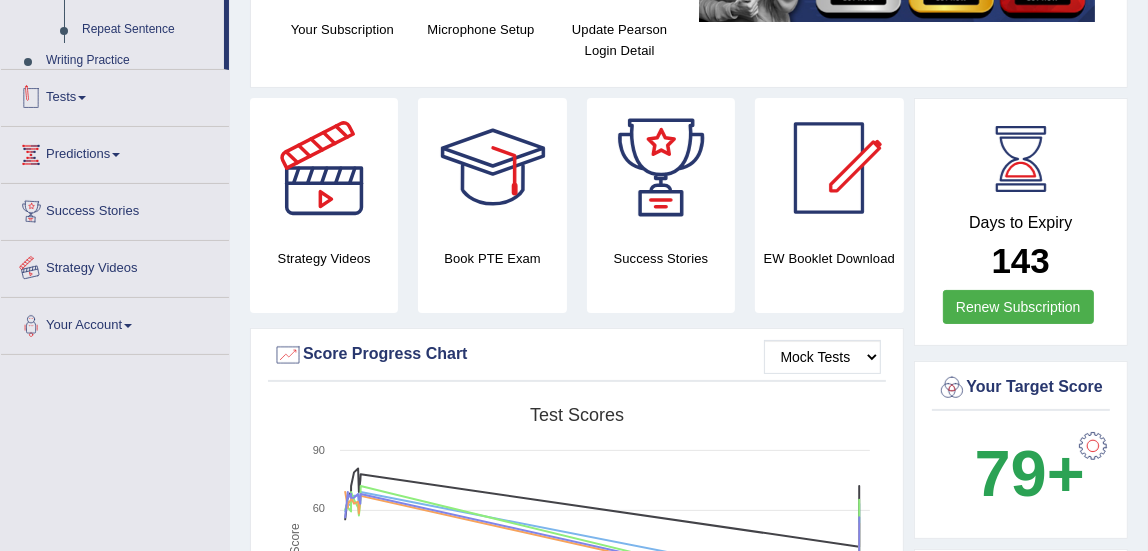
scroll to position [648, 0]
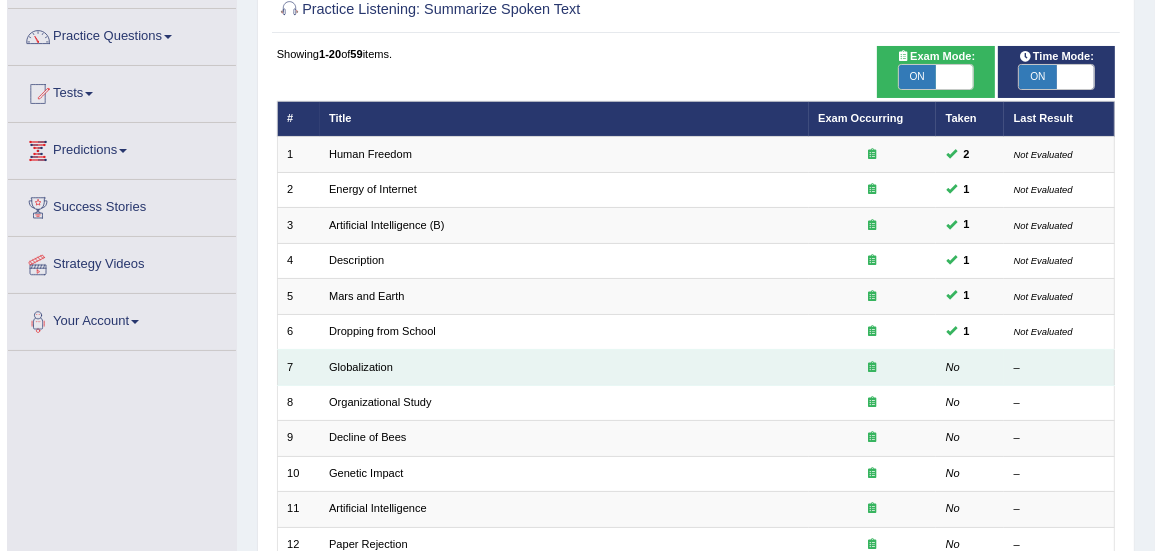
scroll to position [125, 0]
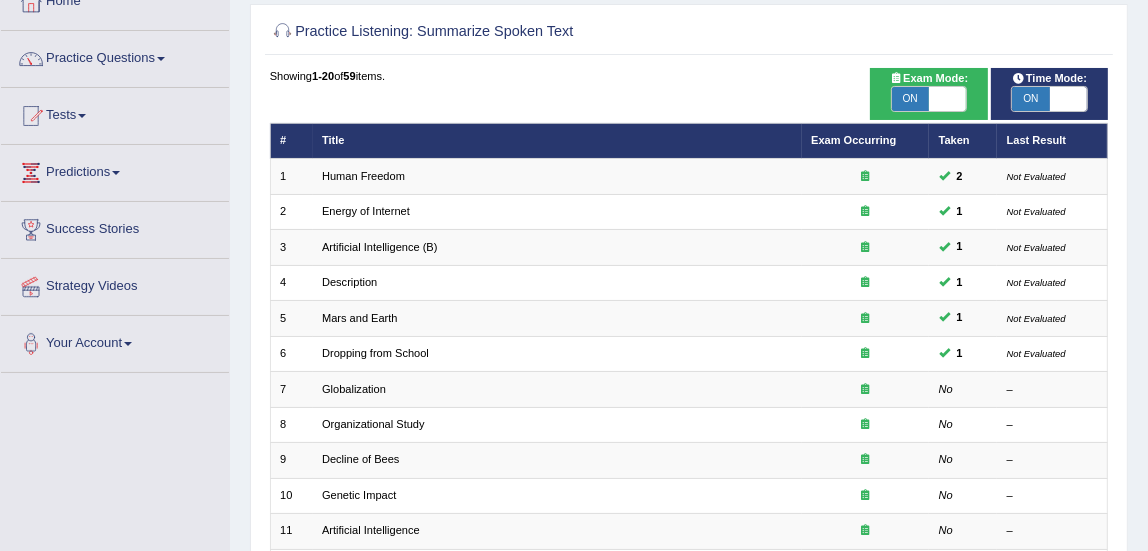
click at [906, 96] on span "ON" at bounding box center [910, 99] width 37 height 24
checkbox input "false"
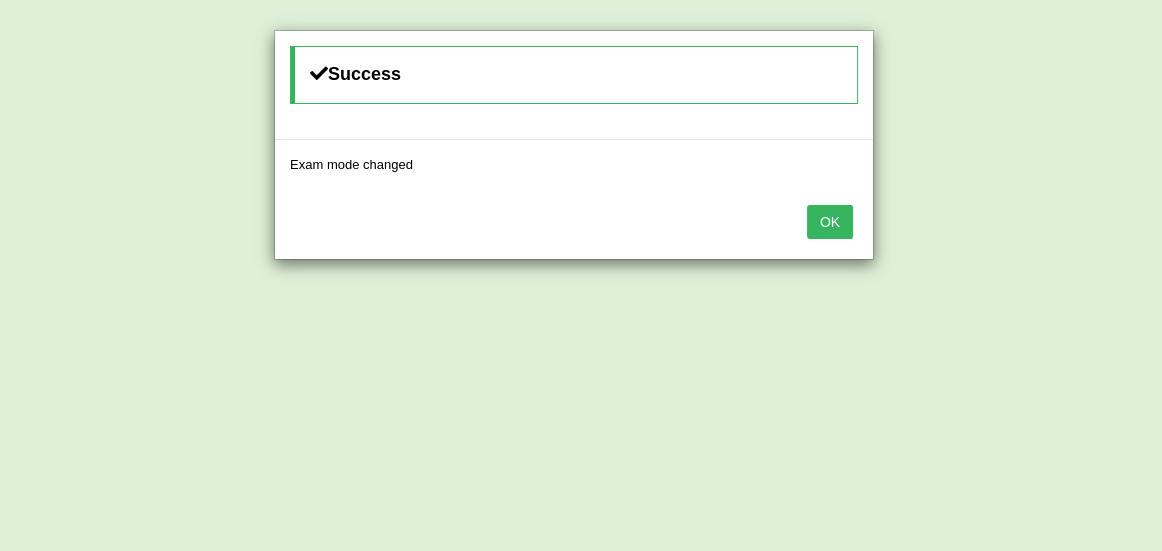
click at [839, 219] on button "OK" at bounding box center [830, 222] width 46 height 34
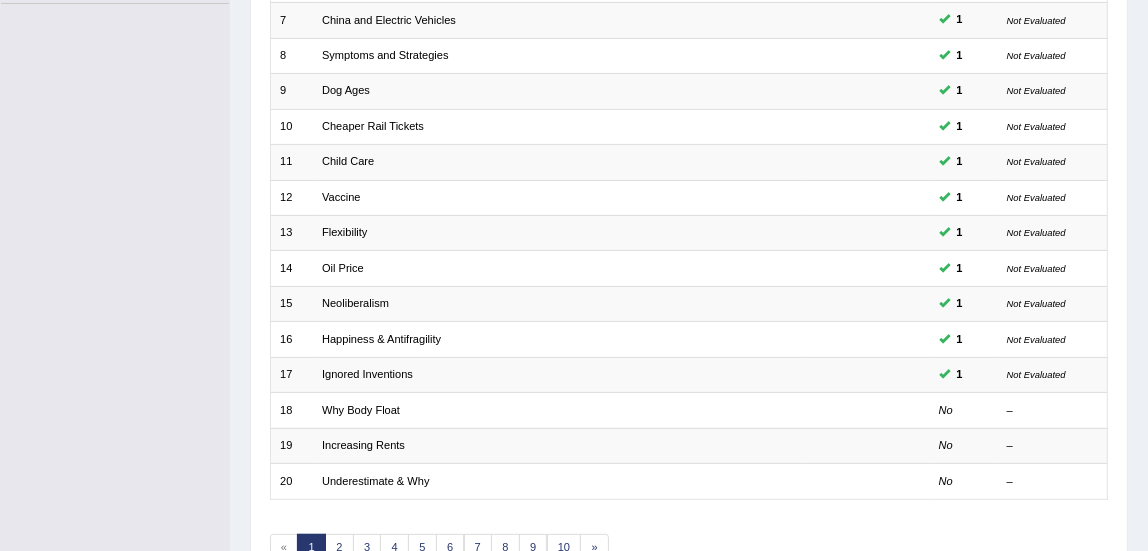
scroll to position [497, 0]
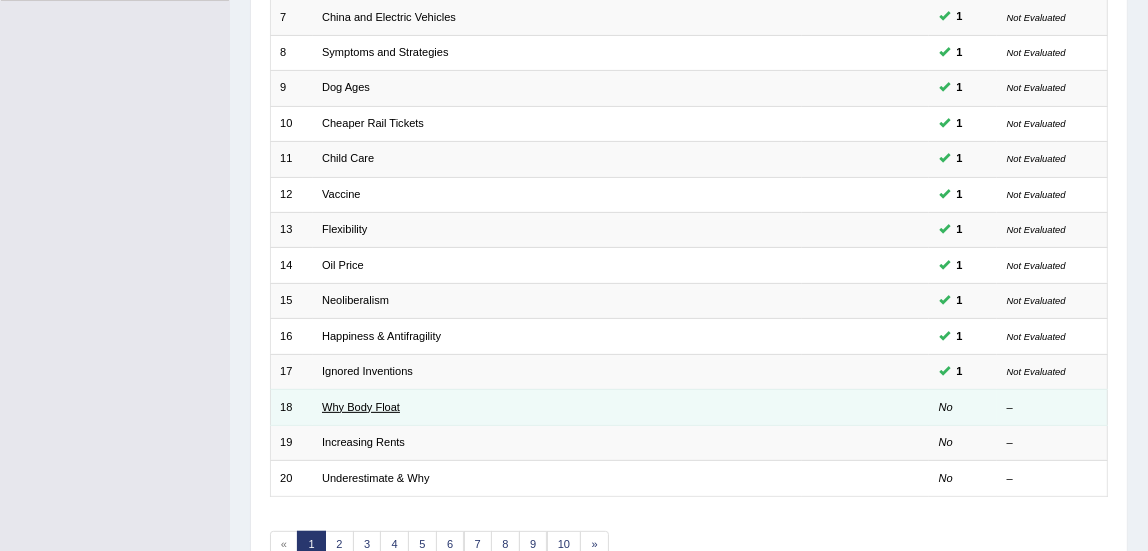
click at [340, 410] on link "Why Body Float" at bounding box center [361, 407] width 78 height 12
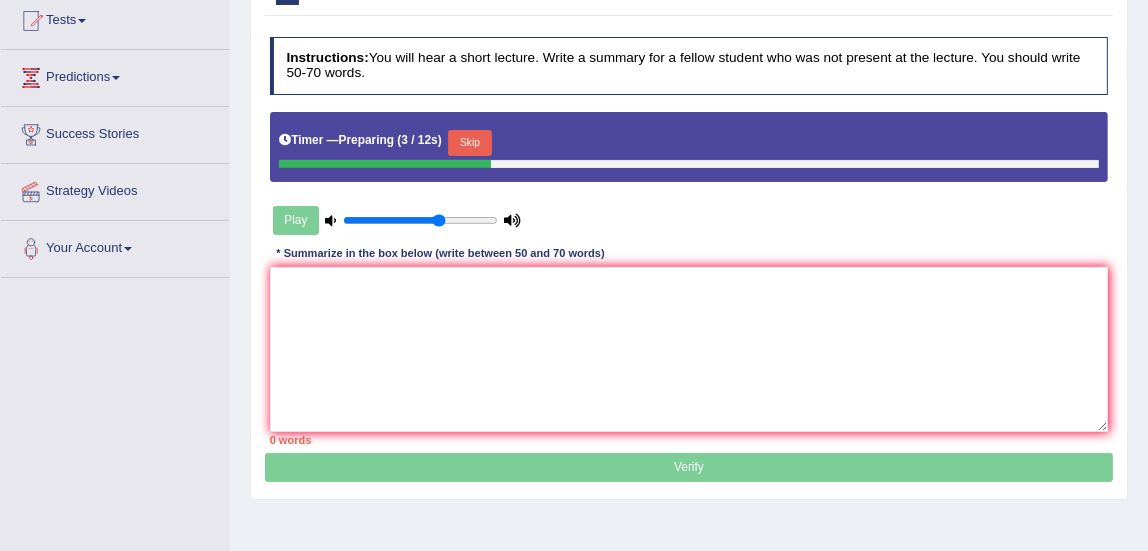
scroll to position [225, 0]
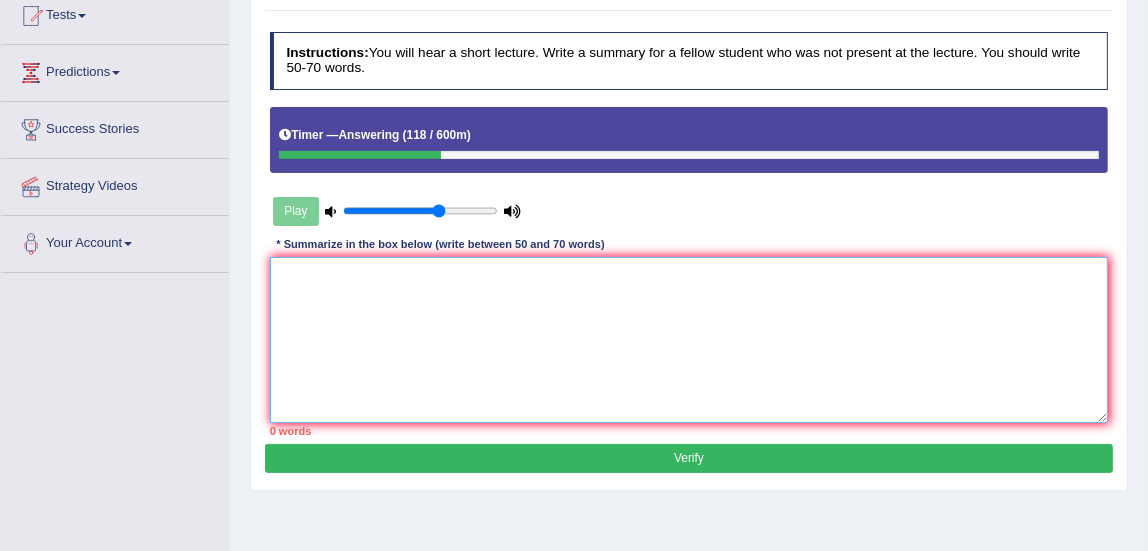
click at [399, 298] on textarea at bounding box center [689, 339] width 839 height 165
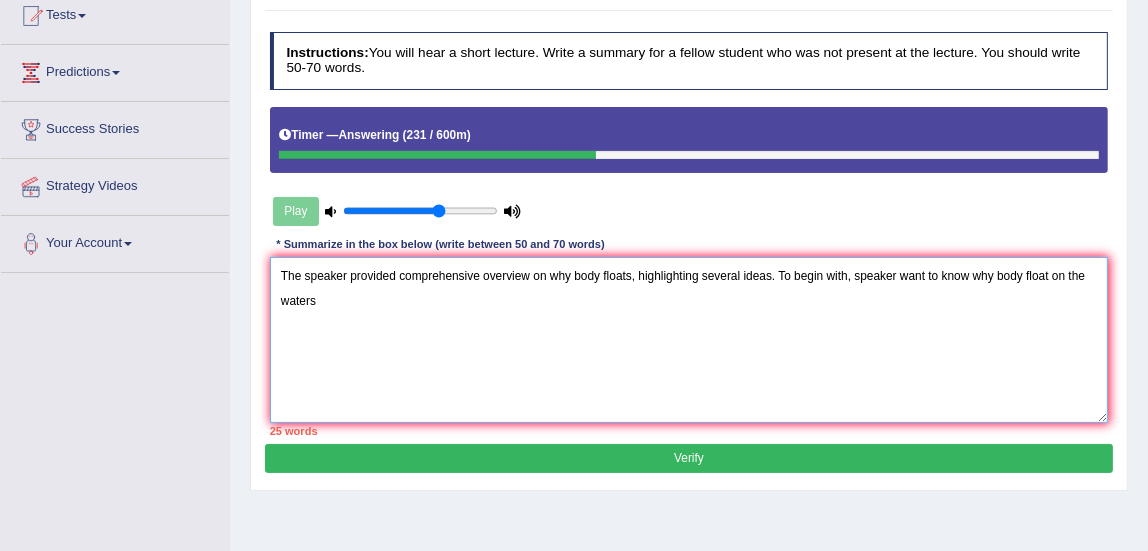
click at [926, 276] on textarea "The speaker provided comprehensive overview on why body floats, highlighting se…" at bounding box center [689, 339] width 839 height 165
click at [324, 302] on textarea "The speaker provided comprehensive overview on why body floats, highlighting se…" at bounding box center [689, 339] width 839 height 165
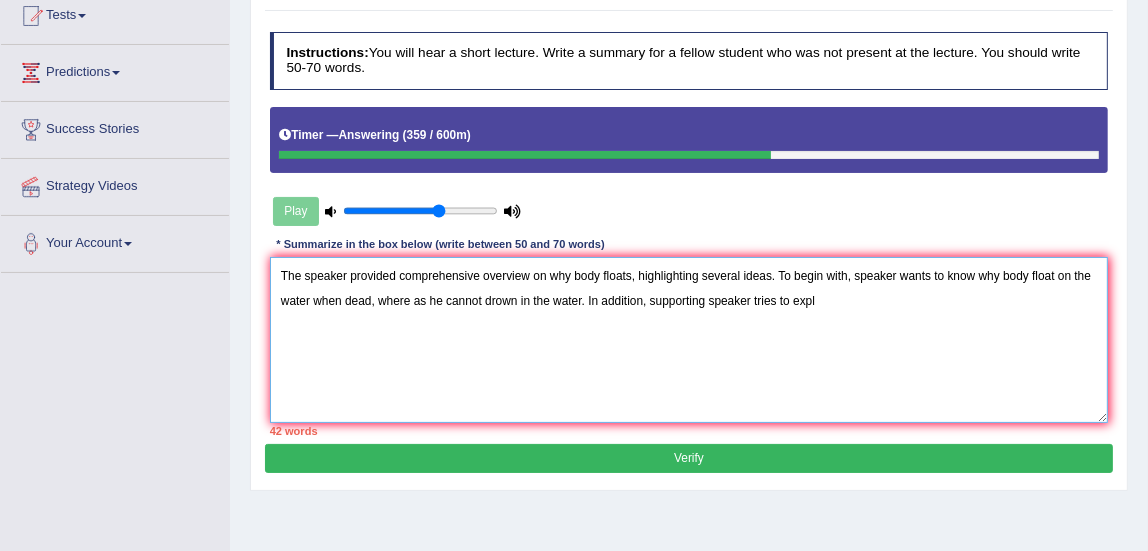
click at [647, 302] on textarea "The speaker provided comprehensive overview on why body floats, highlighting se…" at bounding box center [689, 339] width 839 height 165
click at [777, 301] on textarea "The speaker provided comprehensive overview on why body floats, highlighting se…" at bounding box center [689, 339] width 839 height 165
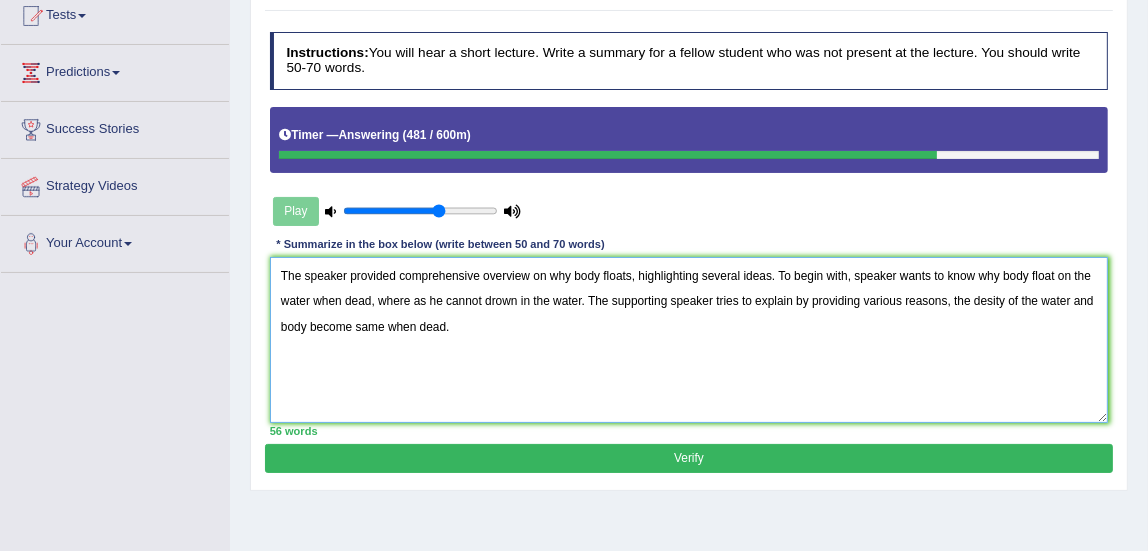
click at [955, 297] on textarea "The speaker provided comprehensive overview on why body floats, highlighting se…" at bounding box center [689, 339] width 839 height 165
click at [523, 326] on textarea "The speaker provided comprehensive overview on why body floats, highlighting se…" at bounding box center [689, 339] width 839 height 165
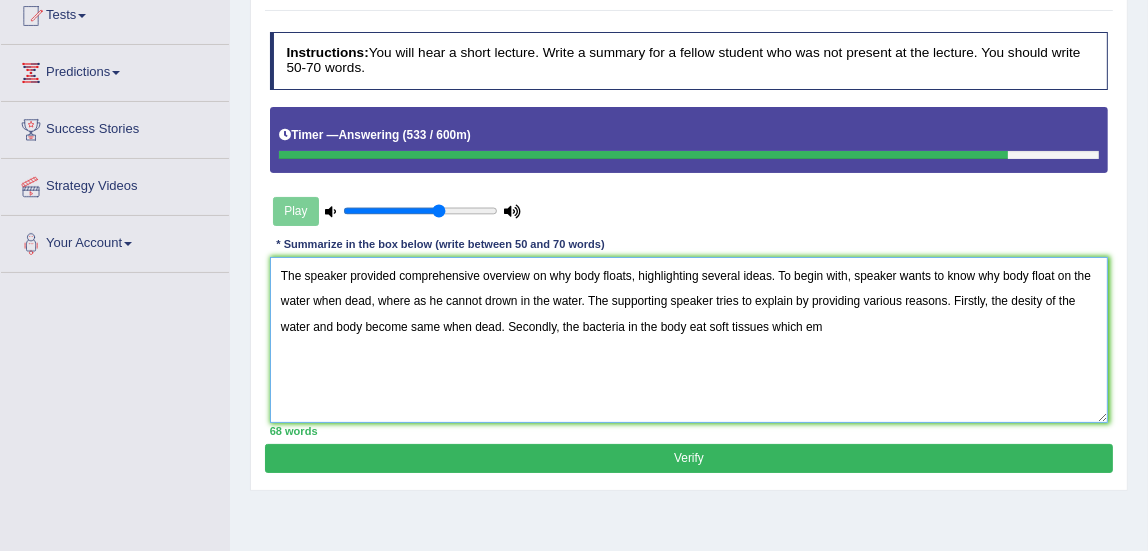
click at [705, 325] on textarea "The speaker provided comprehensive overview on why body floats, highlighting se…" at bounding box center [689, 339] width 839 height 165
click at [838, 326] on textarea "The speaker provided comprehensive overview on why body floats, highlighting se…" at bounding box center [689, 339] width 839 height 165
click at [591, 297] on textarea "The speaker provided comprehensive overview on why body floats, highlighting se…" at bounding box center [689, 339] width 839 height 165
click at [714, 298] on textarea "The speaker provided comprehensive overview on why body floats, highlighting se…" at bounding box center [689, 339] width 839 height 165
type textarea "The speaker provided comprehensive overview on why body floats, highlighting se…"
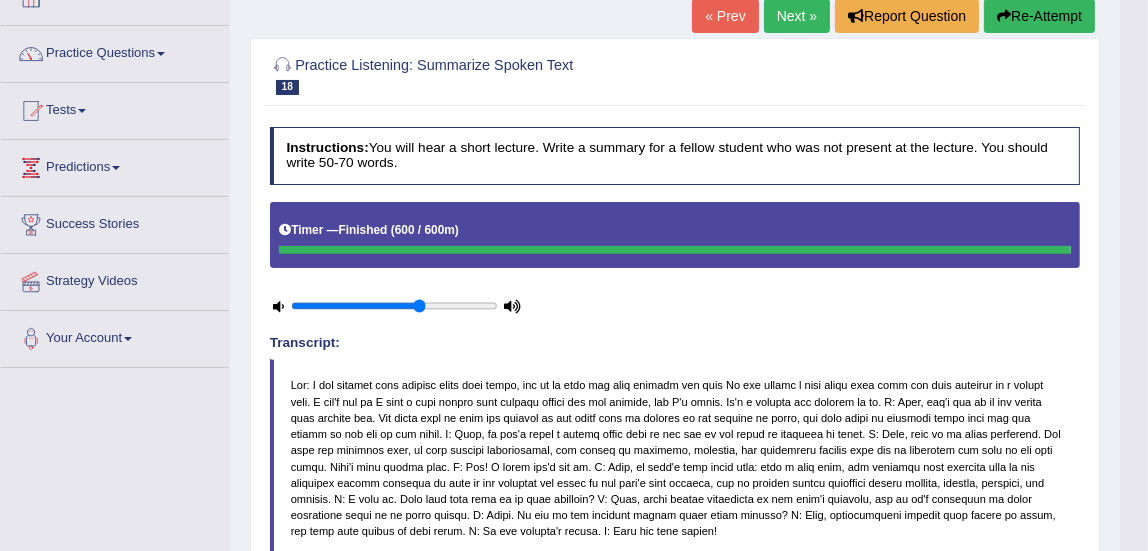
scroll to position [0, 0]
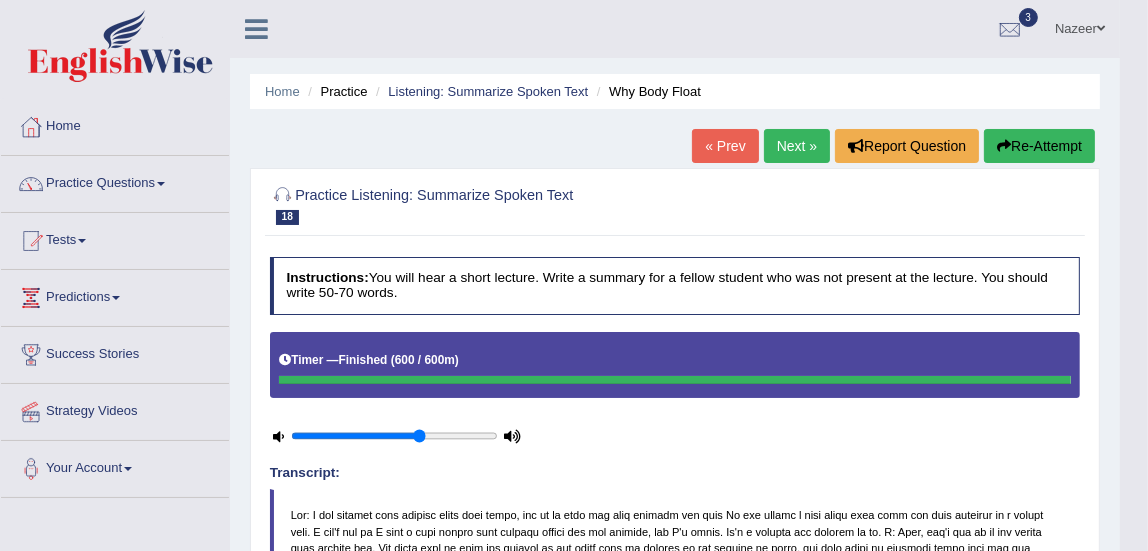
click at [106, 194] on link "Practice Questions" at bounding box center [115, 181] width 228 height 50
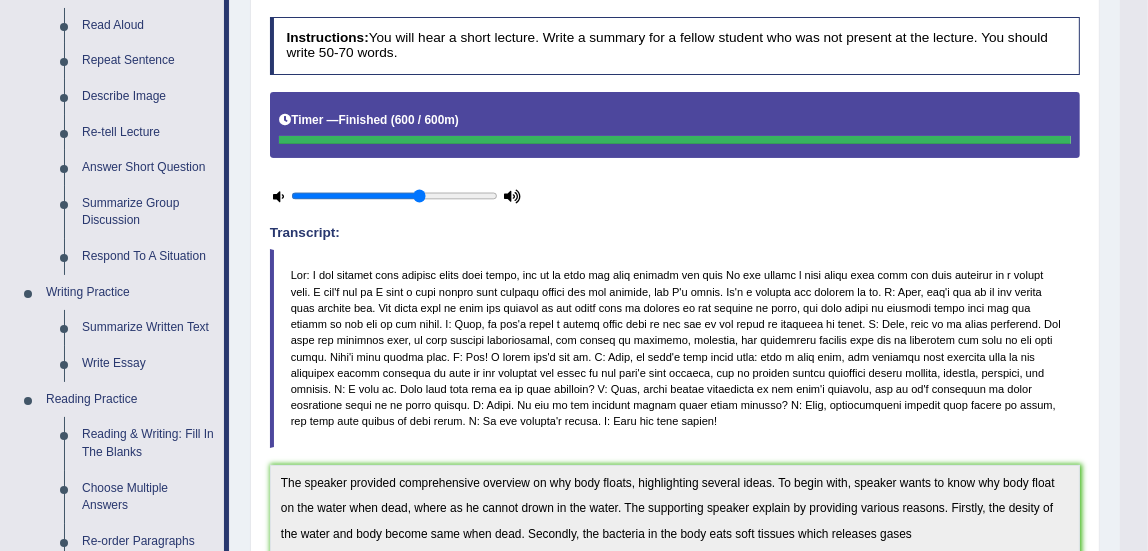
scroll to position [300, 0]
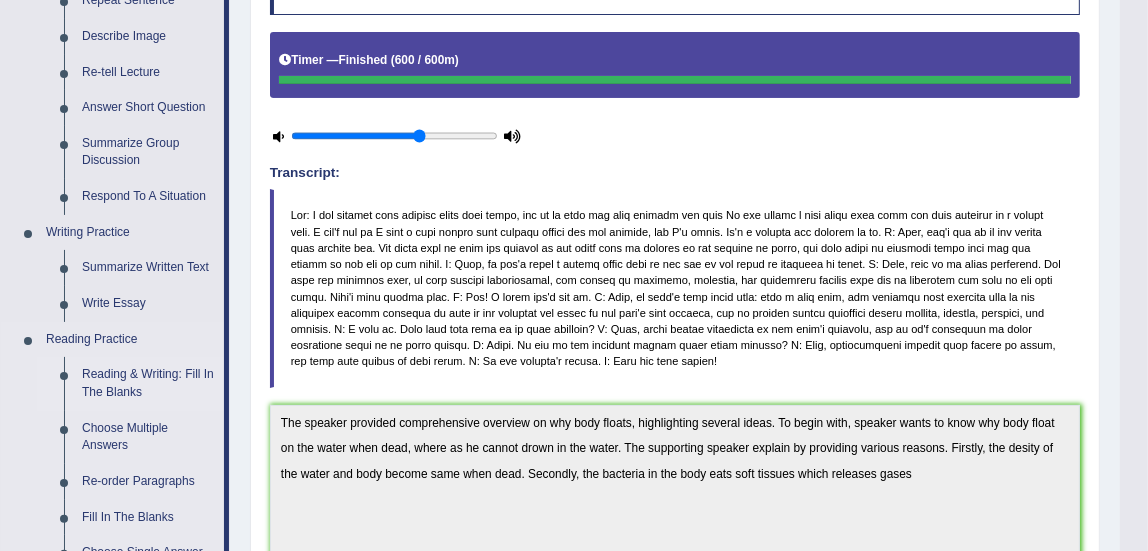
click at [116, 385] on link "Reading & Writing: Fill In The Blanks" at bounding box center [148, 383] width 151 height 53
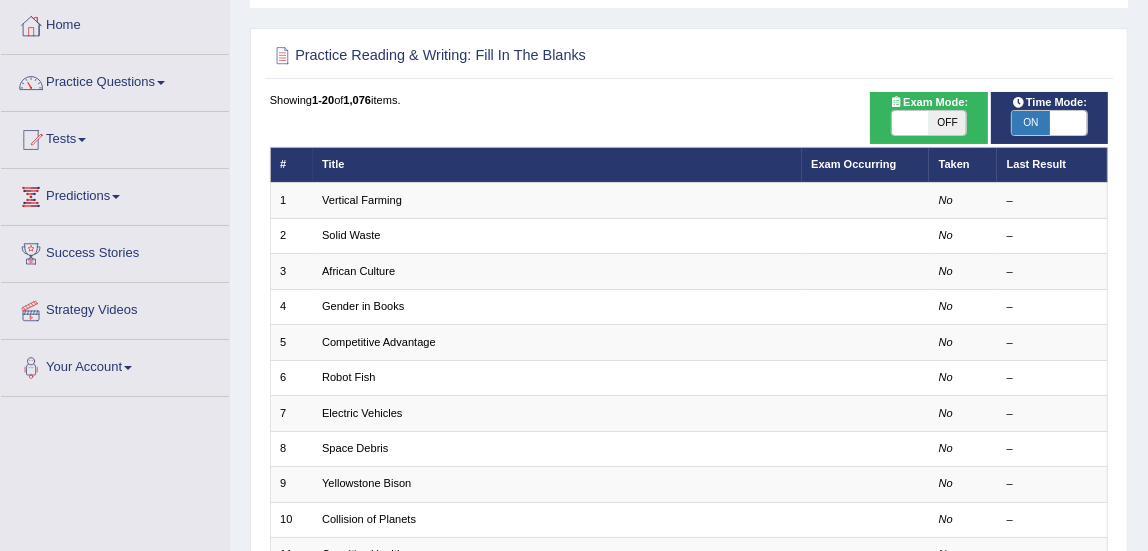
click at [1017, 115] on span "ON" at bounding box center [1030, 123] width 37 height 24
checkbox input "false"
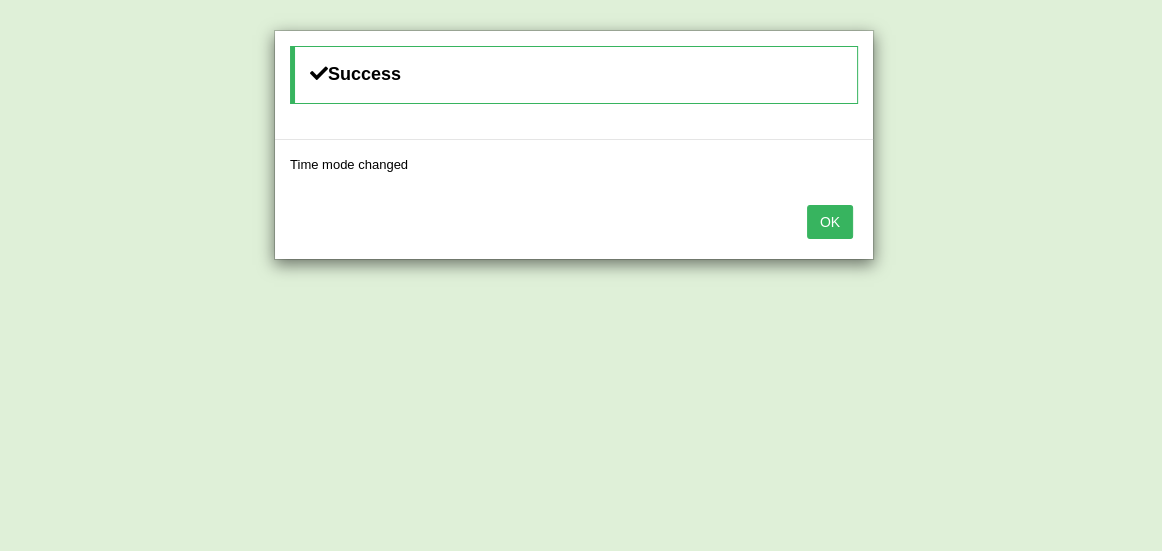
click at [837, 219] on button "OK" at bounding box center [830, 222] width 46 height 34
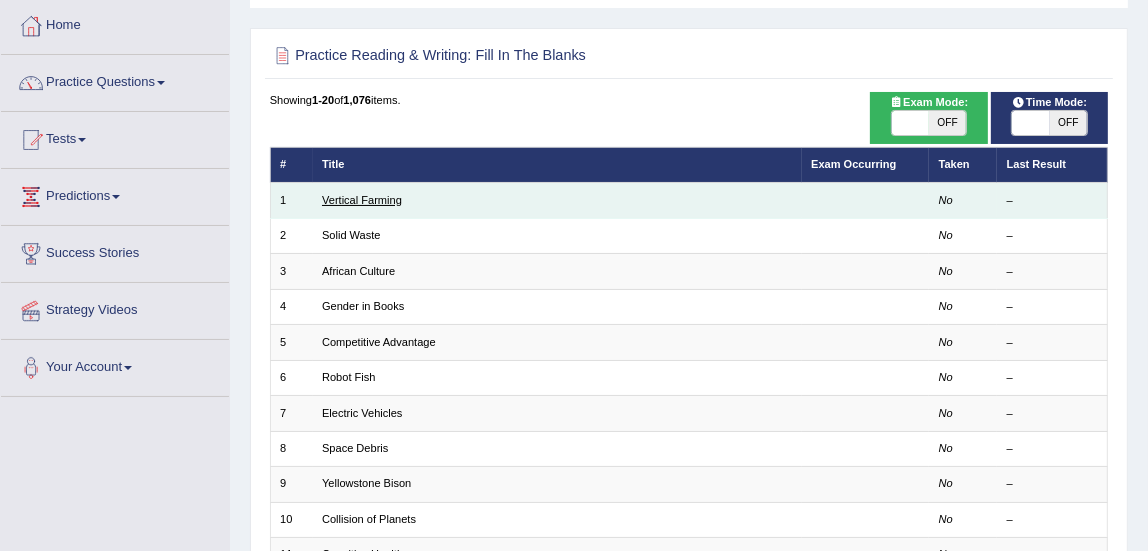
click at [361, 194] on link "Vertical Farming" at bounding box center [362, 200] width 80 height 12
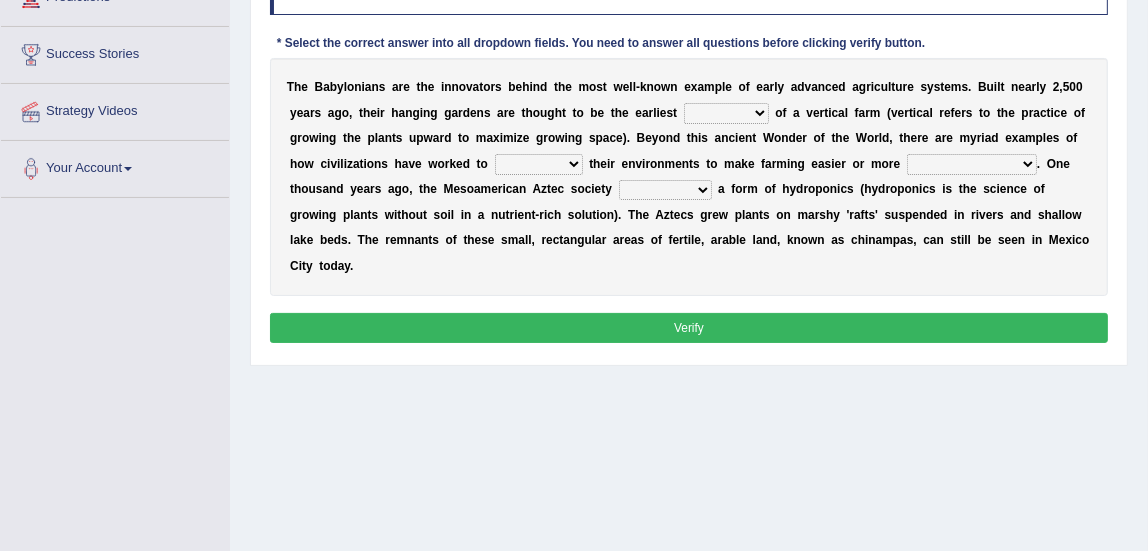
scroll to position [306, 0]
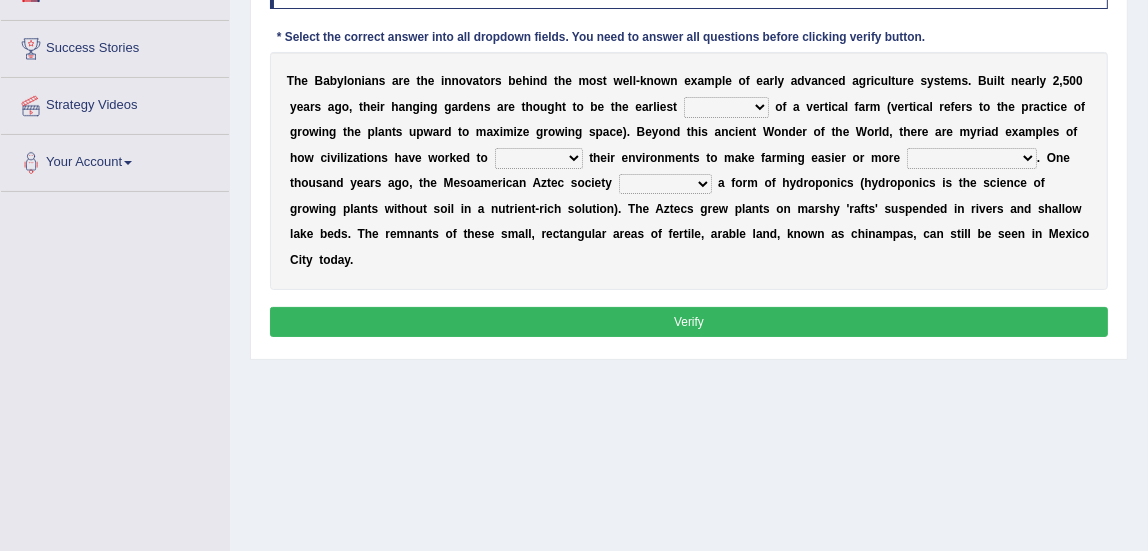
click at [728, 110] on select "prototype failure discredit protocol" at bounding box center [726, 107] width 85 height 20
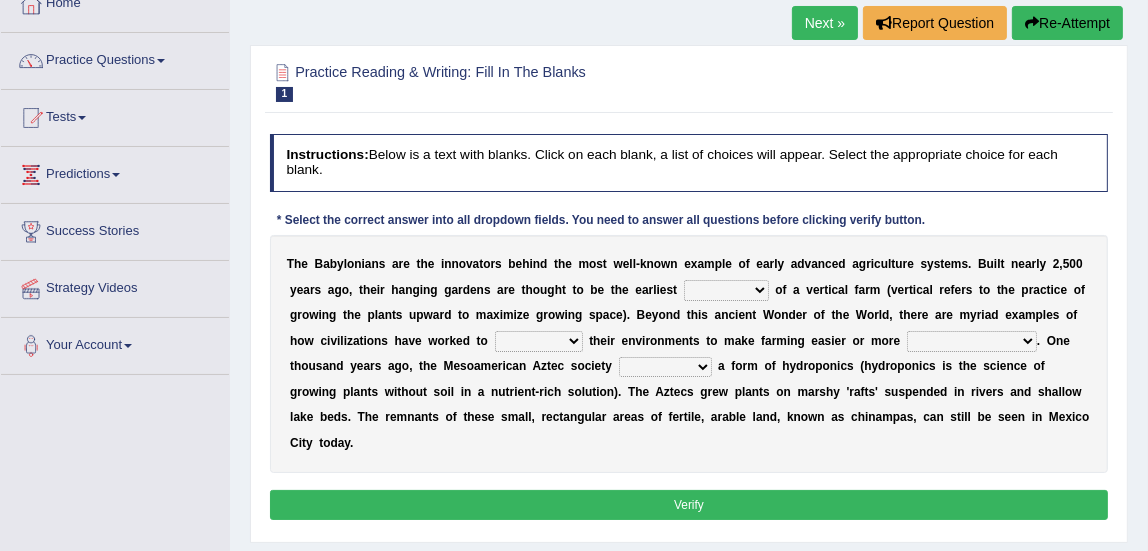
scroll to position [114, 0]
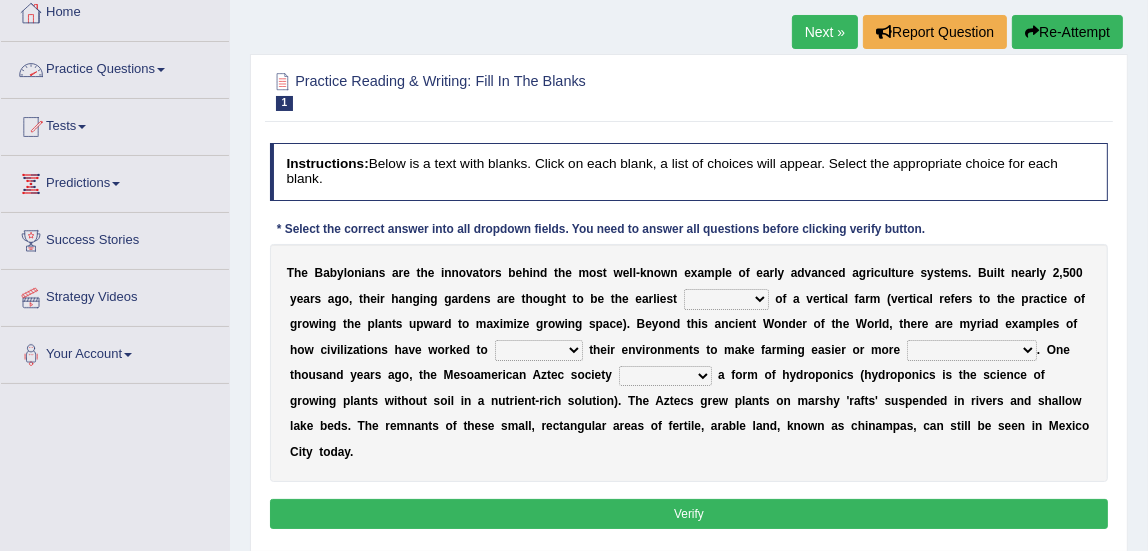
click at [124, 69] on link "Practice Questions" at bounding box center [115, 67] width 228 height 50
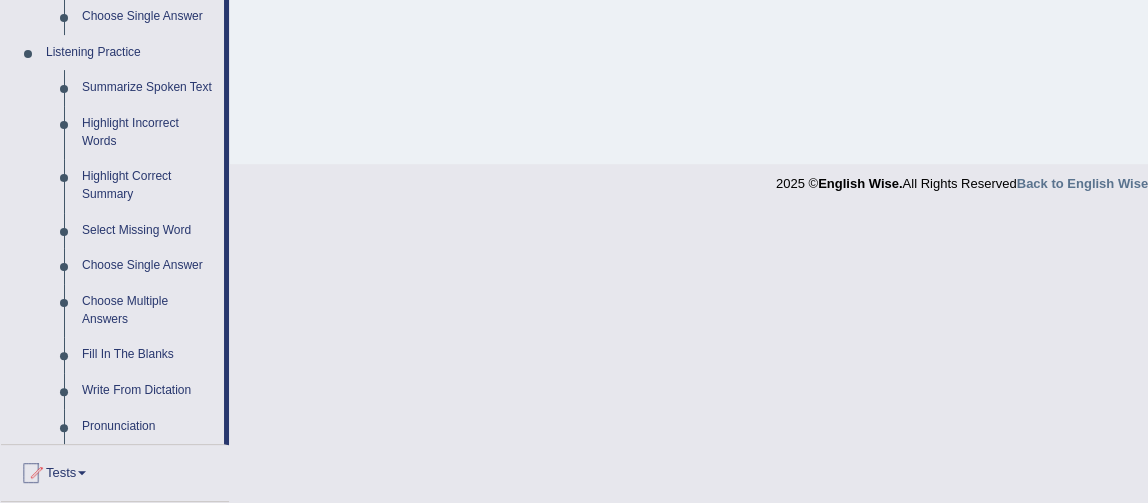
scroll to position [831, 0]
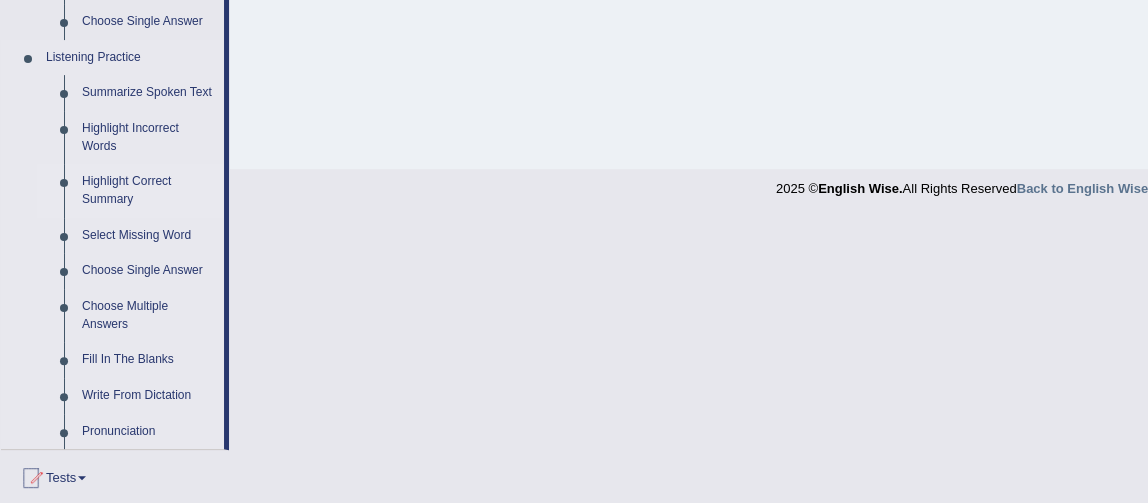
click at [116, 177] on link "Highlight Correct Summary" at bounding box center [148, 190] width 151 height 53
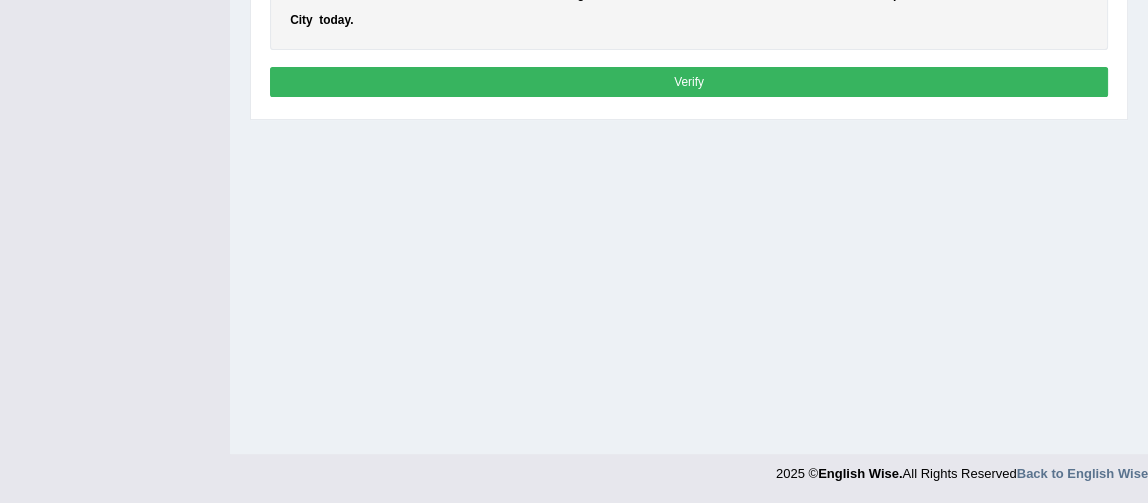
scroll to position [241, 0]
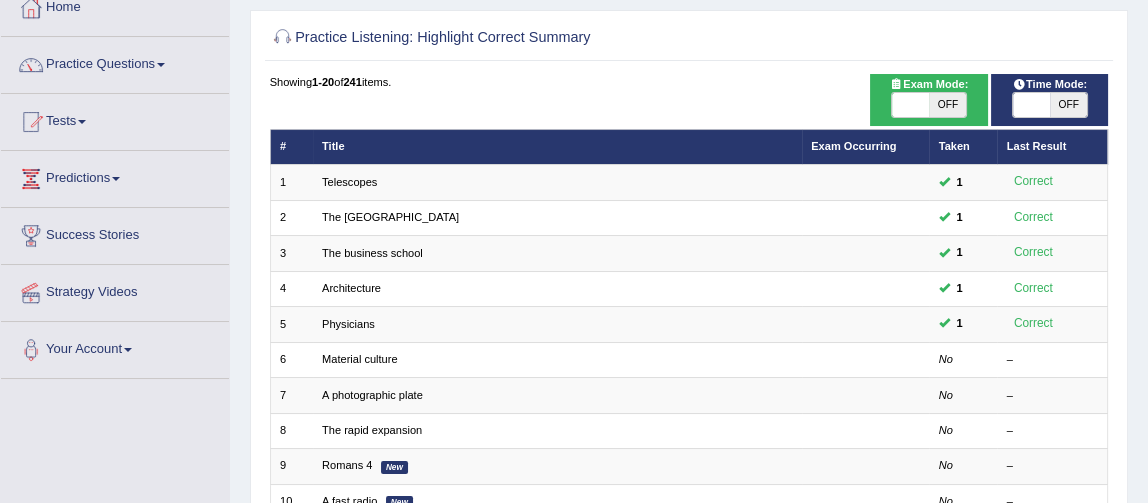
scroll to position [110, 0]
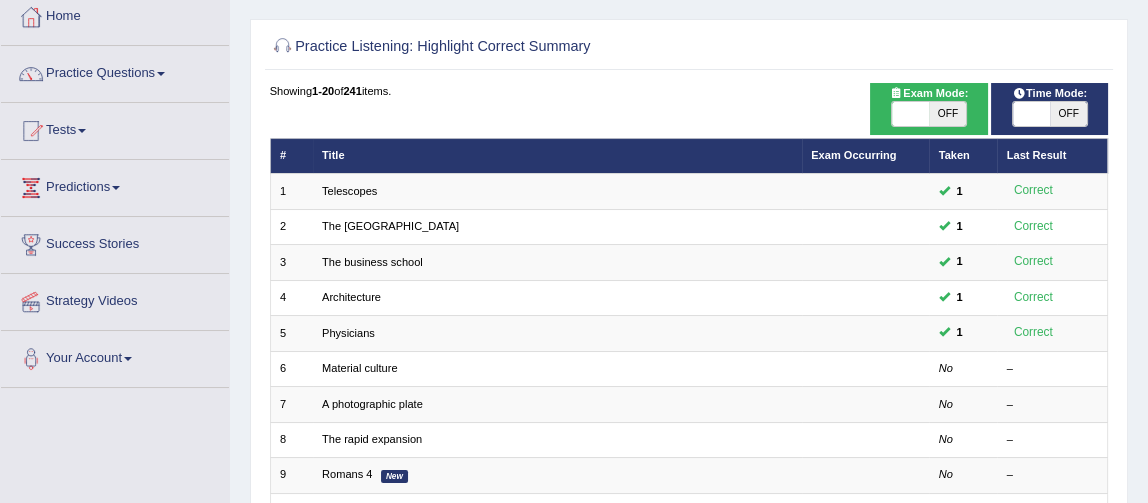
click at [92, 72] on link "Practice Questions" at bounding box center [115, 71] width 228 height 50
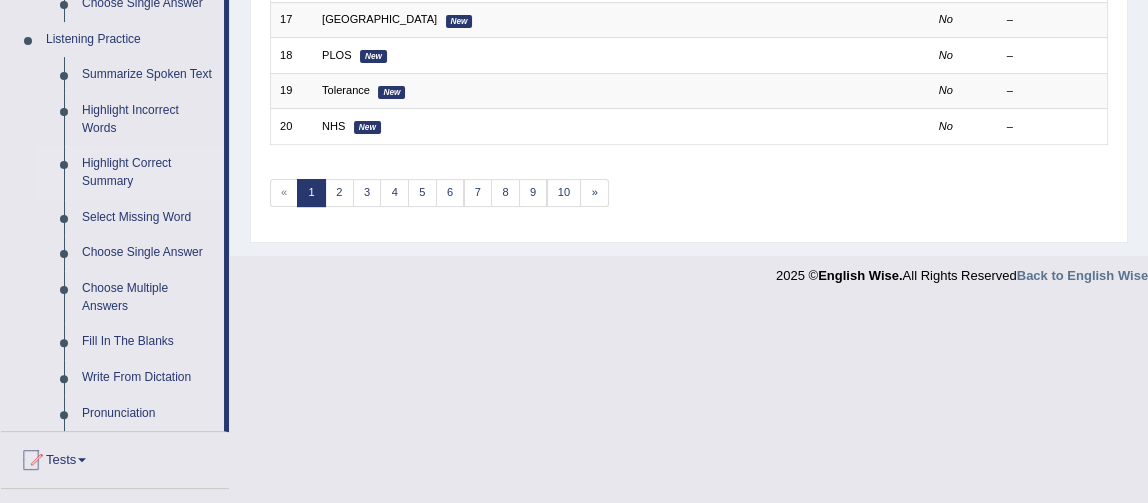
scroll to position [850, 0]
click at [114, 289] on link "Choose Multiple Answers" at bounding box center [148, 296] width 151 height 53
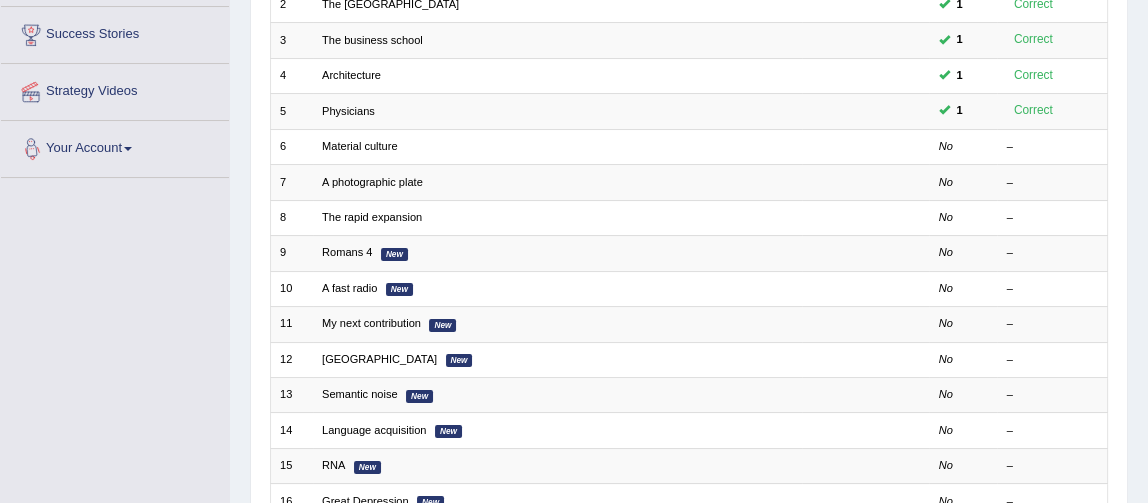
scroll to position [430, 0]
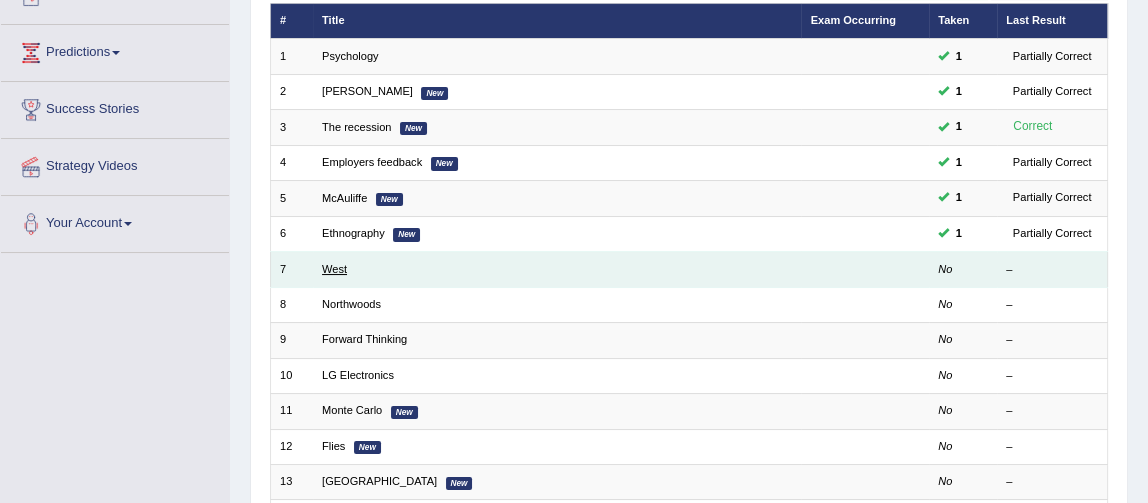
click at [330, 268] on link "West" at bounding box center [334, 269] width 25 height 12
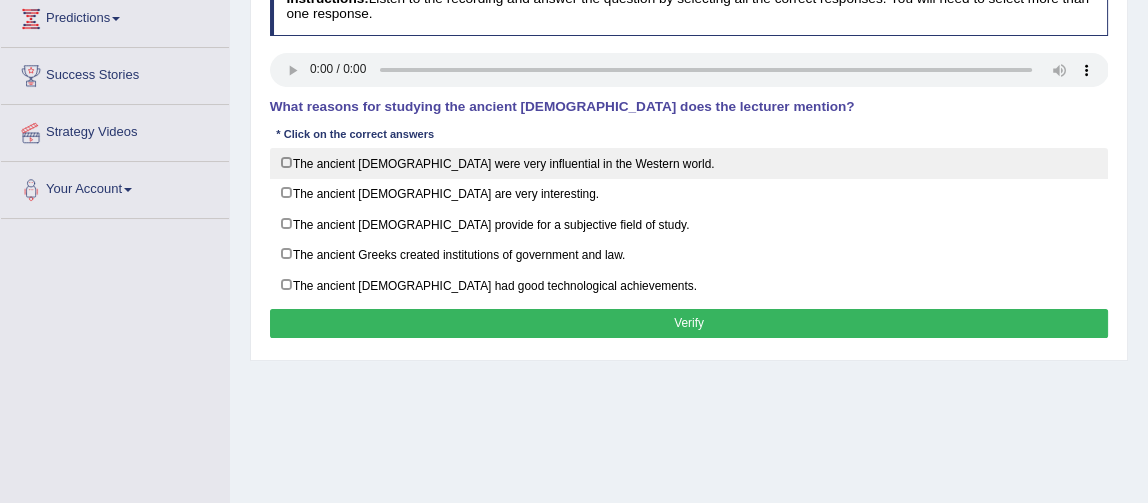
click at [287, 158] on label "The ancient Greeks were very influential in the Western world." at bounding box center [689, 163] width 839 height 31
checkbox input "true"
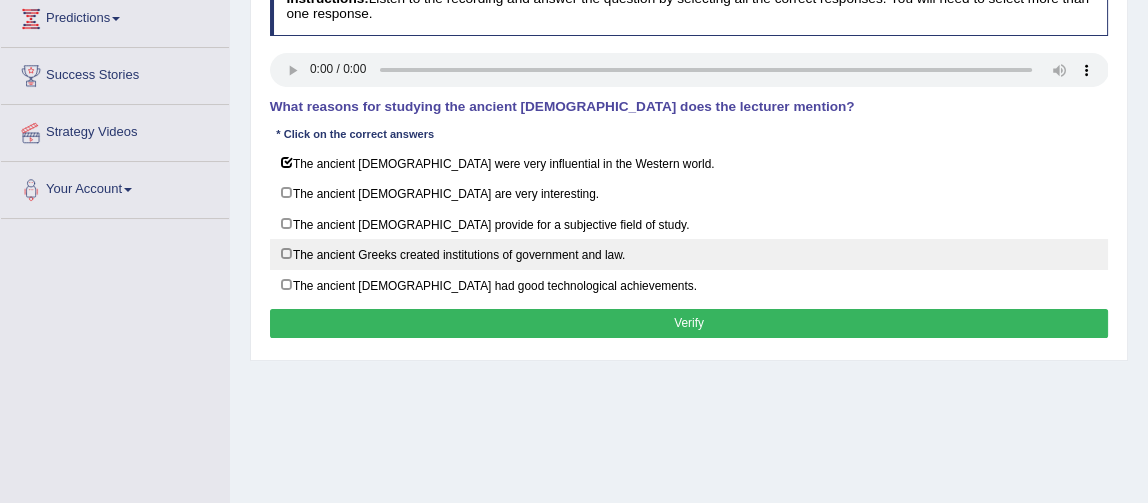
click at [286, 246] on label "The ancient Greeks created institutions of government and law." at bounding box center [689, 254] width 839 height 31
checkbox input "true"
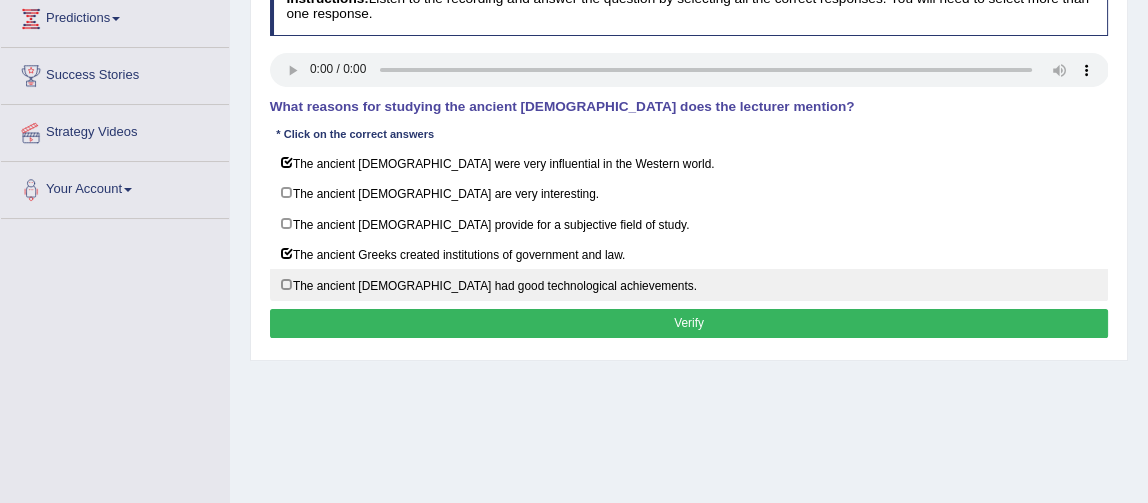
click at [285, 277] on label "The ancient Greeks had good technological achievements." at bounding box center [689, 284] width 839 height 31
checkbox input "false"
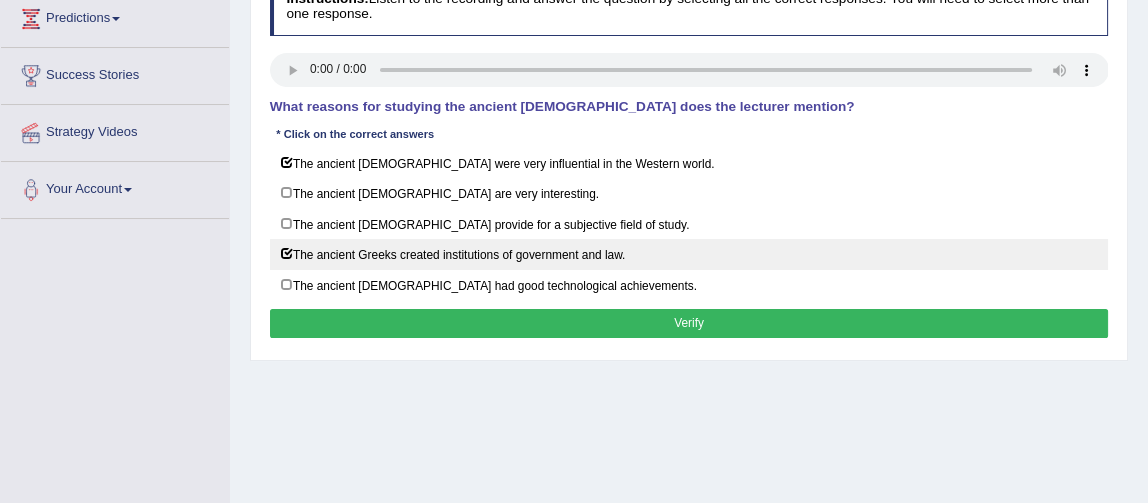
click at [290, 248] on label "The ancient Greeks created institutions of government and law." at bounding box center [689, 254] width 839 height 31
checkbox input "false"
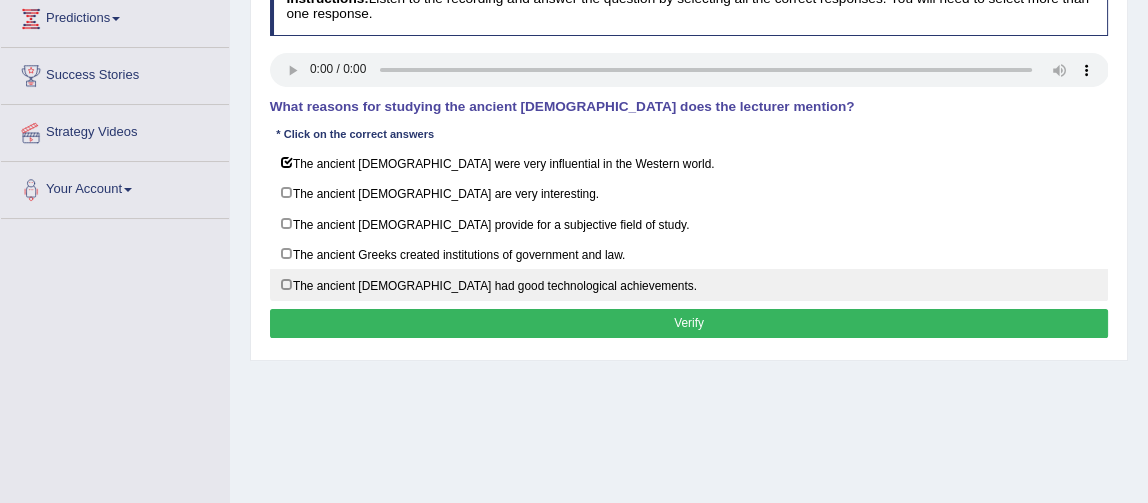
click at [287, 277] on label "The ancient Greeks had good technological achievements." at bounding box center [689, 284] width 839 height 31
checkbox input "true"
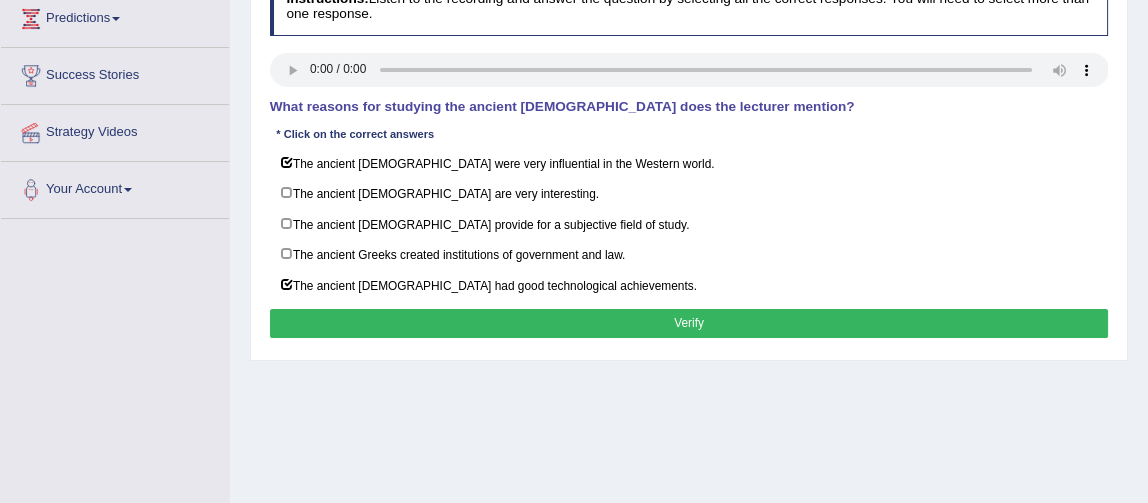
click at [590, 319] on button "Verify" at bounding box center [689, 323] width 839 height 29
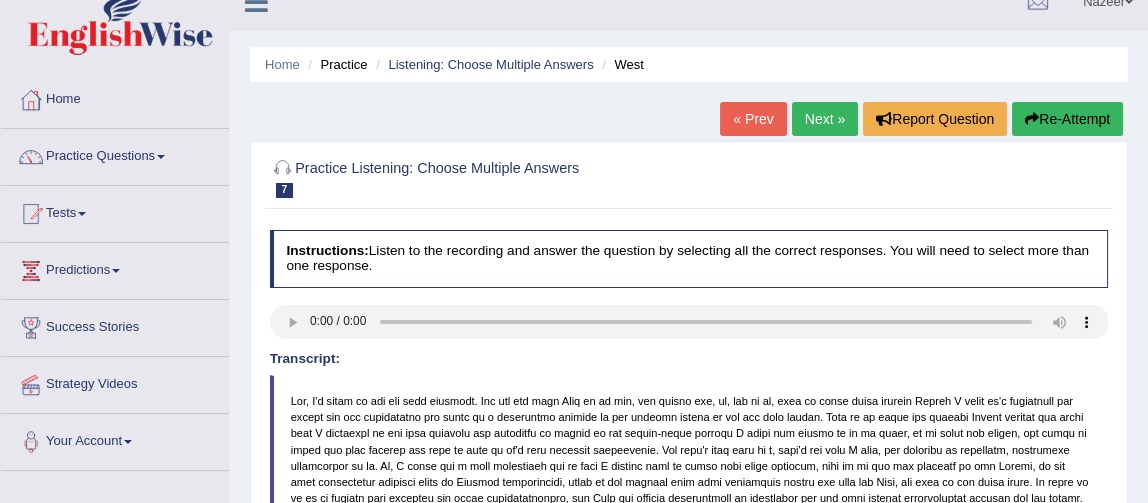
scroll to position [12, 0]
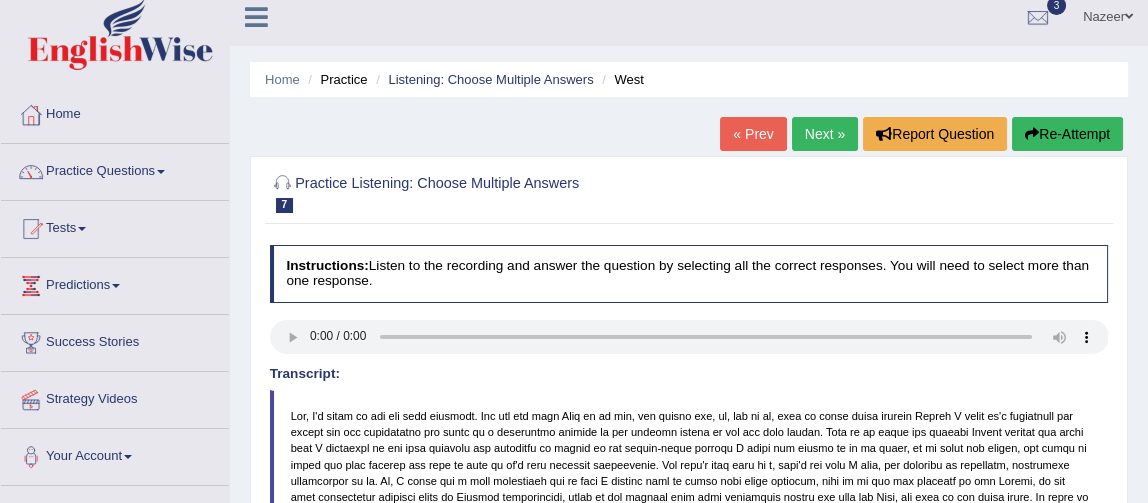
click at [810, 133] on link "Next »" at bounding box center [825, 134] width 66 height 34
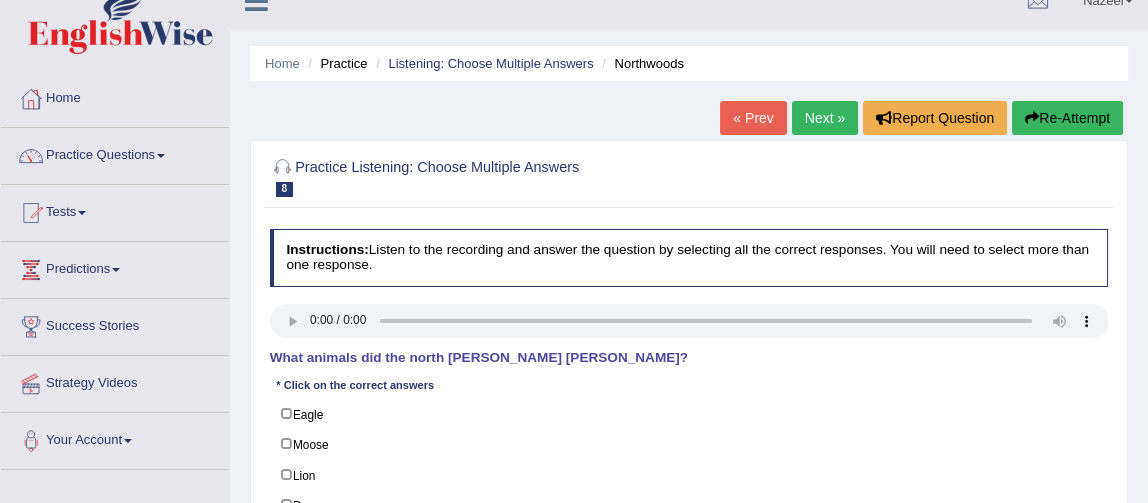
scroll to position [24, 0]
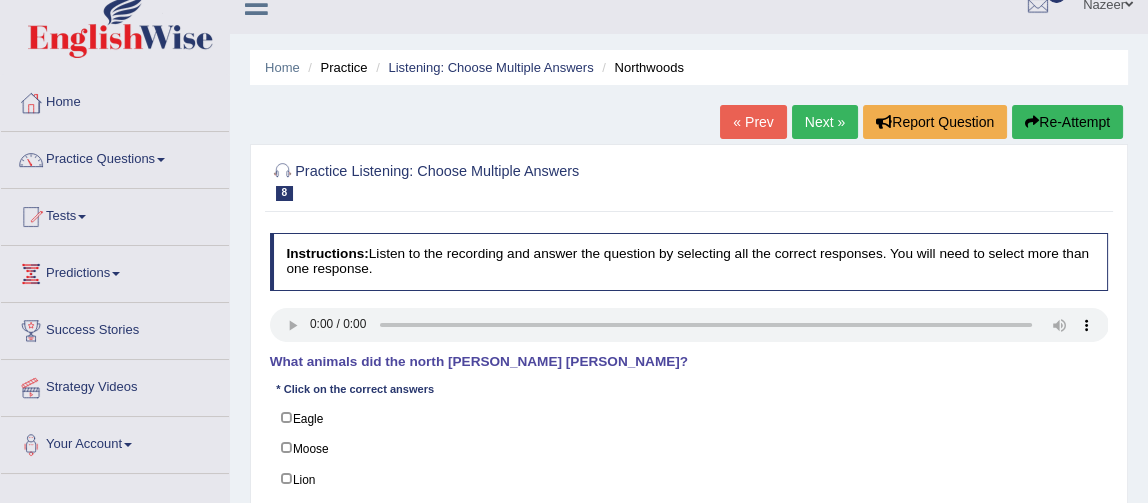
click at [823, 127] on link "Next »" at bounding box center [825, 122] width 66 height 34
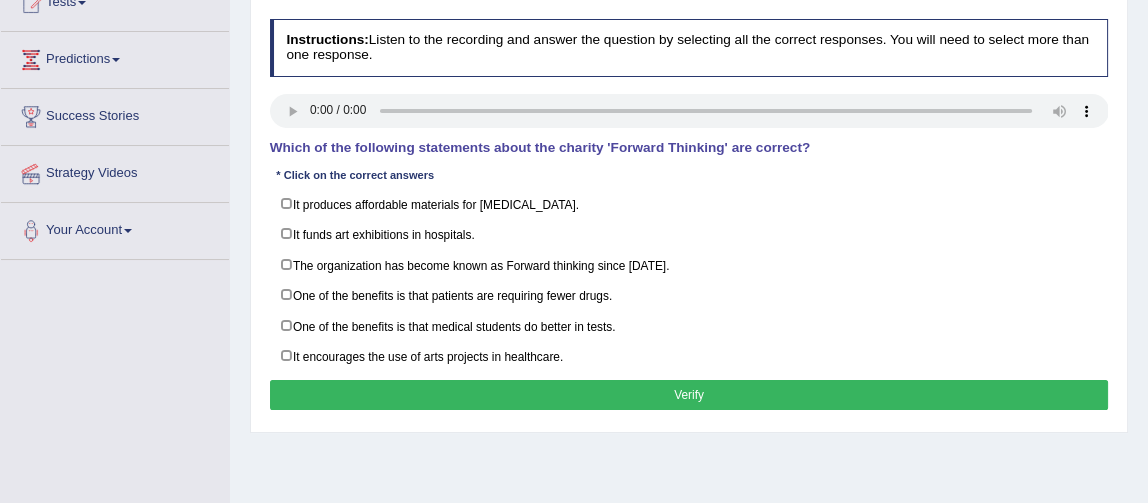
scroll to position [229, 0]
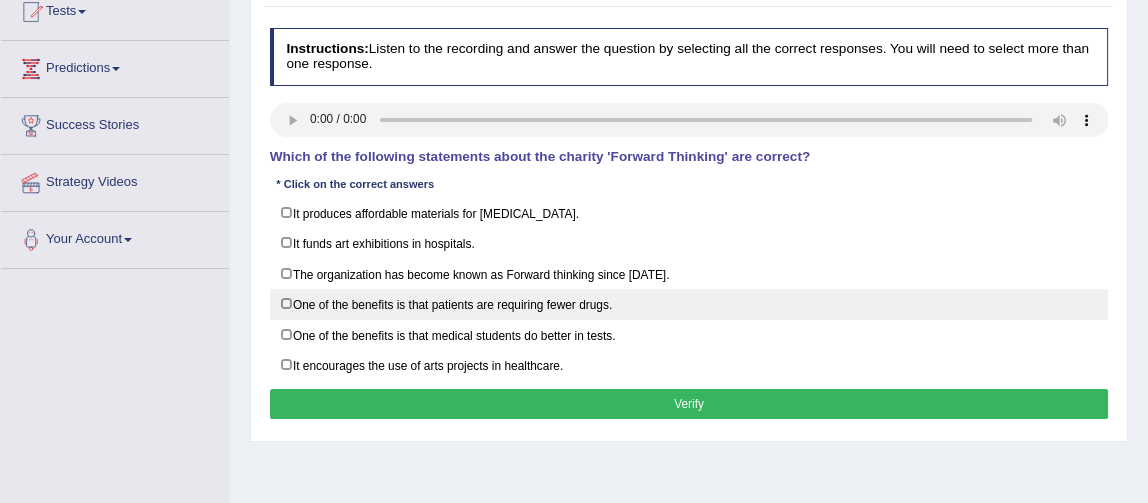
click at [286, 298] on label "One of the benefits is that patients are requiring fewer drugs." at bounding box center [689, 304] width 839 height 31
checkbox input "true"
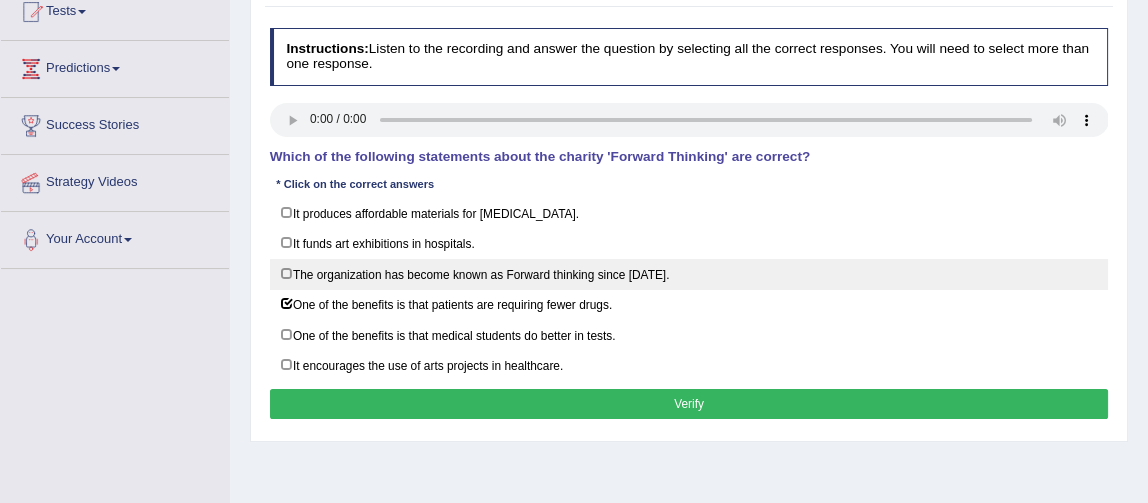
click at [283, 270] on label "The organization has become known as Forward thinking since 1986." at bounding box center [689, 274] width 839 height 31
checkbox input "true"
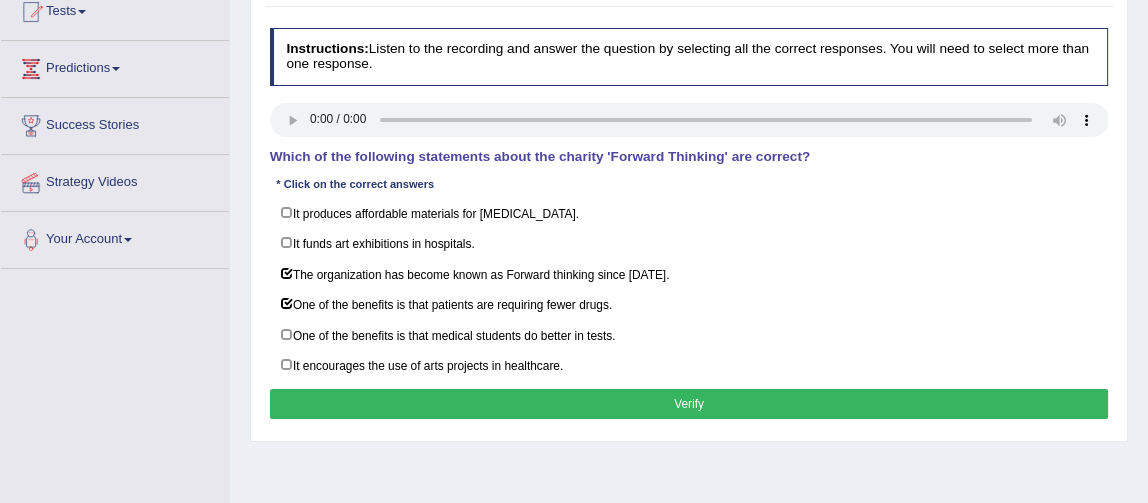
click at [394, 402] on button "Verify" at bounding box center [689, 403] width 839 height 29
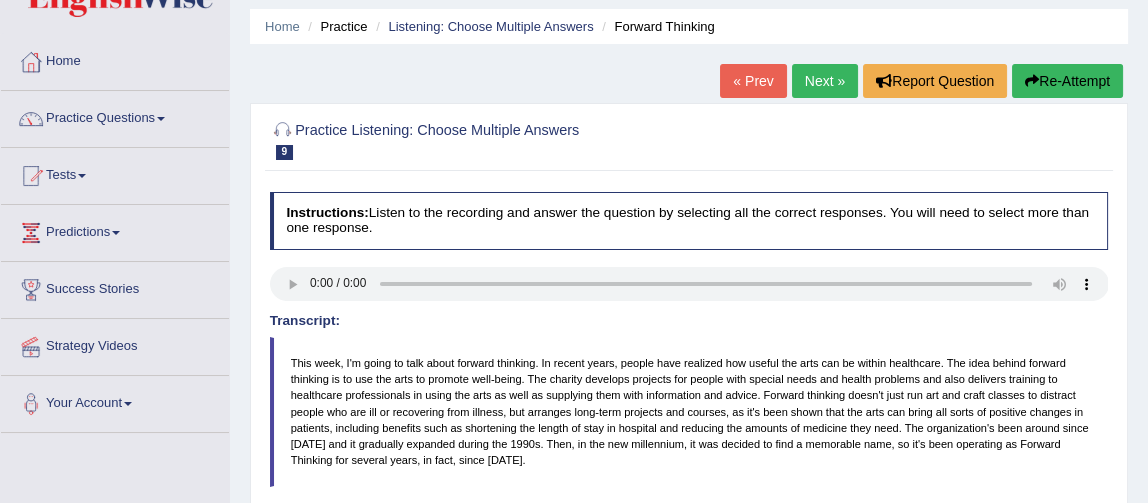
scroll to position [61, 0]
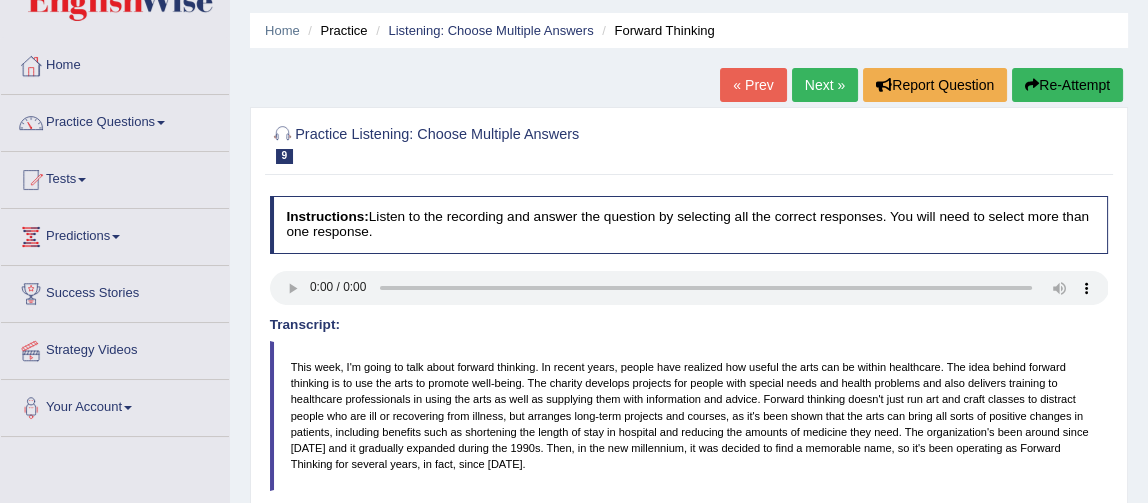
click at [818, 86] on link "Next »" at bounding box center [825, 85] width 66 height 34
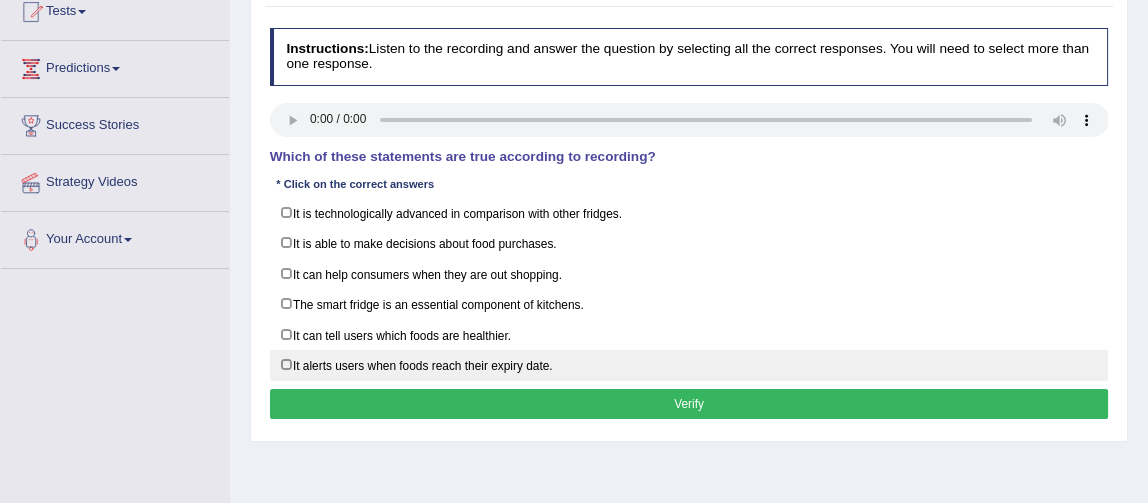
click at [292, 353] on label "It alerts users when foods reach their expiry date." at bounding box center [689, 365] width 839 height 31
checkbox input "true"
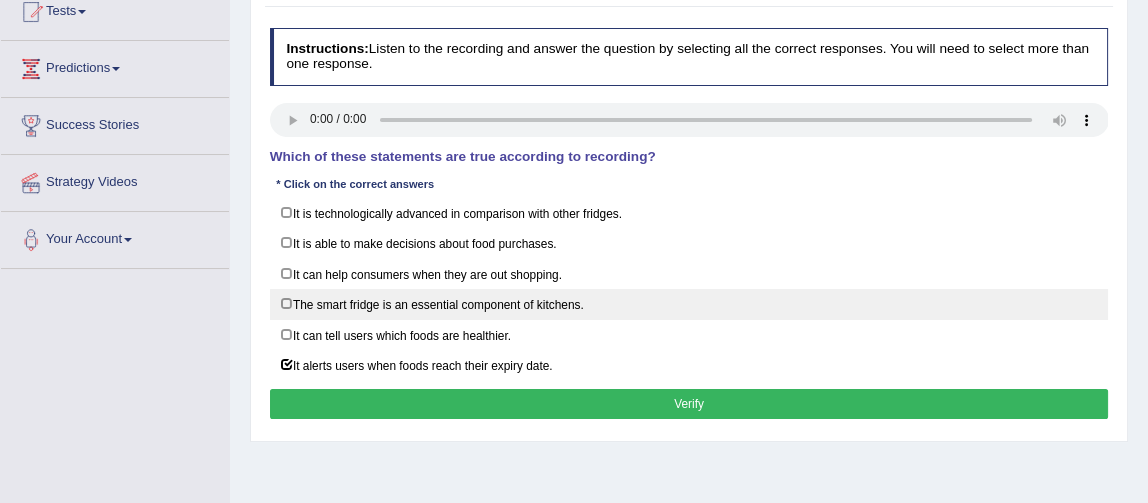
click at [295, 294] on label "The smart fridge is an essential component of kitchens." at bounding box center [689, 304] width 839 height 31
checkbox input "true"
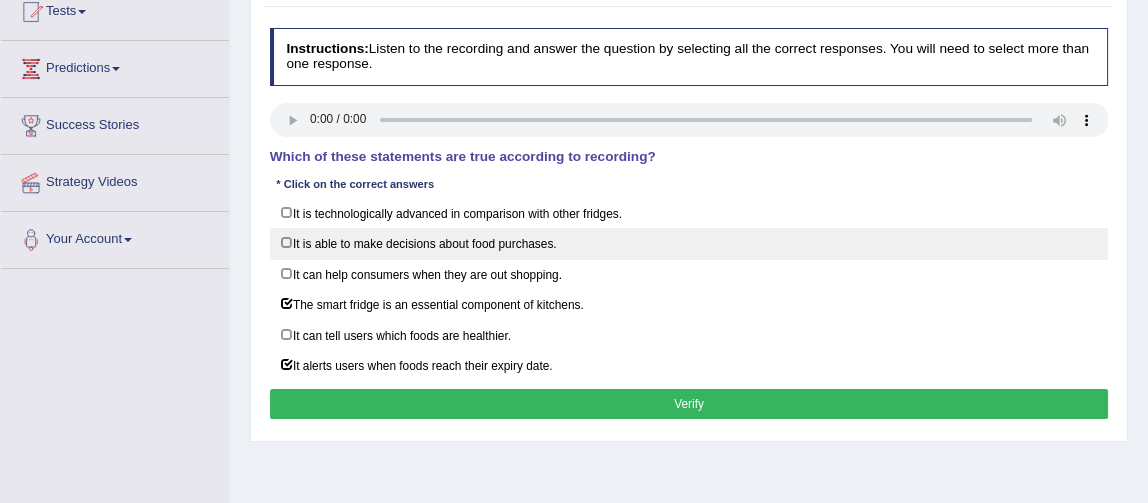
click at [288, 238] on label "It is able to make decisions about food purchases." at bounding box center [689, 243] width 839 height 31
checkbox input "true"
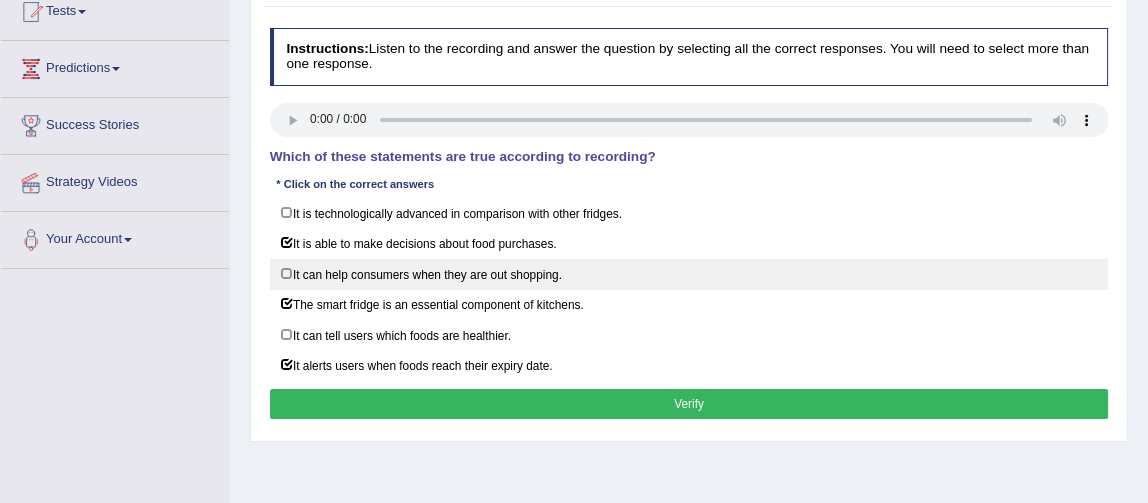
click at [288, 270] on label "It can help consumers when they are out shopping." at bounding box center [689, 274] width 839 height 31
checkbox input "true"
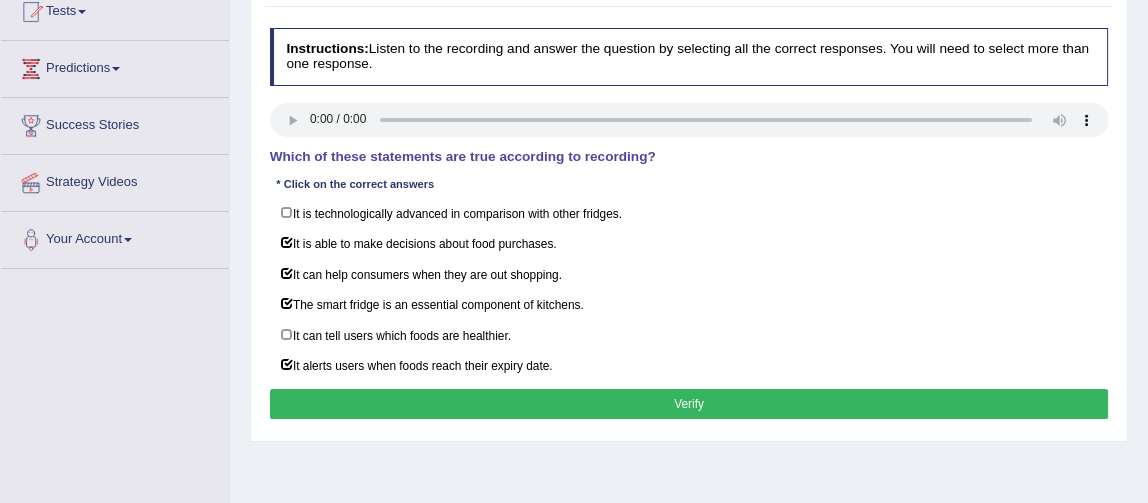
click at [686, 390] on button "Verify" at bounding box center [689, 403] width 839 height 29
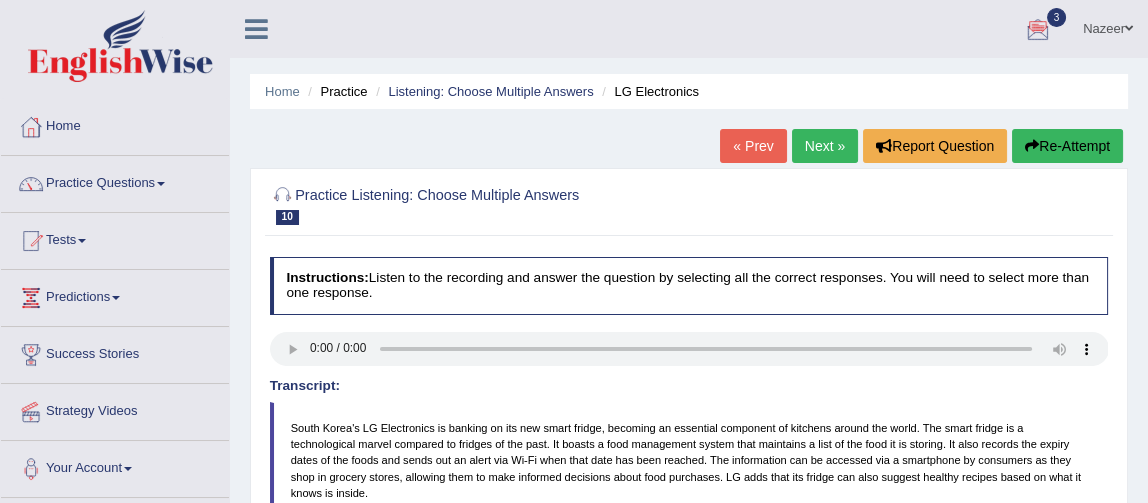
click at [99, 186] on link "Practice Questions" at bounding box center [115, 181] width 228 height 50
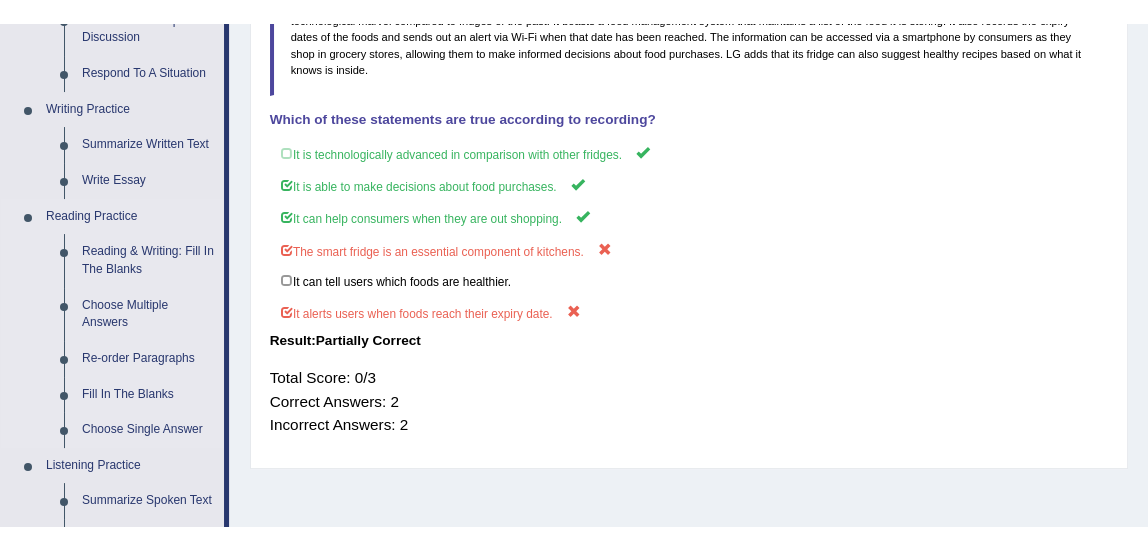
scroll to position [448, 0]
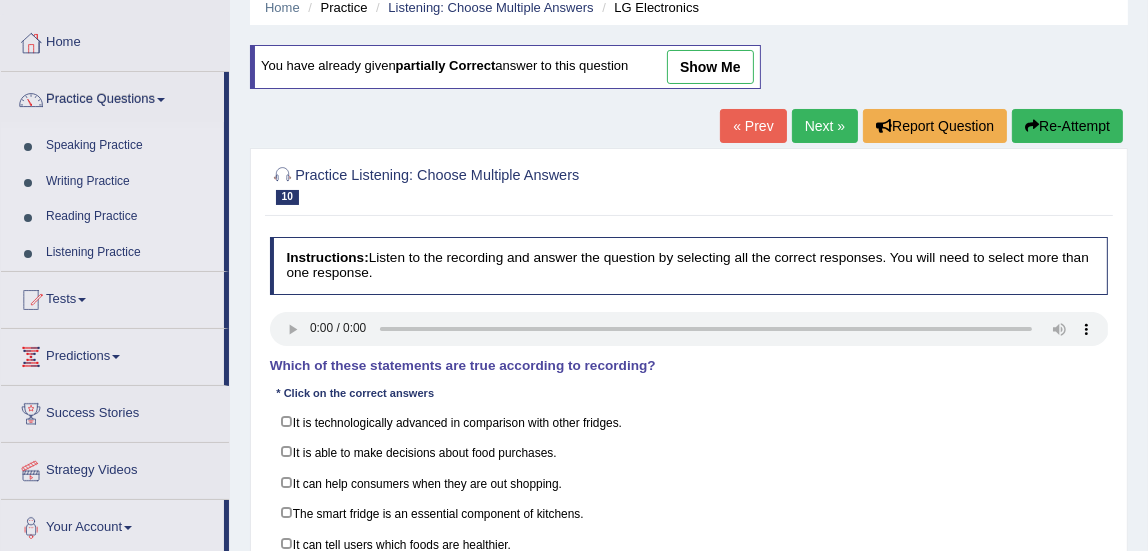
scroll to position [88, 0]
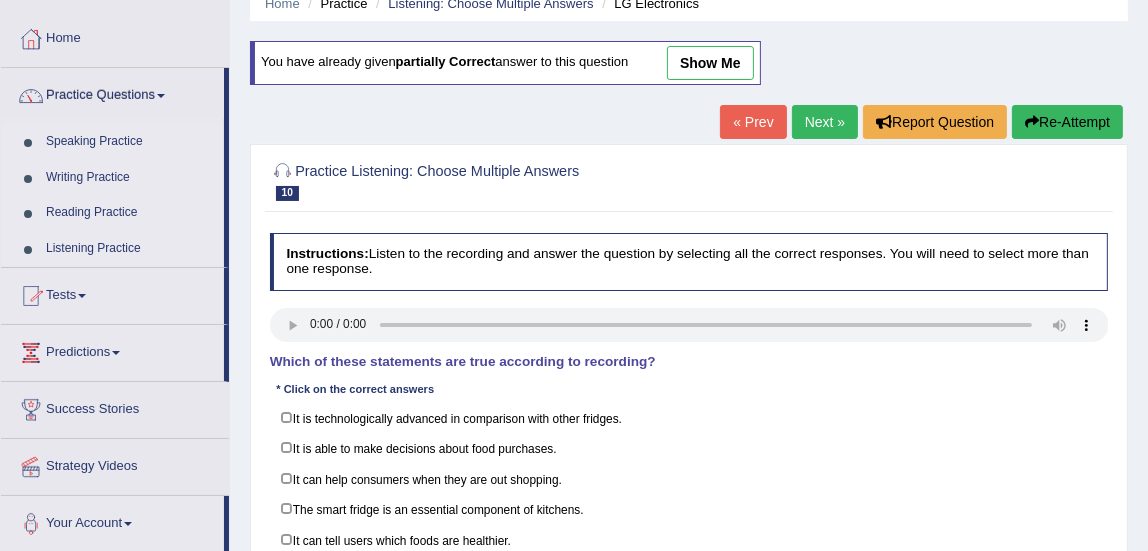
click at [74, 211] on link "Reading Practice" at bounding box center [130, 213] width 187 height 36
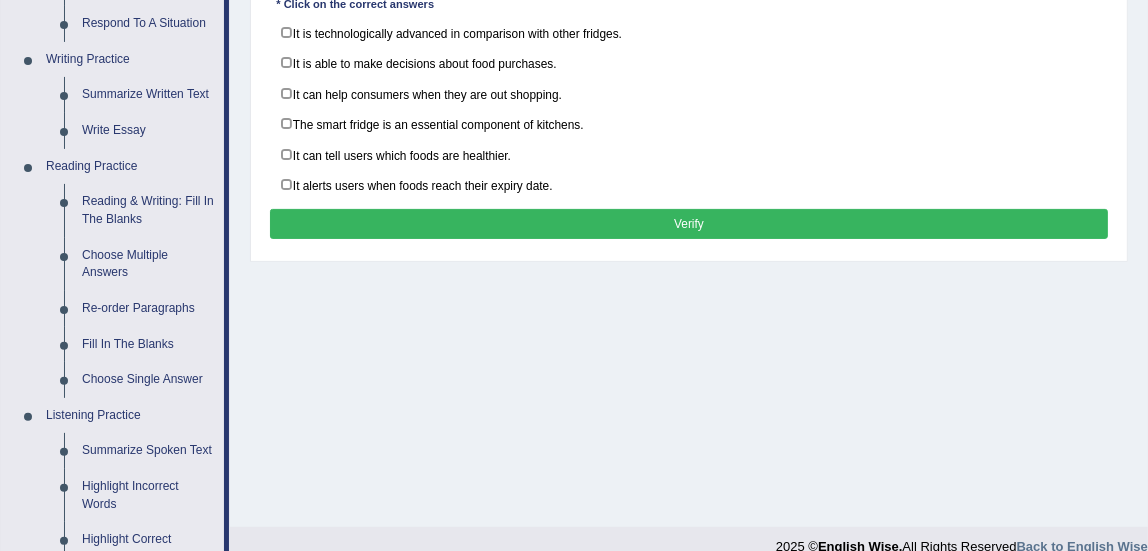
scroll to position [483, 0]
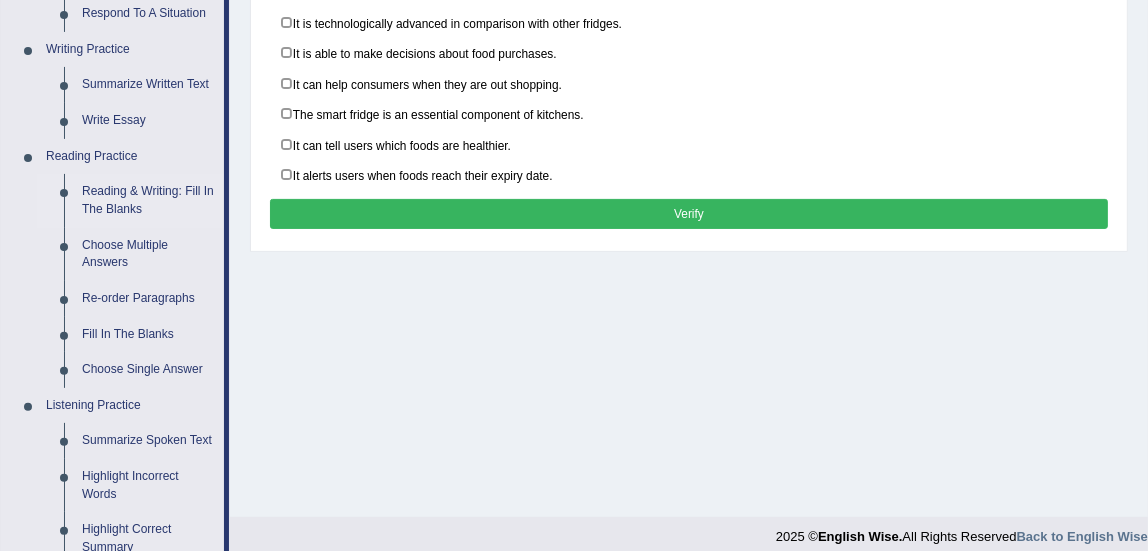
click at [116, 200] on link "Reading & Writing: Fill In The Blanks" at bounding box center [148, 200] width 151 height 53
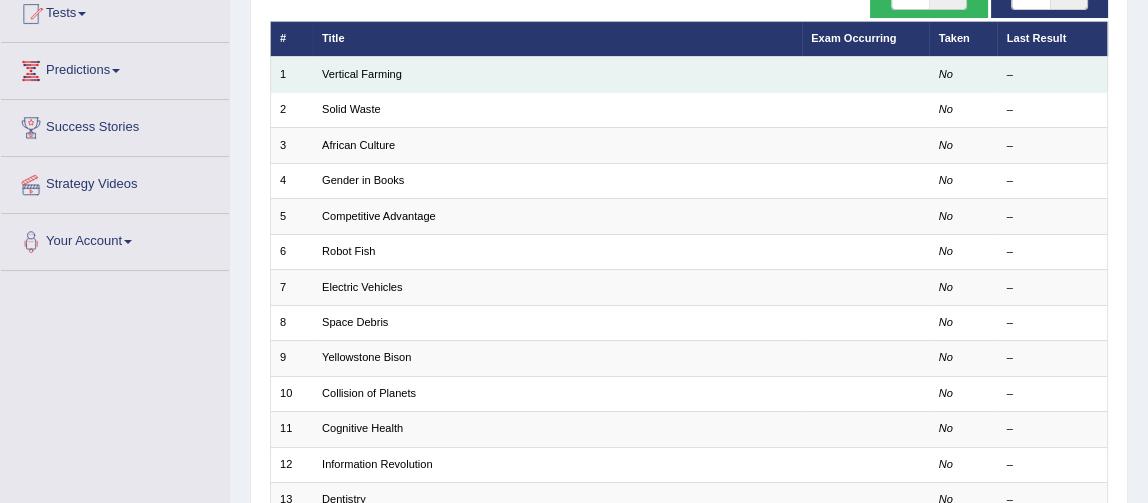
scroll to position [228, 0]
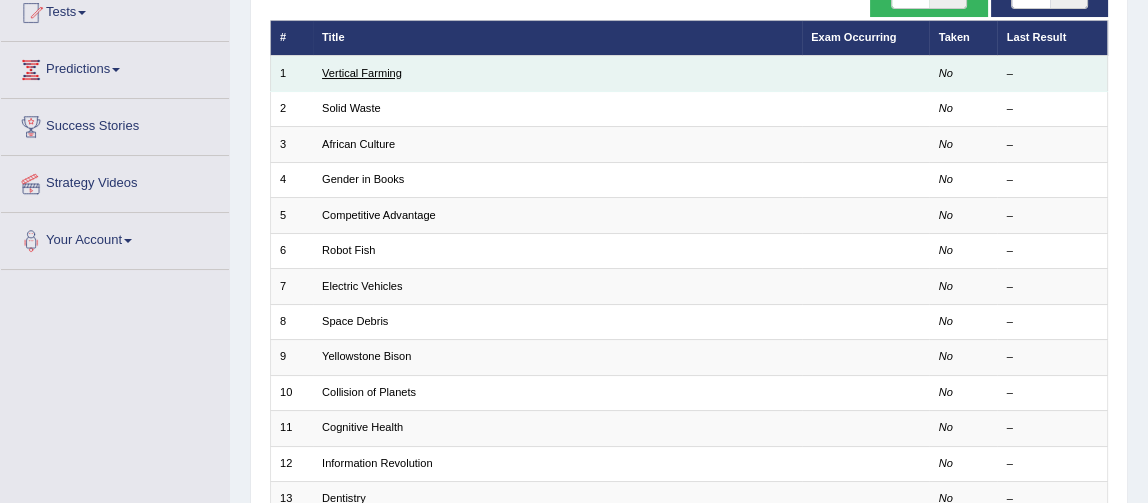
click at [368, 73] on link "Vertical Farming" at bounding box center [362, 73] width 80 height 12
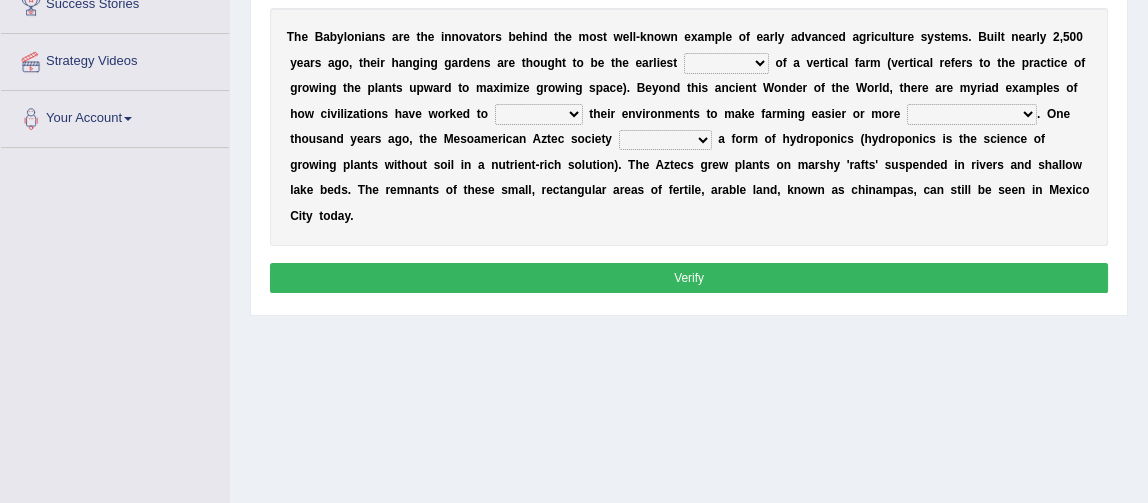
scroll to position [347, 0]
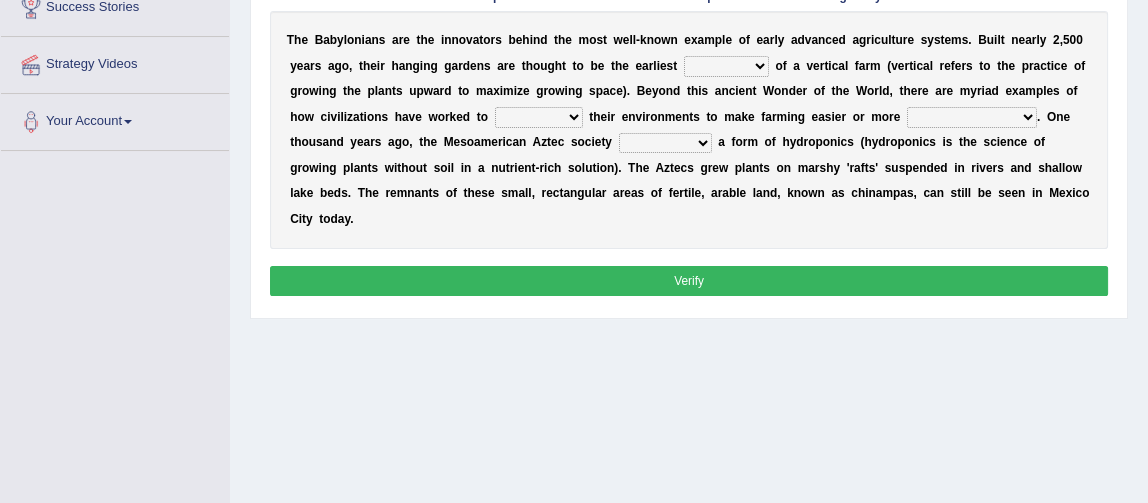
click at [759, 69] on select "prototype failure discredit protocol" at bounding box center [726, 66] width 85 height 20
click at [744, 59] on select "prototype failure discredit protocol" at bounding box center [726, 66] width 85 height 20
select select "prototype"
click at [684, 56] on select "prototype failure discredit protocol" at bounding box center [726, 66] width 85 height 20
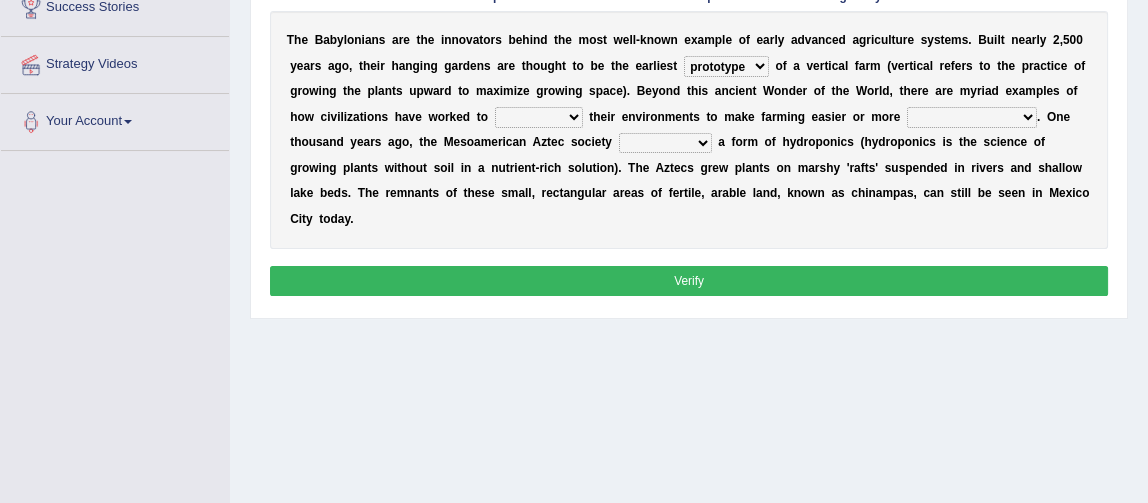
click at [518, 113] on select "manipulate escape respect disarrange" at bounding box center [539, 117] width 88 height 20
select select "respect"
click at [495, 107] on select "manipulate escape respect disarrange" at bounding box center [539, 117] width 88 height 20
click at [960, 120] on select "productive constructive connective counterproductive" at bounding box center [972, 117] width 130 height 20
select select "productive"
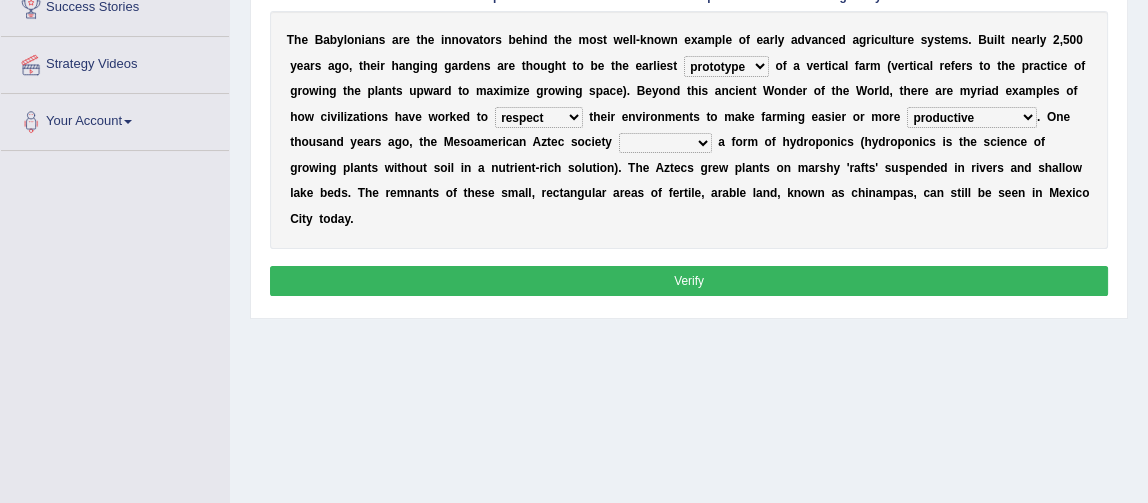
click at [907, 107] on select "productive constructive connective counterproductive" at bounding box center [972, 117] width 130 height 20
click at [649, 143] on select "domineered volunteered pioneered engineered" at bounding box center [665, 143] width 93 height 20
click at [619, 133] on select "domineered volunteered pioneered engineered" at bounding box center [665, 143] width 93 height 20
click at [682, 142] on select "domineered volunteered pioneered engineered" at bounding box center [665, 143] width 93 height 20
click at [619, 133] on select "domineered volunteered pioneered engineered" at bounding box center [665, 143] width 93 height 20
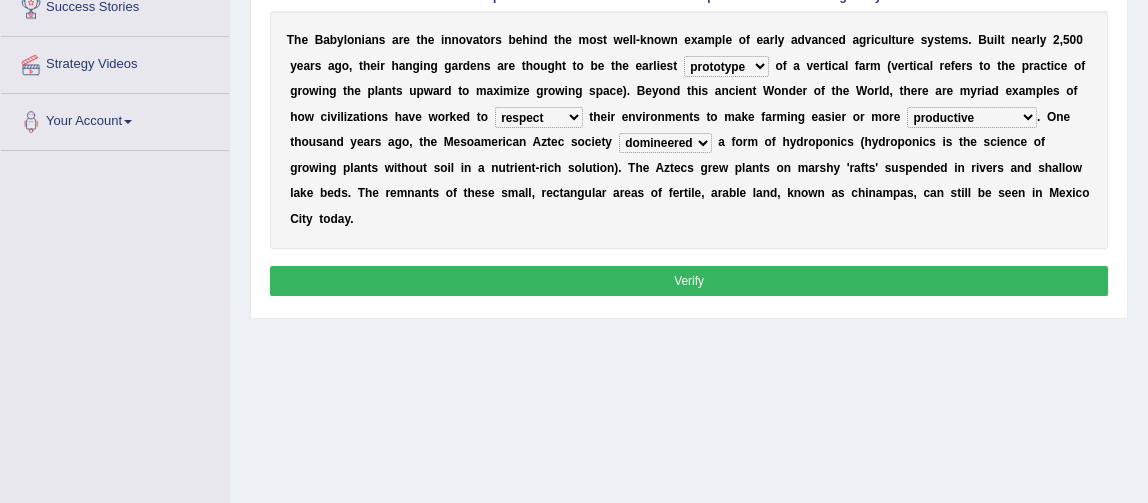
click at [682, 139] on select "domineered volunteered pioneered engineered" at bounding box center [665, 143] width 93 height 20
select select "pioneered"
click at [619, 133] on select "domineered volunteered pioneered engineered" at bounding box center [665, 143] width 93 height 20
click at [699, 145] on select "domineered volunteered pioneered engineered" at bounding box center [665, 143] width 93 height 20
click at [702, 141] on select "domineered volunteered pioneered engineered" at bounding box center [665, 143] width 93 height 20
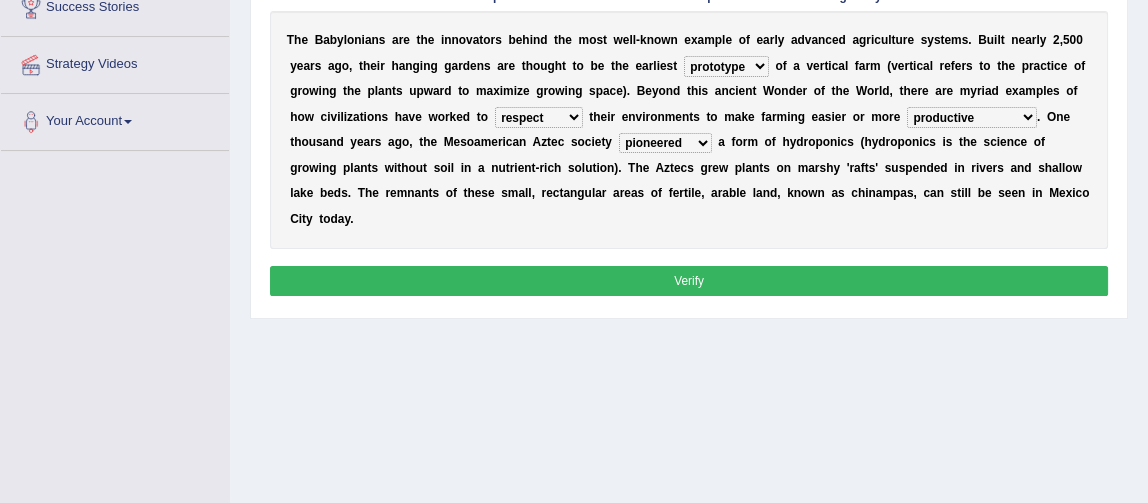
click at [702, 141] on select "domineered volunteered pioneered engineered" at bounding box center [665, 143] width 93 height 20
click at [619, 133] on select "domineered volunteered pioneered engineered" at bounding box center [665, 143] width 93 height 20
click at [836, 239] on div "T h e B a b y l o n i a n s a r e t h e i n n o v a t o r s b e h i n d t h e m…" at bounding box center [689, 130] width 839 height 238
click at [770, 276] on button "Verify" at bounding box center [689, 280] width 839 height 29
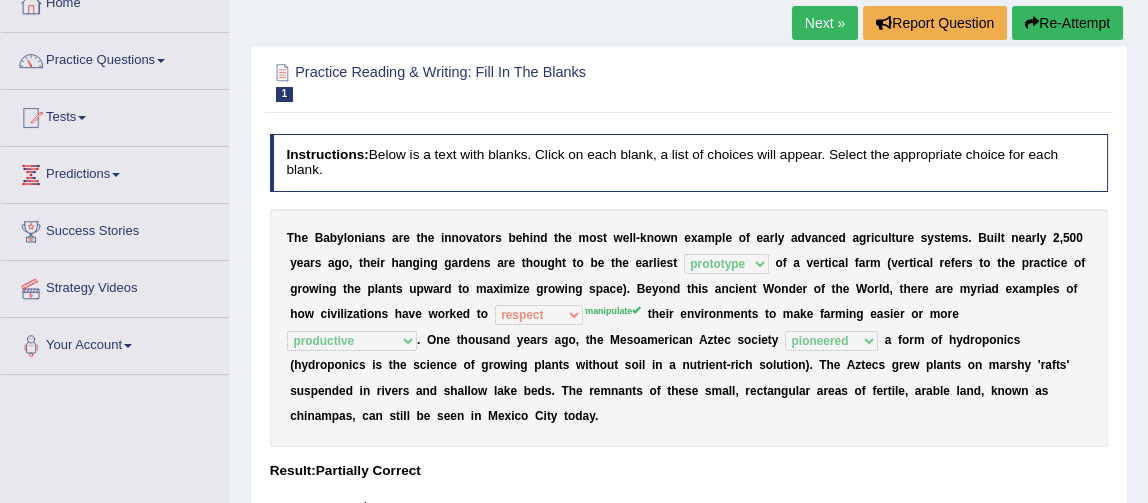
scroll to position [121, 0]
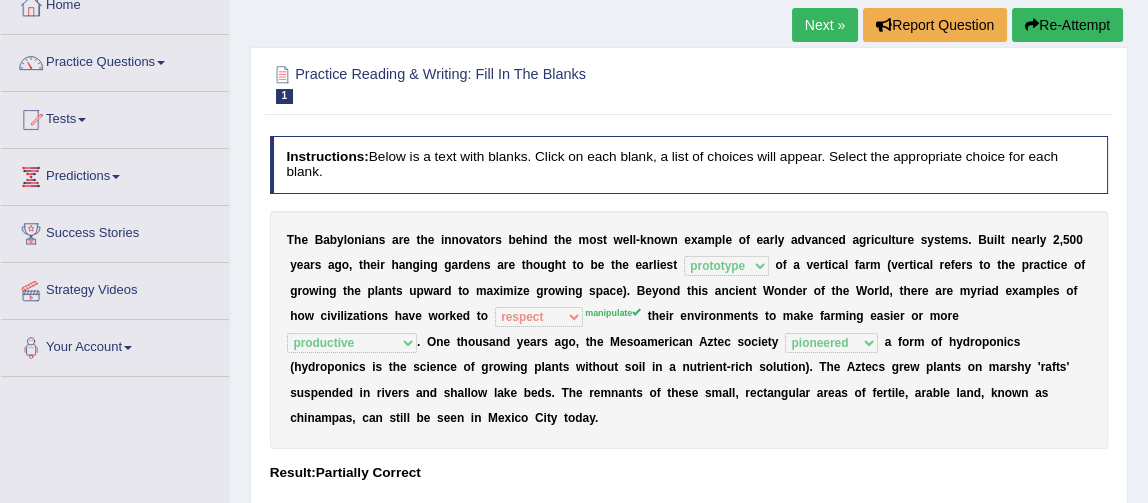
click at [823, 30] on link "Next »" at bounding box center [825, 25] width 66 height 34
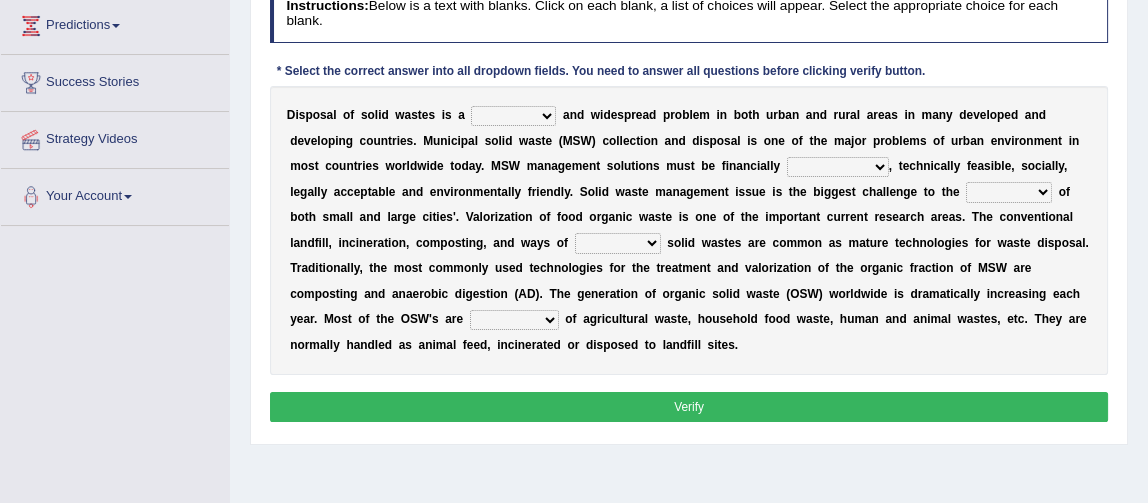
click at [502, 109] on select "slanting stinging stalling shafting" at bounding box center [513, 116] width 85 height 20
select select "stinging"
click at [471, 106] on select "slanting stinging stalling shafting" at bounding box center [513, 116] width 85 height 20
click at [826, 166] on select "unattainable sustainable objectionable treasonable" at bounding box center [838, 167] width 102 height 20
select select "sustainable"
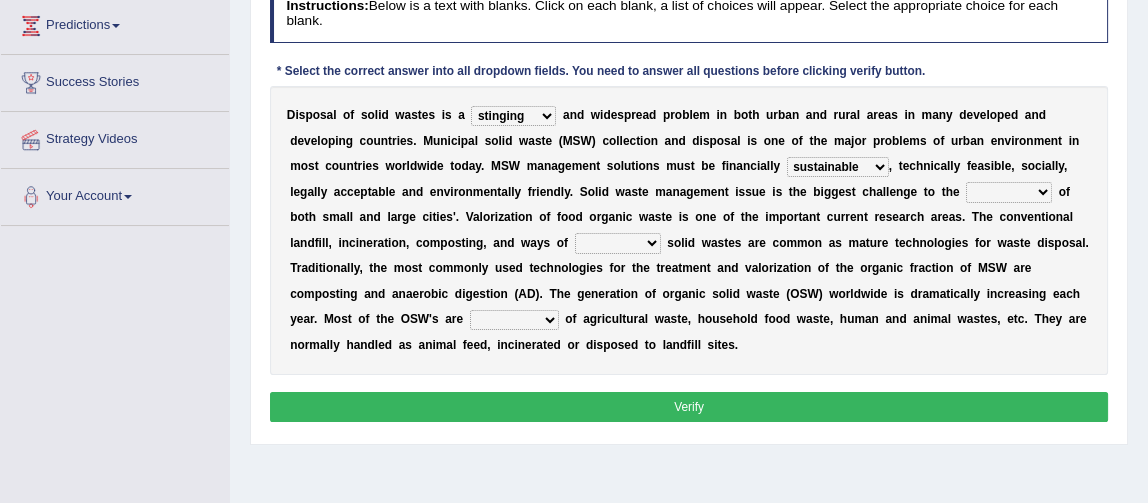
click at [787, 157] on select "unattainable sustainable objectionable treasonable" at bounding box center [838, 167] width 102 height 20
click at [994, 189] on select "plants culture authorities history" at bounding box center [1009, 192] width 86 height 20
select select "authorities"
click at [966, 182] on select "plants culture authorities history" at bounding box center [1009, 192] width 86 height 20
click at [619, 240] on select "reserving preserving deserving handling" at bounding box center [618, 243] width 86 height 20
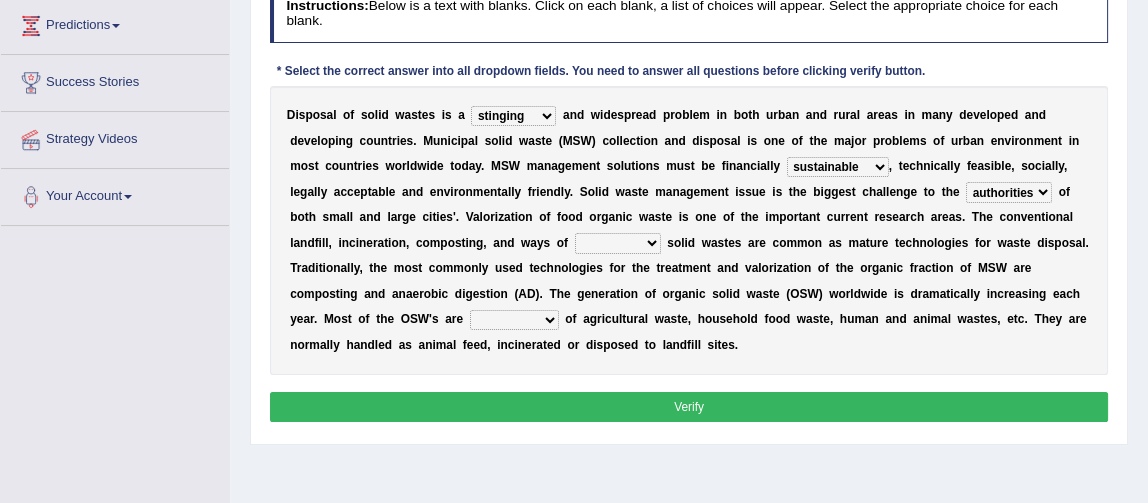
select select "handling"
click at [575, 233] on select "reserving preserving deserving handling" at bounding box center [618, 243] width 86 height 20
click at [520, 323] on select "composed disposed composing disposing" at bounding box center [514, 320] width 89 height 20
click at [677, 367] on div "D i s p o s a l o f s o l i d w a s t e s i s a slanting stinging stalling shaf…" at bounding box center [689, 230] width 839 height 289
click at [497, 320] on select "composed disposed composing disposing" at bounding box center [514, 320] width 89 height 20
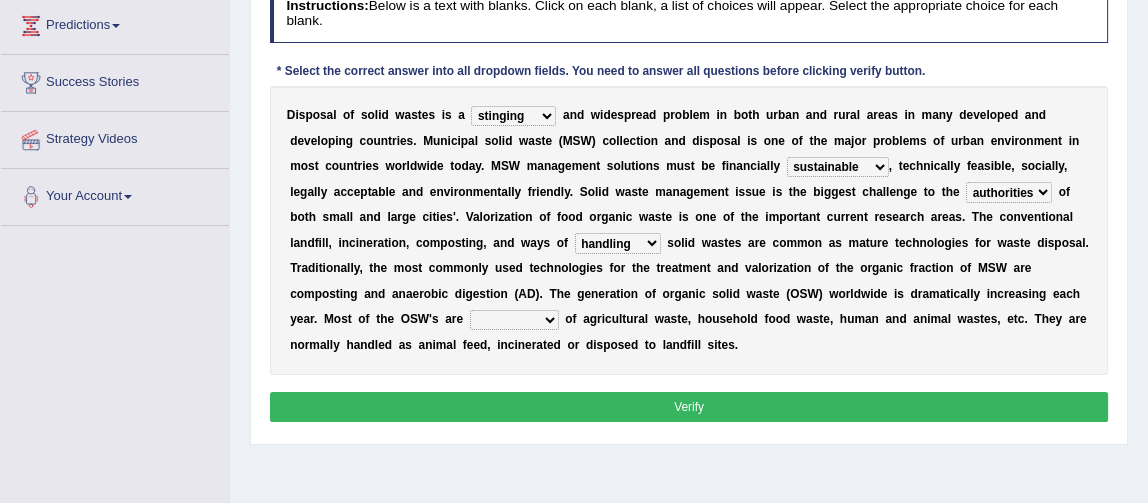
select select "disposing"
click at [470, 310] on select "composed disposed composing disposing" at bounding box center [514, 320] width 89 height 20
click at [597, 410] on button "Verify" at bounding box center [689, 406] width 839 height 29
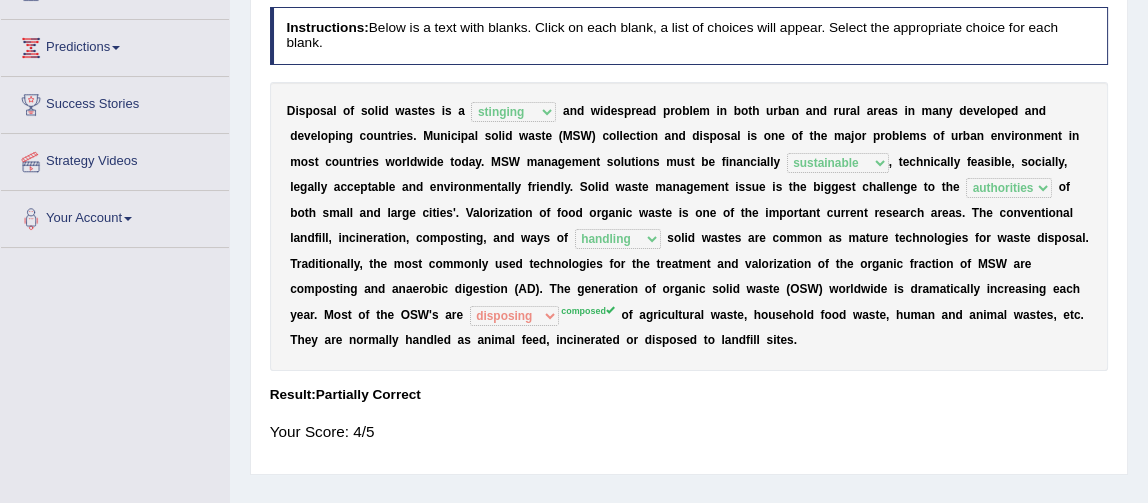
scroll to position [252, 0]
